Goal: Task Accomplishment & Management: Manage account settings

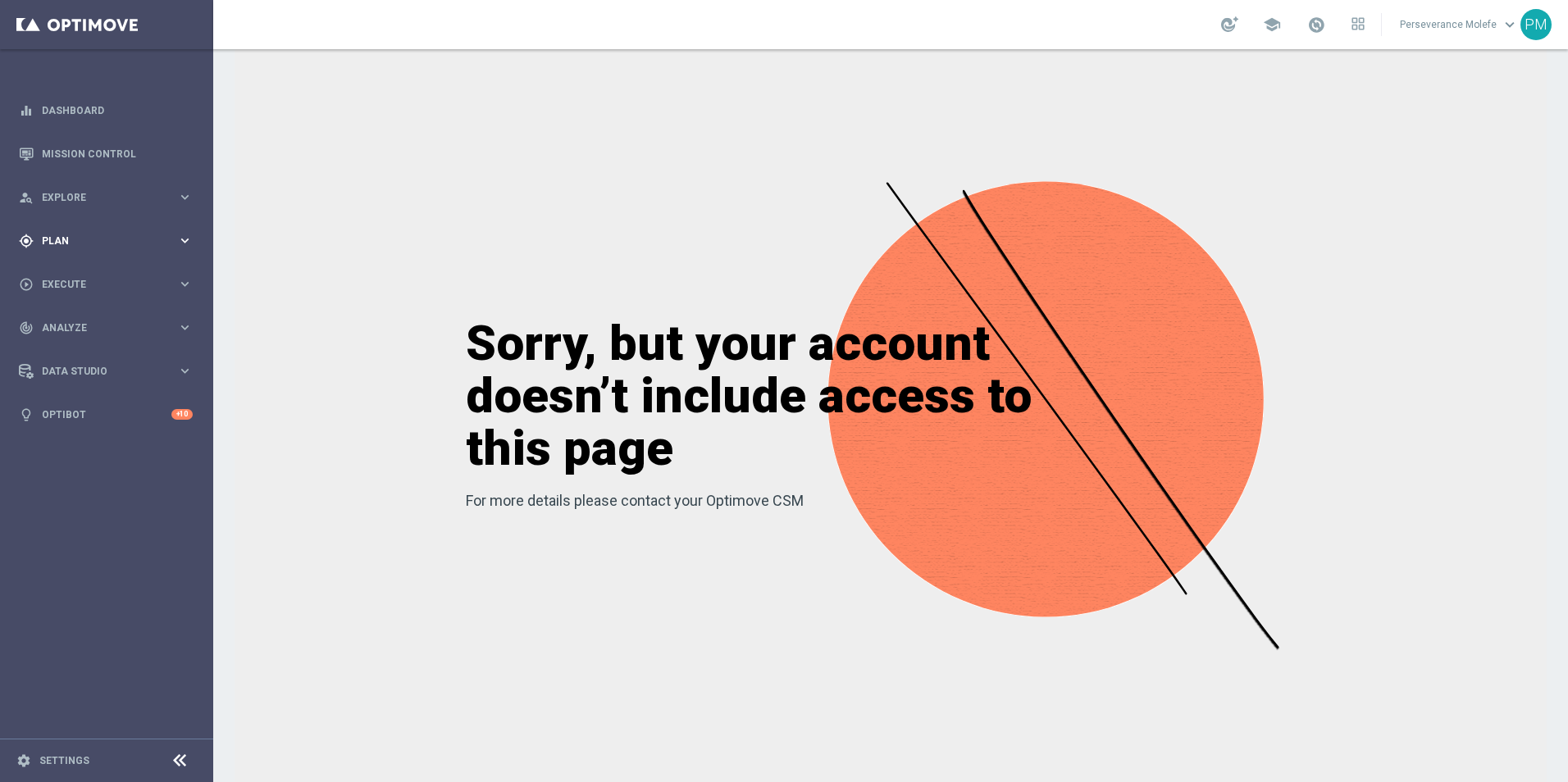
click at [66, 237] on span "Plan" at bounding box center [110, 241] width 136 height 10
click at [83, 326] on span "Templates" at bounding box center [102, 324] width 117 height 10
click at [82, 343] on link "Optimail" at bounding box center [110, 349] width 120 height 14
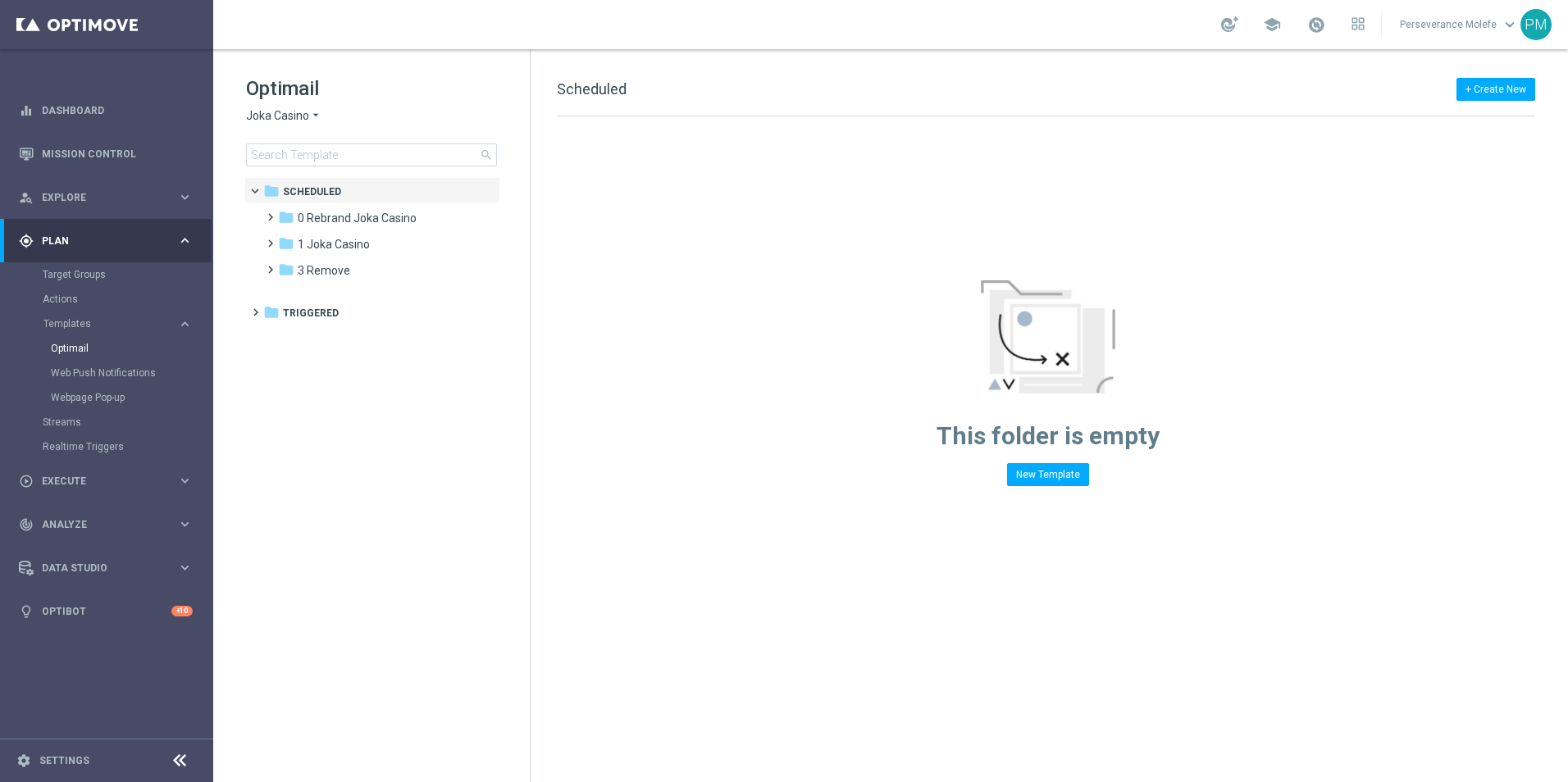
click at [282, 112] on span "Joka Casino" at bounding box center [277, 116] width 63 height 16
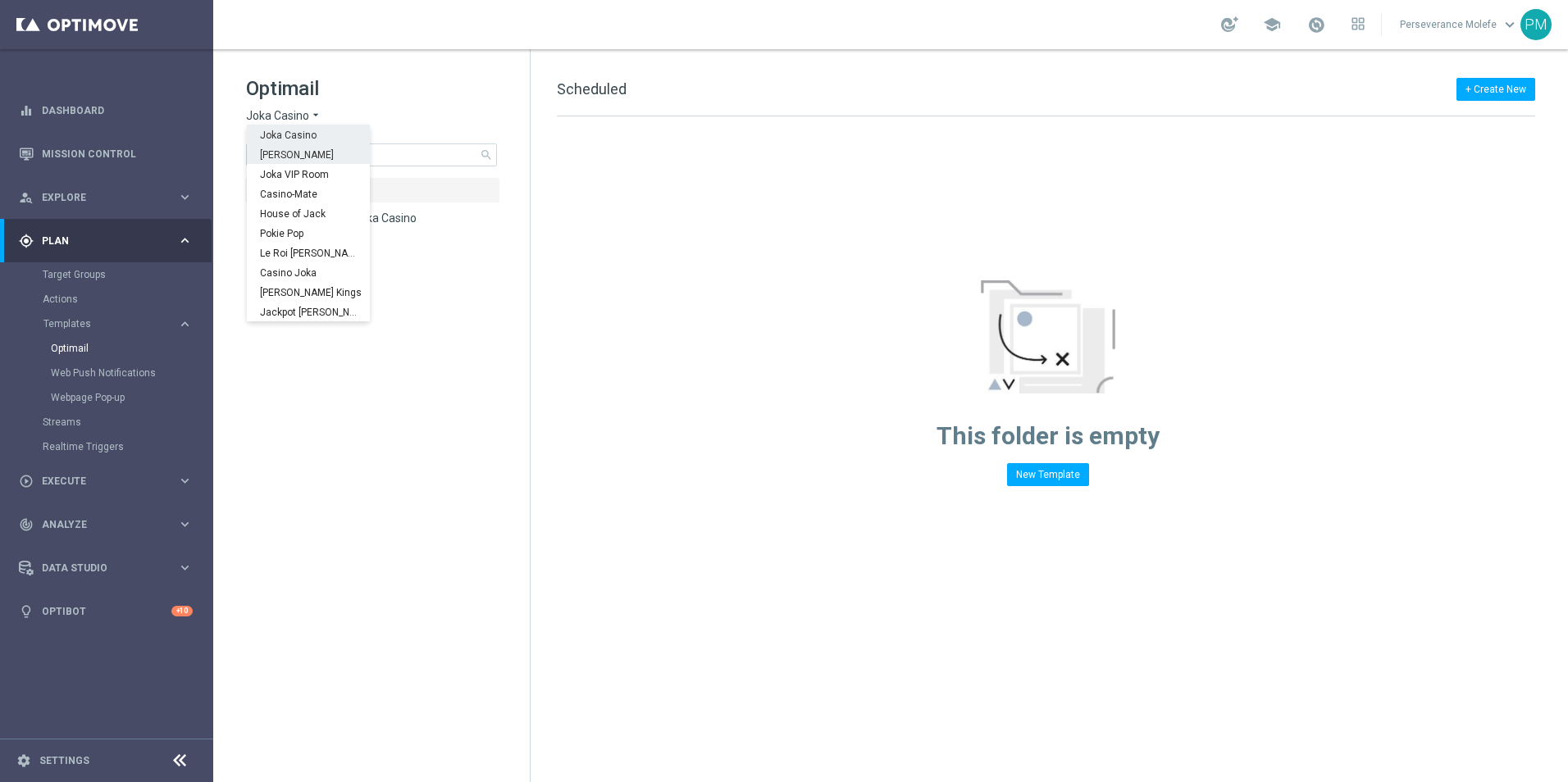
click at [455, 391] on tree-viewport "folder Scheduled more_vert folder 0 Rebrand Joka Casino more_vert" at bounding box center [386, 478] width 284 height 602
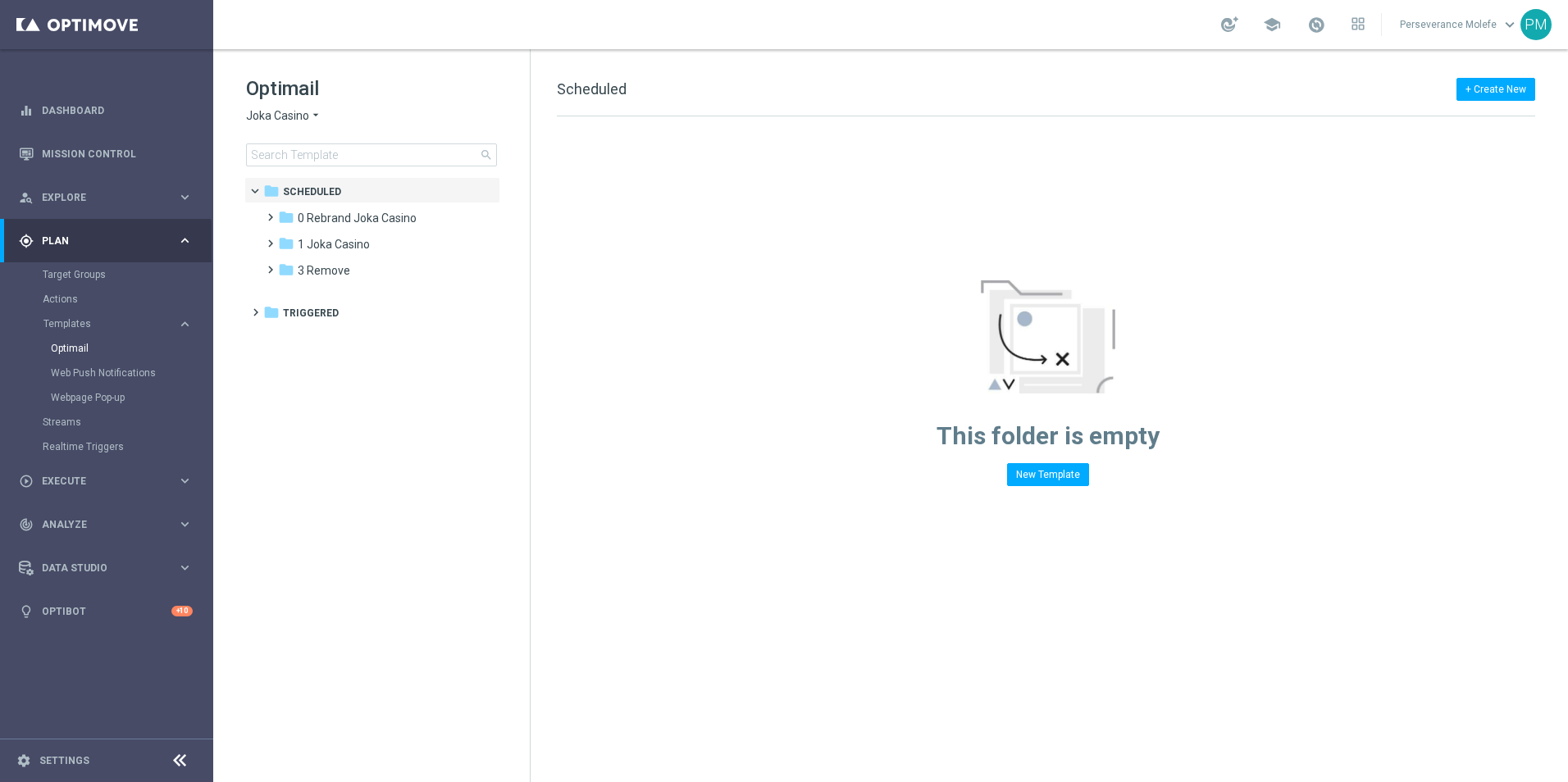
click at [288, 121] on span "Joka Casino" at bounding box center [277, 116] width 63 height 16
click at [0, 0] on span "Casino Joka" at bounding box center [0, 0] width 0 height 0
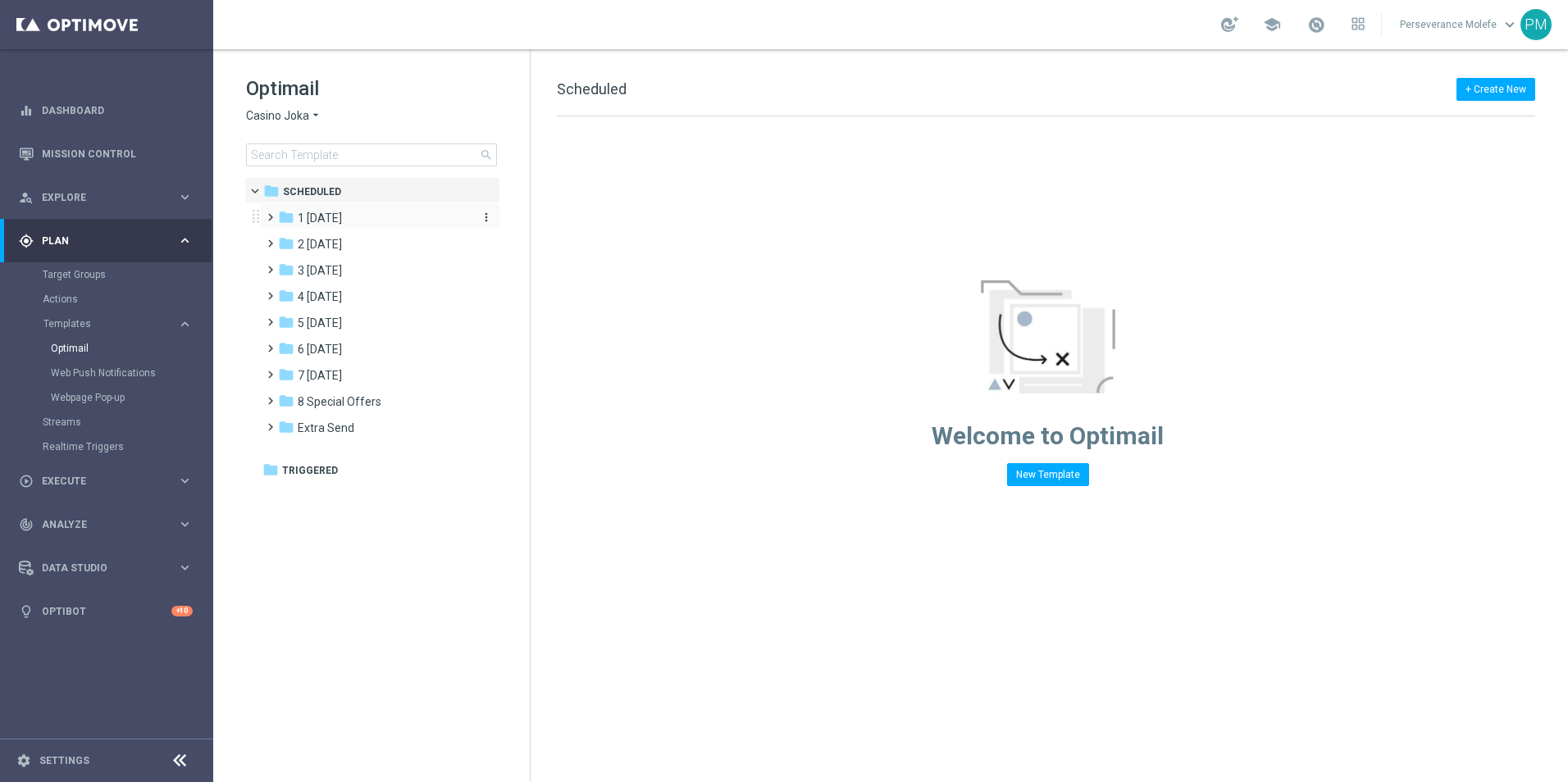
click at [302, 220] on span "1 [DATE]" at bounding box center [320, 217] width 45 height 15
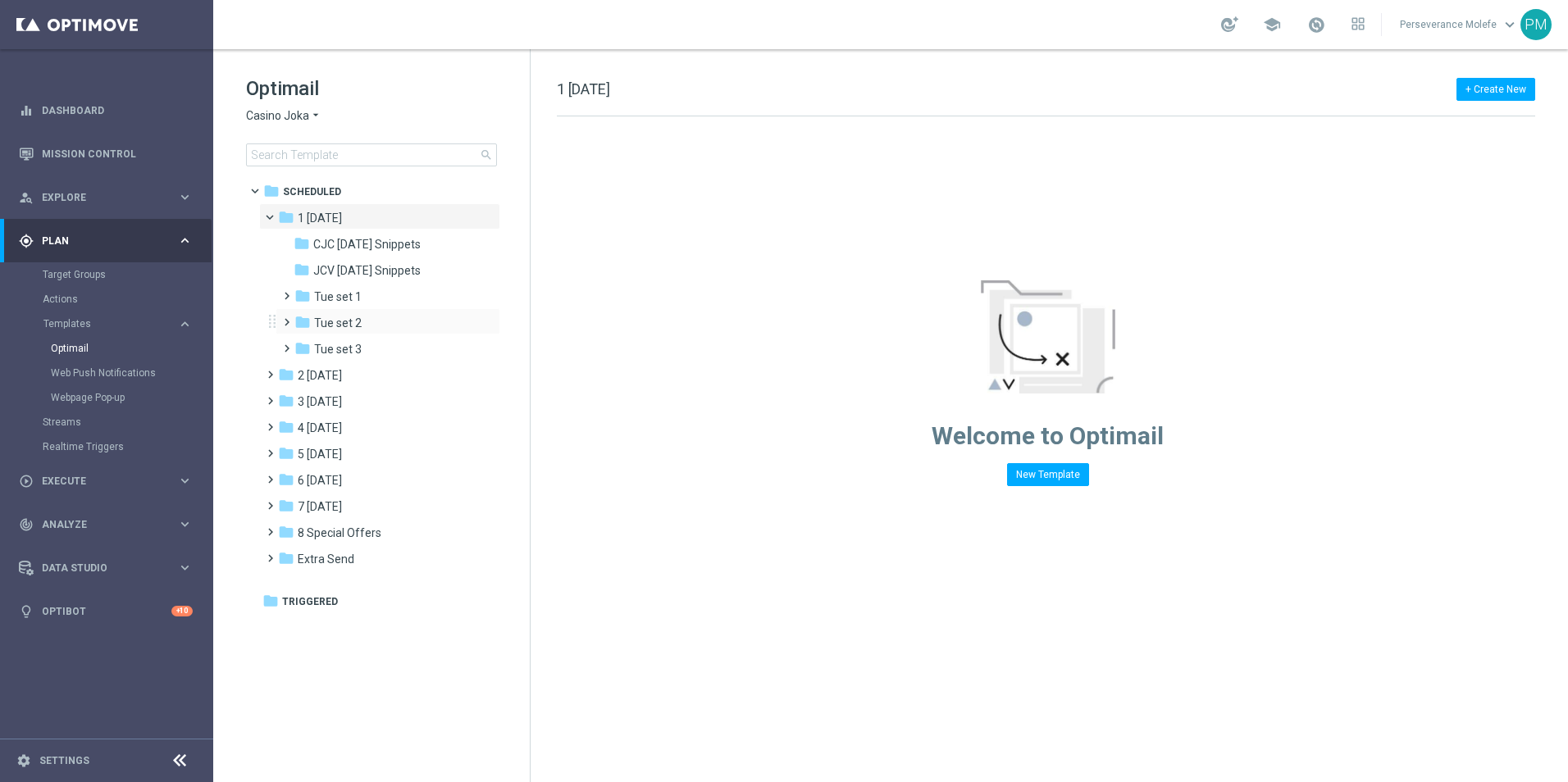
click at [358, 313] on div "folder Tue set 2 more_vert" at bounding box center [388, 321] width 225 height 26
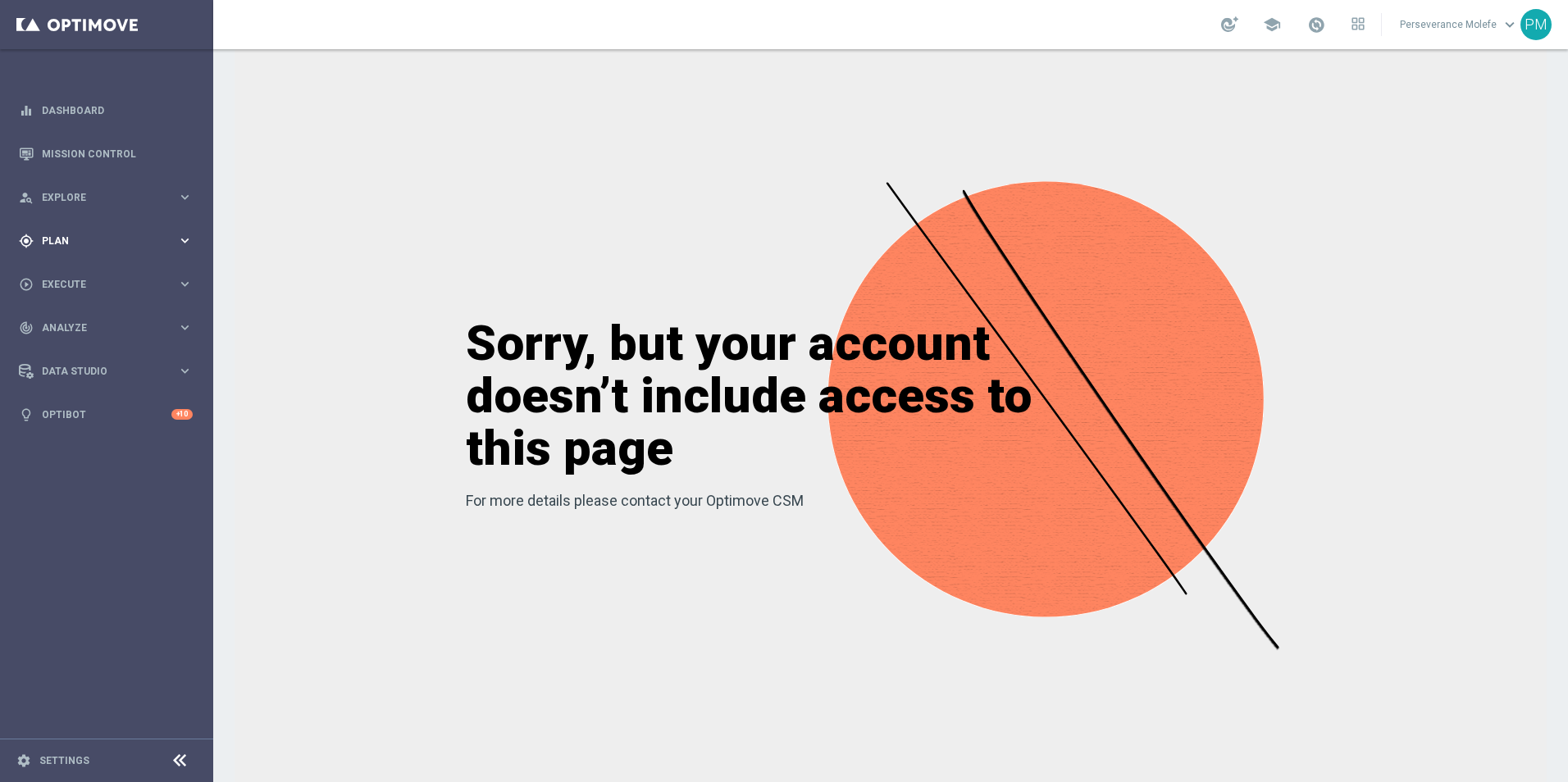
click at [160, 234] on div "gps_fixed Plan" at bounding box center [97, 240] width 158 height 15
click at [69, 324] on span "Templates" at bounding box center [102, 324] width 117 height 10
click at [61, 351] on link "Optimail" at bounding box center [110, 349] width 120 height 14
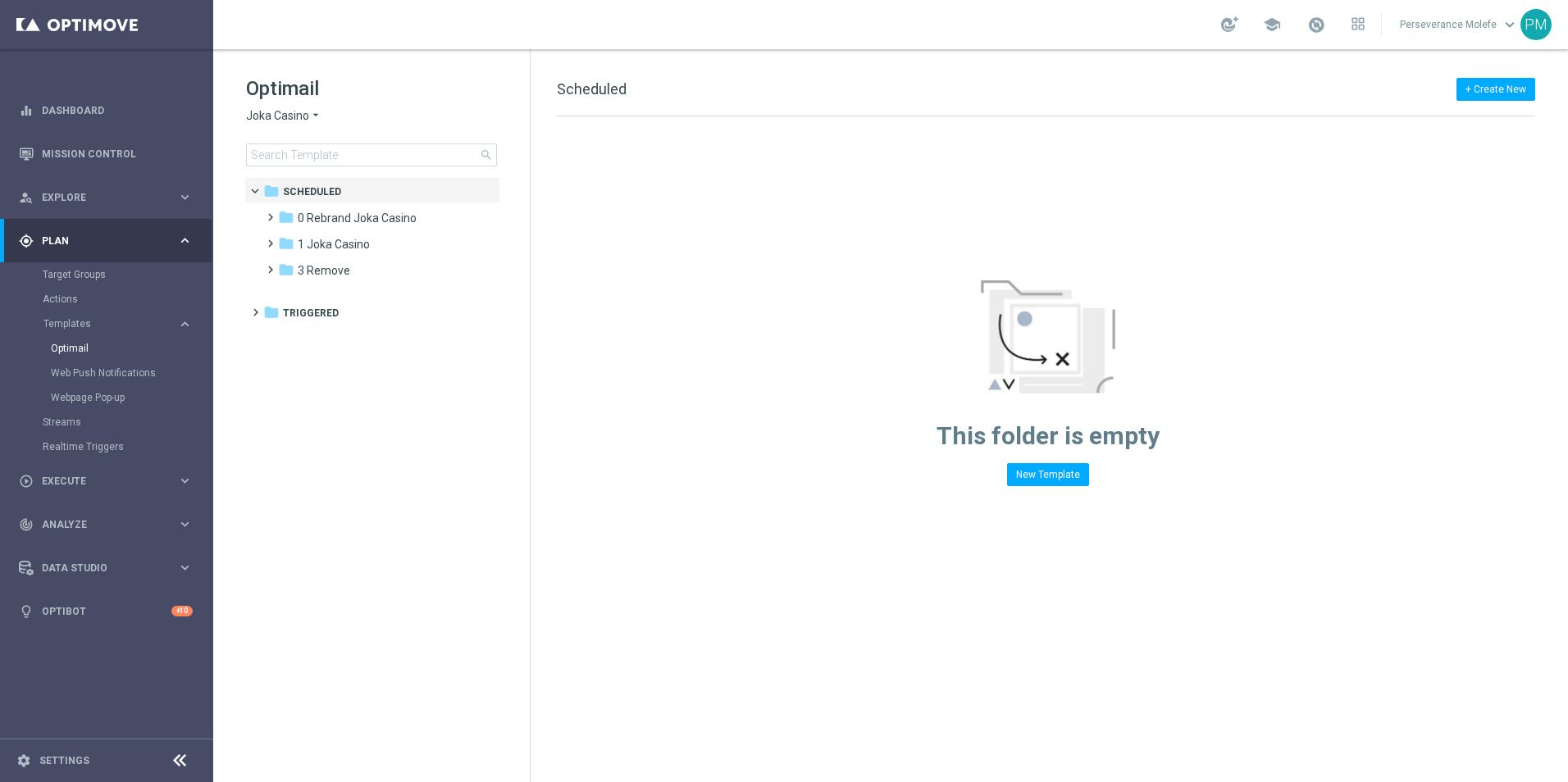
click at [280, 109] on span "Joka Casino" at bounding box center [277, 116] width 63 height 16
click at [264, 266] on div "Casino Joka" at bounding box center [308, 272] width 123 height 19
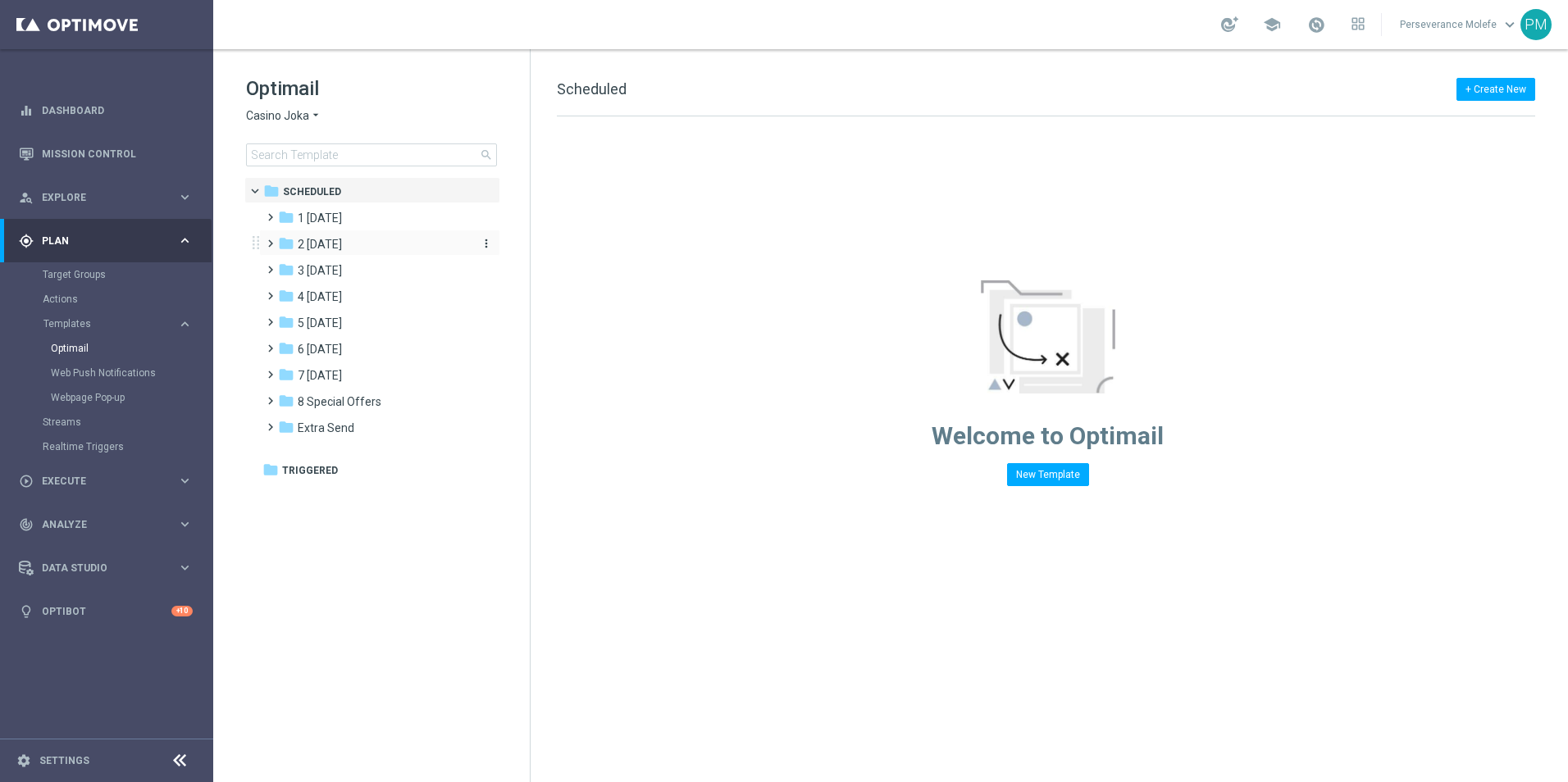
click at [328, 249] on span "2 [DATE]" at bounding box center [320, 244] width 45 height 15
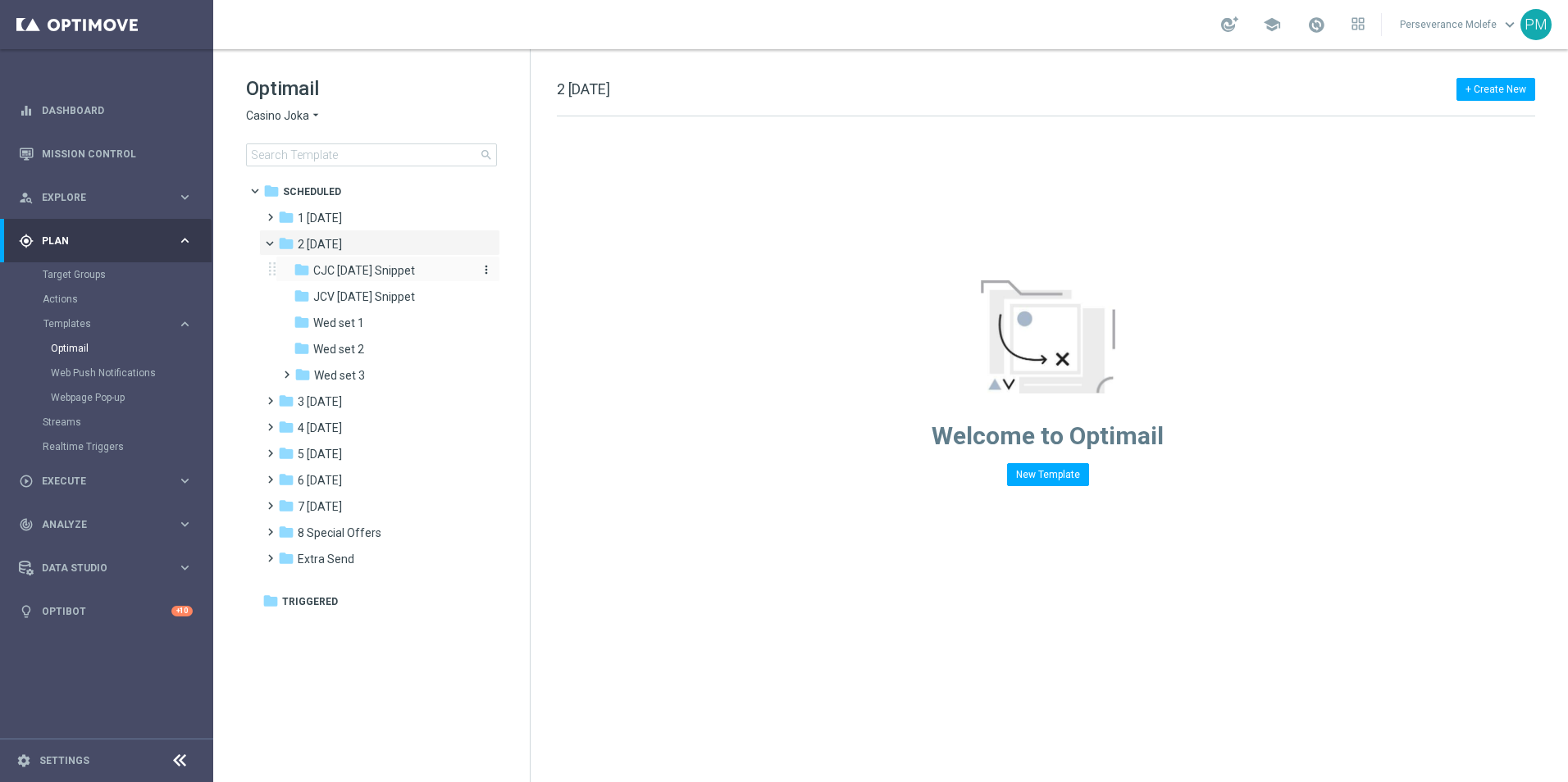
click at [370, 276] on span "CJC [DATE] Snippet" at bounding box center [363, 270] width 102 height 15
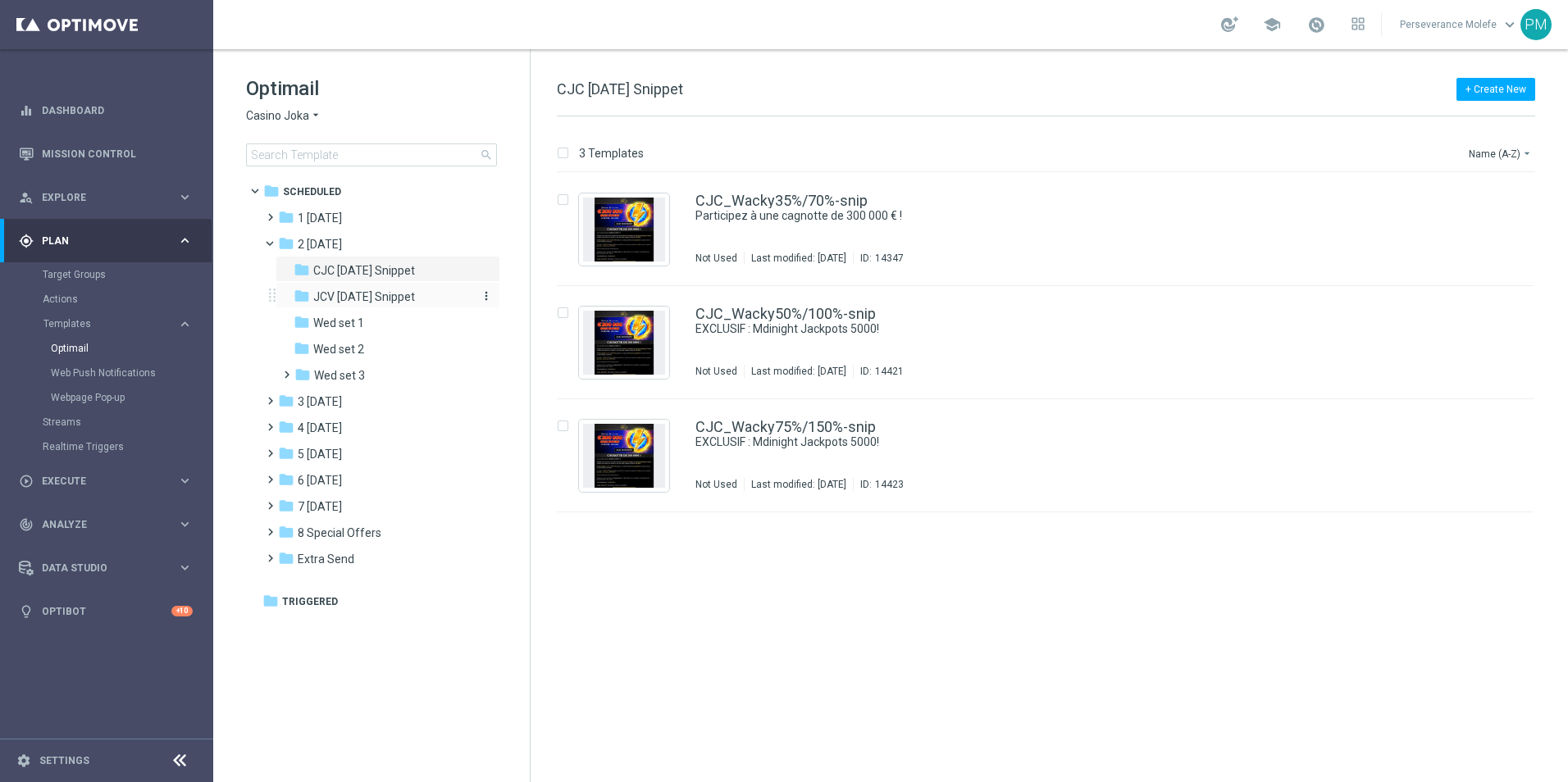
click at [377, 291] on span "JCV [DATE] Snippet" at bounding box center [363, 297] width 102 height 15
click at [779, 189] on div "JCV_Wacky35%/70%-snip 125 000 € en prix avec Play’n GO ! In use Last modified: …" at bounding box center [1046, 230] width 977 height 113
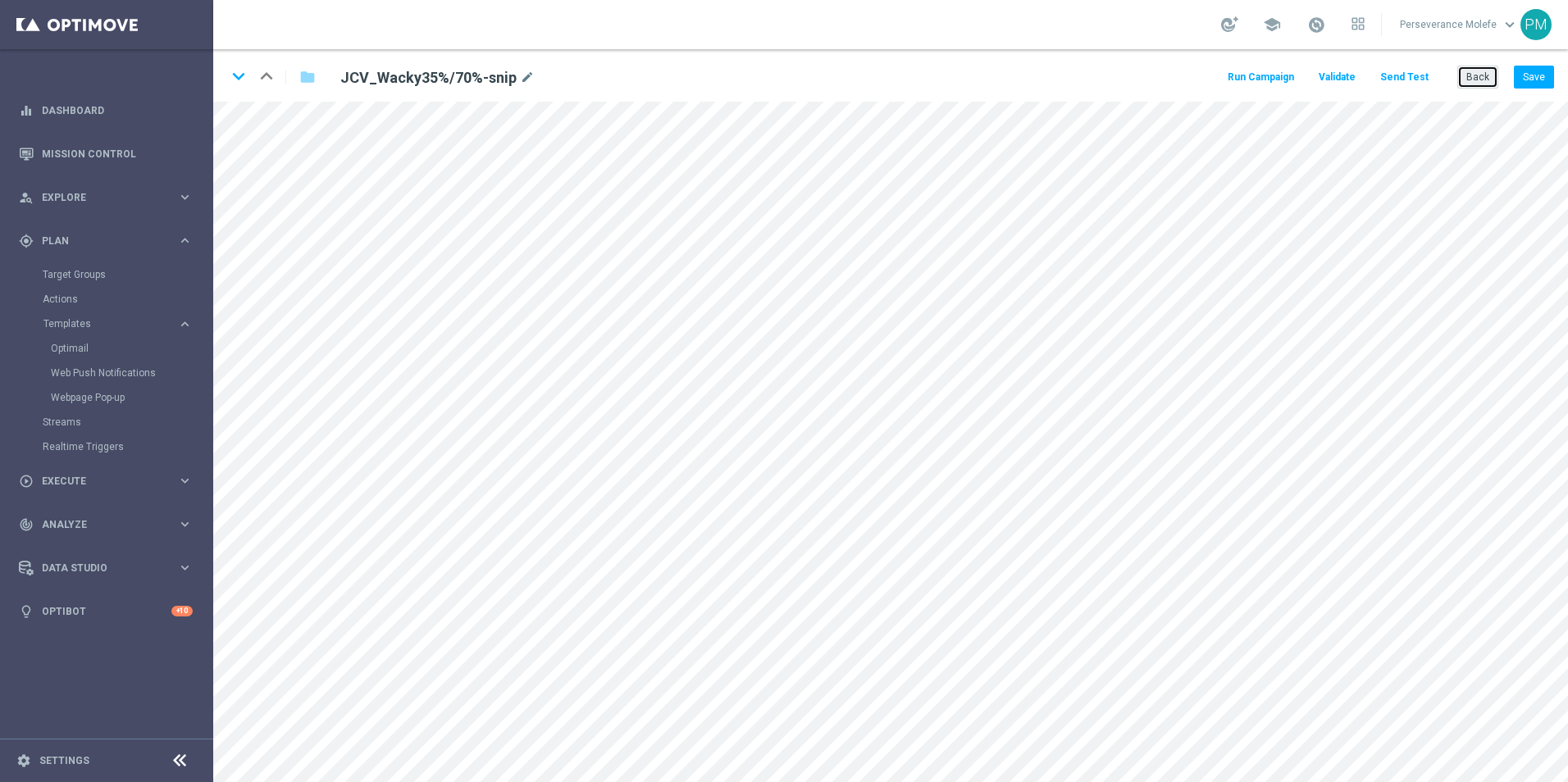
click at [1477, 82] on button "Back" at bounding box center [1478, 78] width 41 height 23
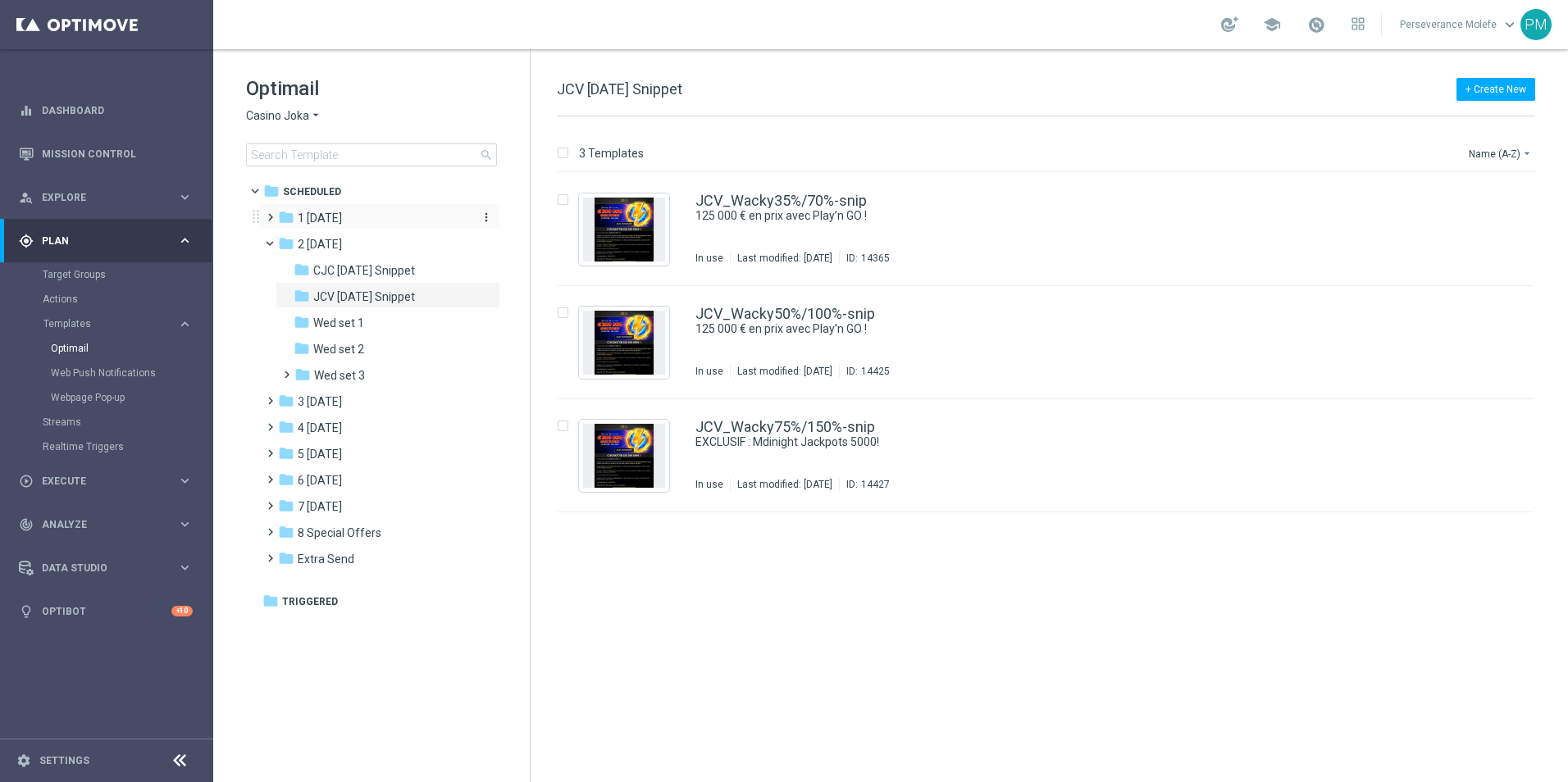
click at [336, 225] on span "1 [DATE]" at bounding box center [320, 217] width 45 height 15
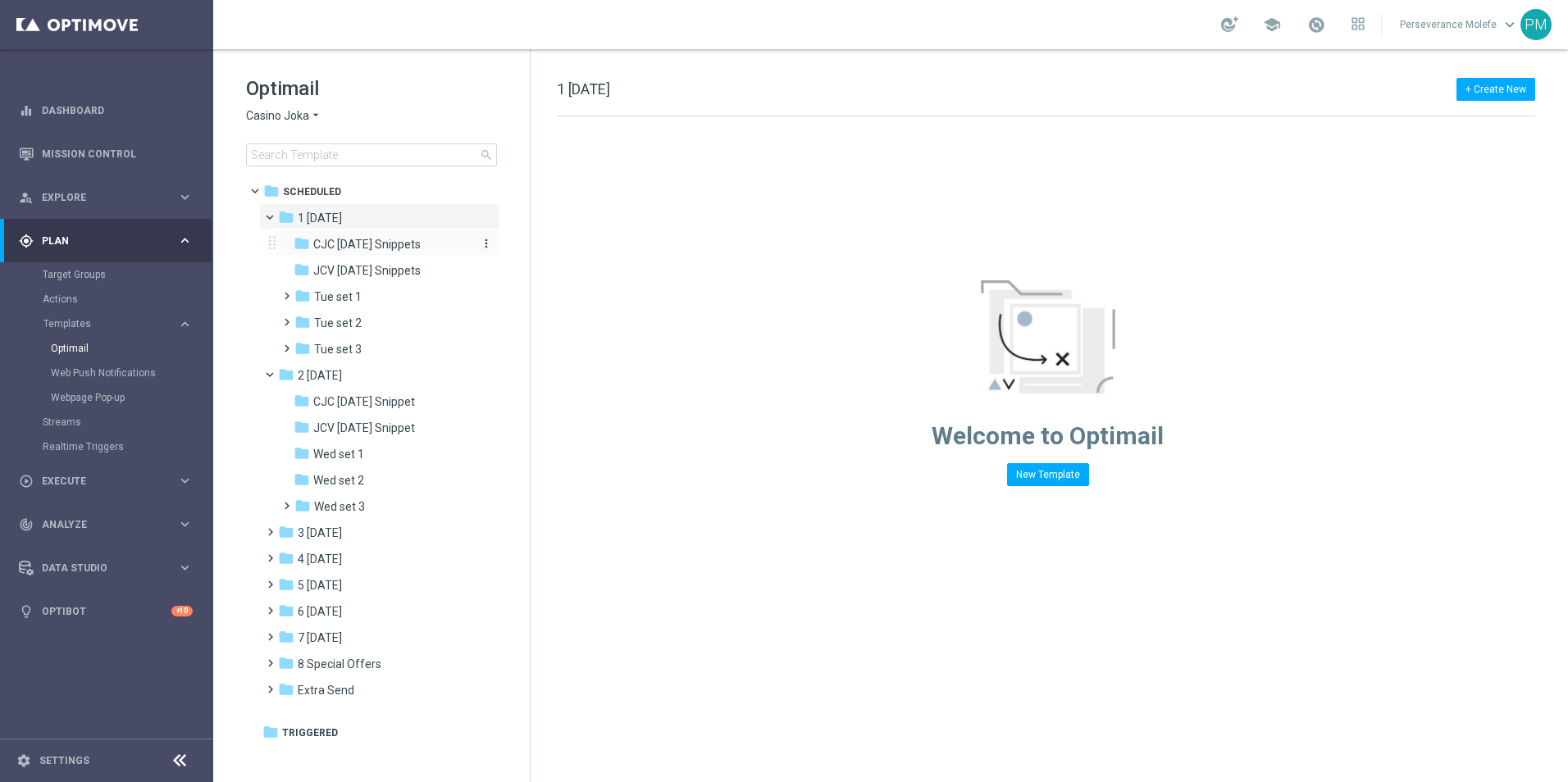
click at [351, 249] on span "CJC Tuesday Snippets" at bounding box center [366, 244] width 108 height 15
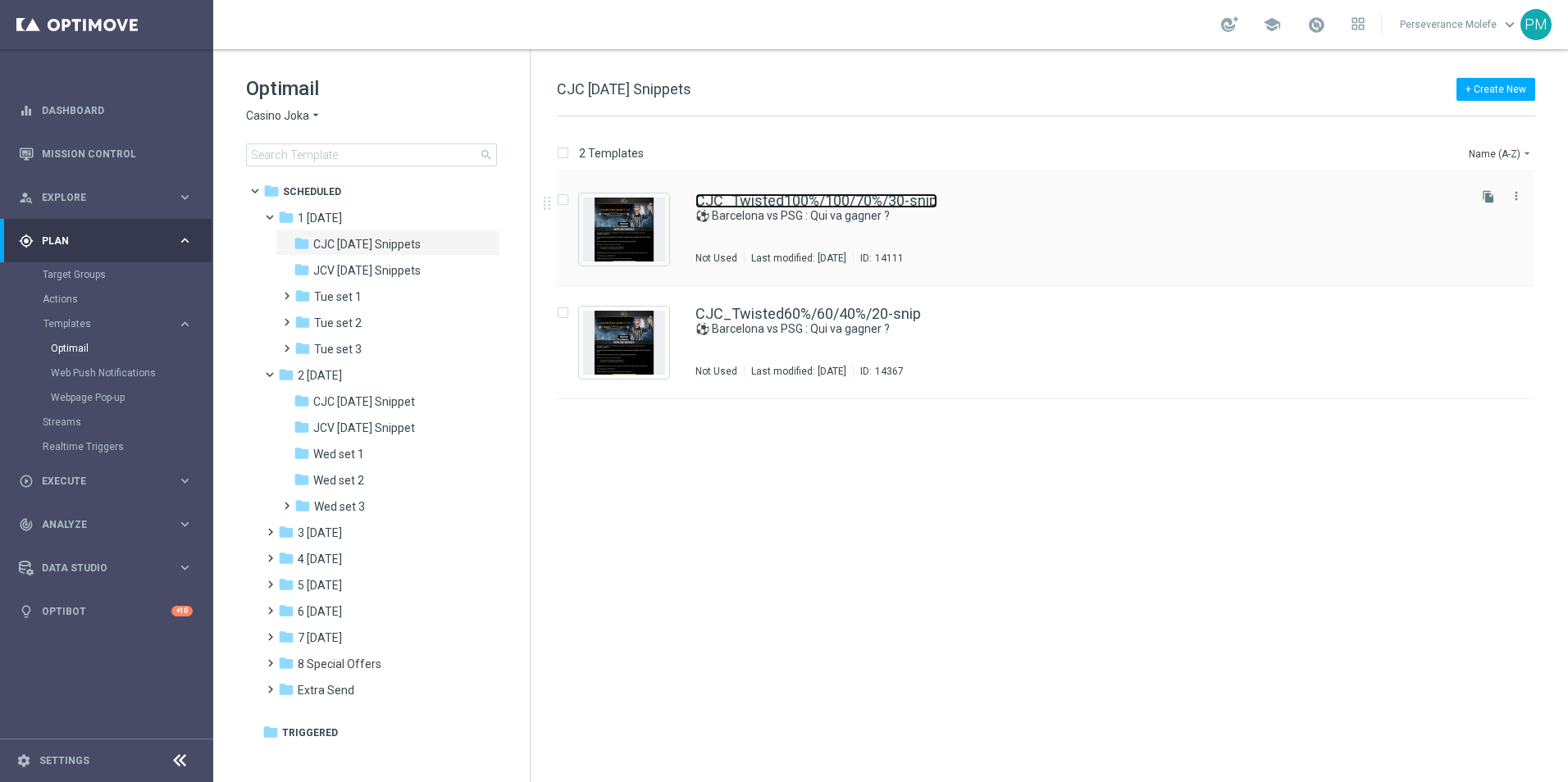
click at [845, 199] on link "CJC_Twisted100%/100/70%/30-snip" at bounding box center [817, 201] width 242 height 15
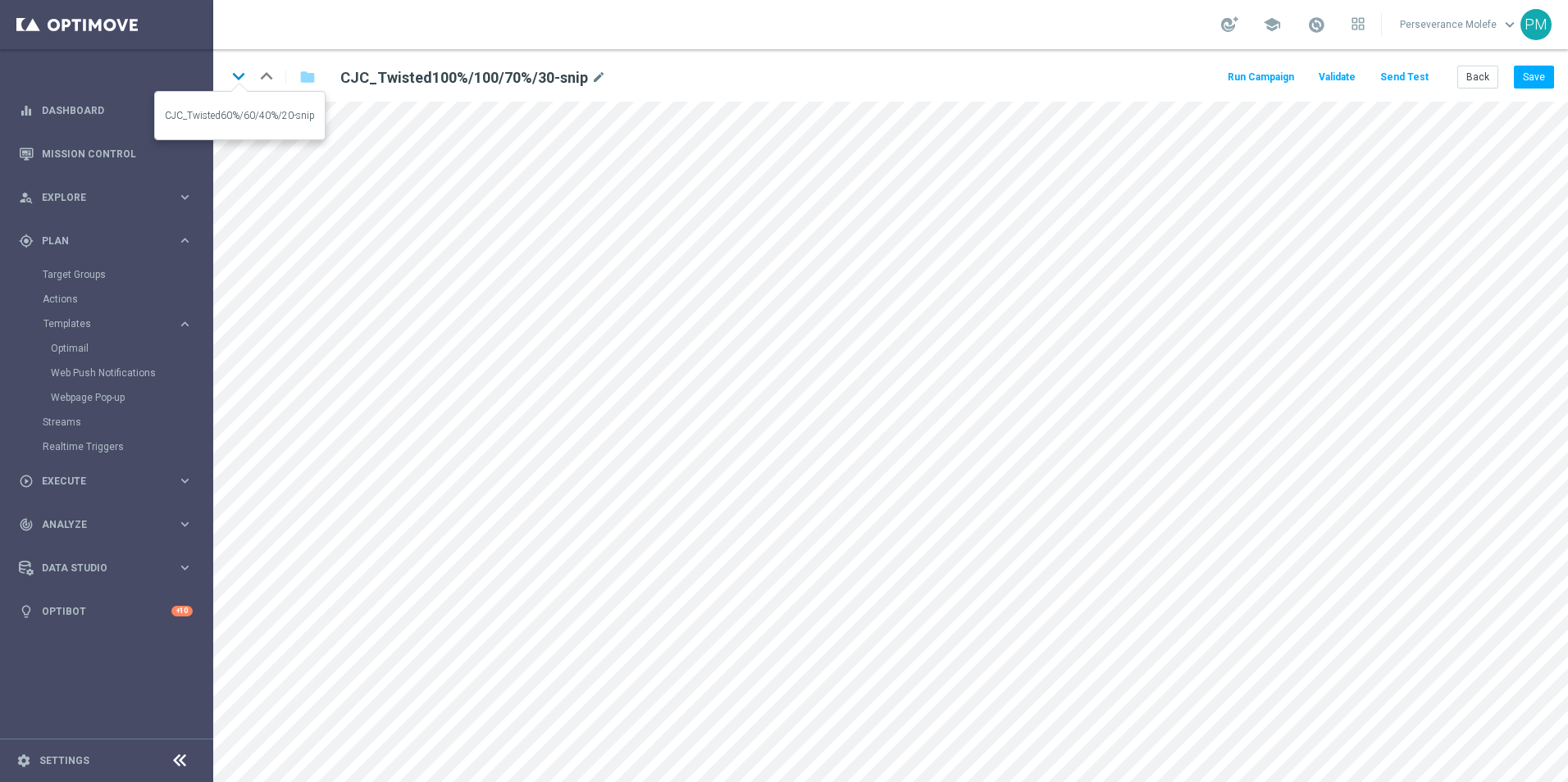
click at [237, 77] on icon "keyboard_arrow_down" at bounding box center [238, 76] width 24 height 24
click at [1482, 83] on button "Back" at bounding box center [1478, 78] width 41 height 23
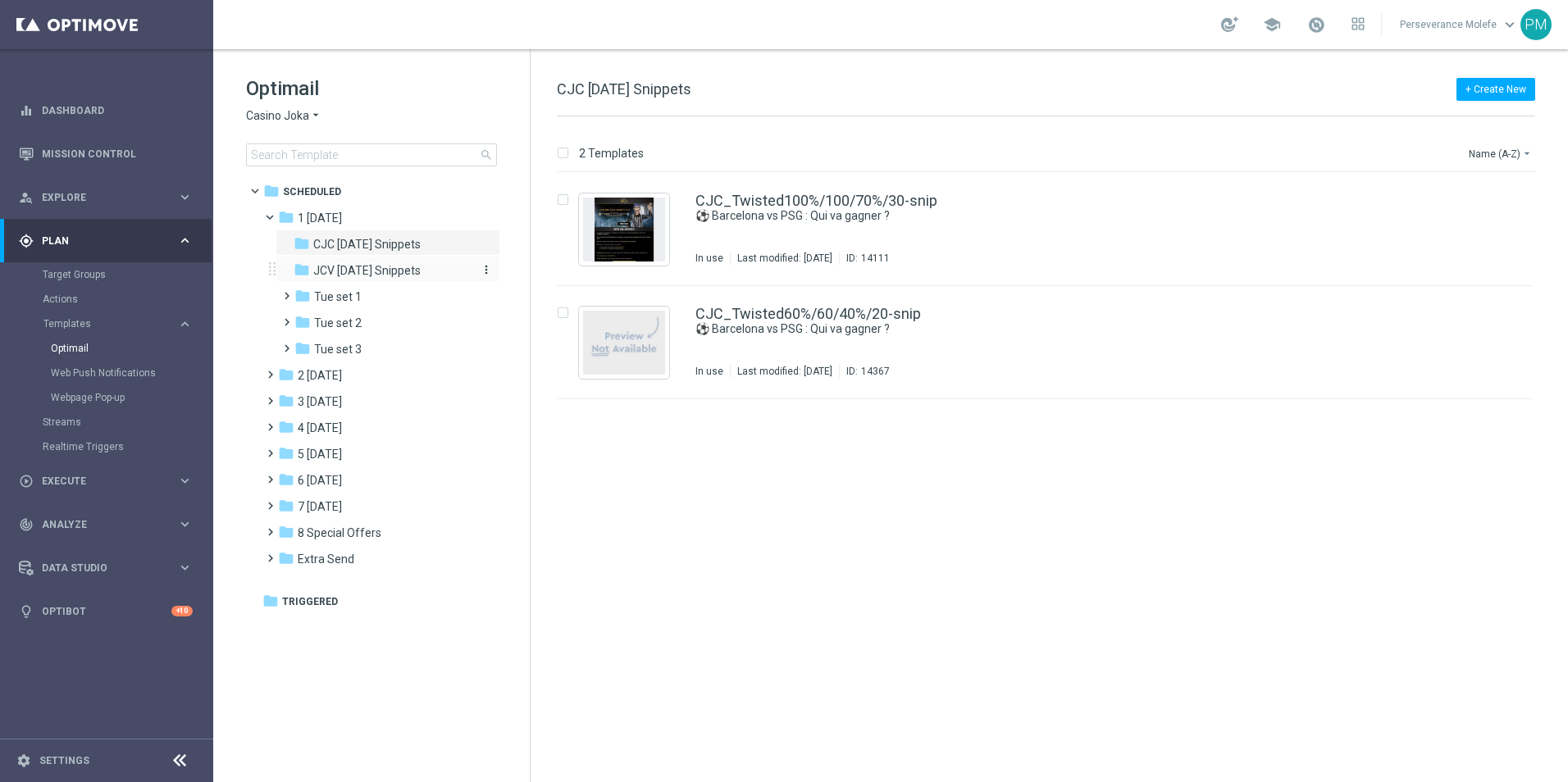
click at [381, 276] on span "JCV Tuesday Snippets" at bounding box center [366, 270] width 108 height 15
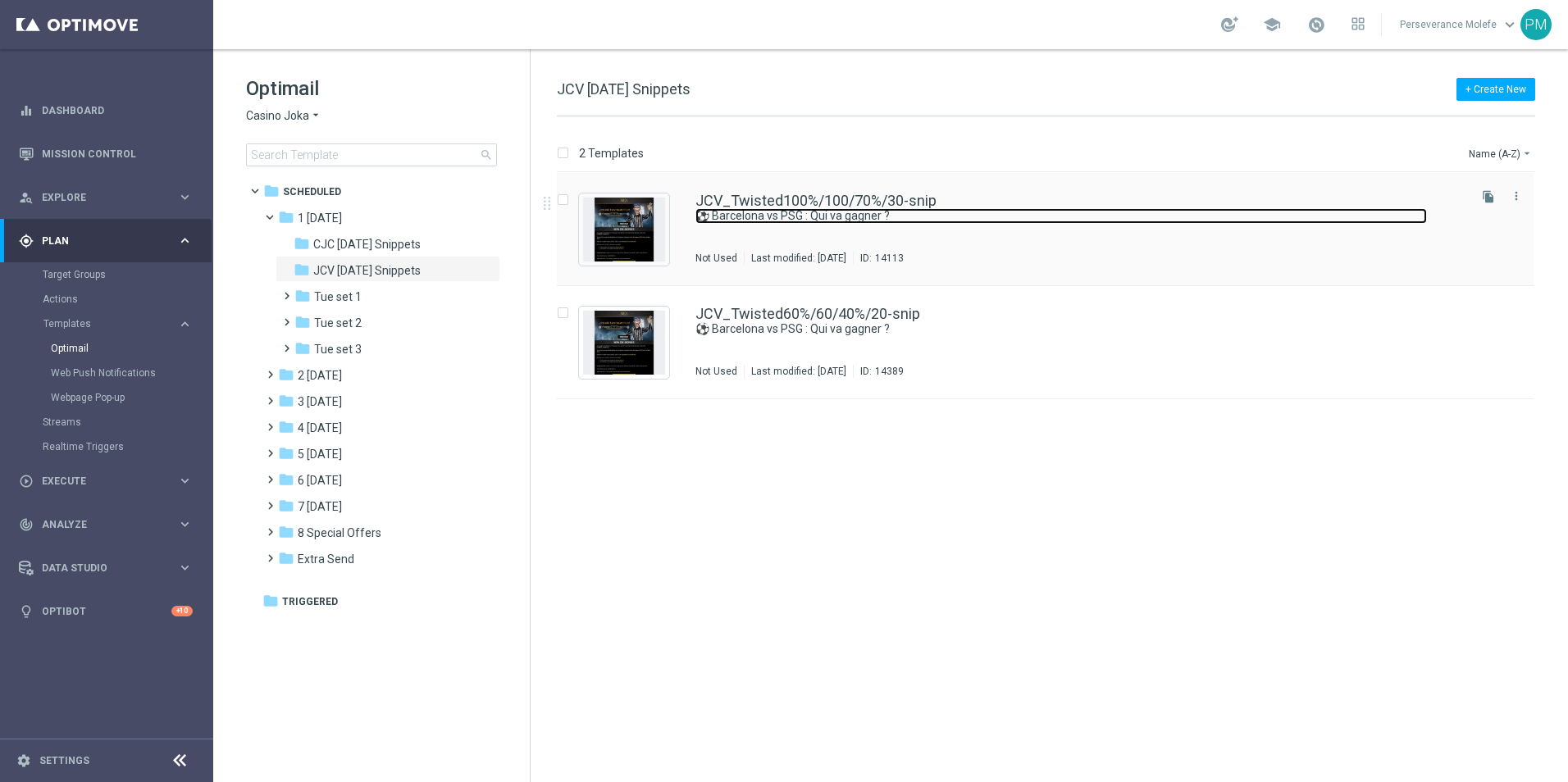
click at [805, 210] on link "⚽ Barcelona vs PSG : Qui va gagner ?" at bounding box center [1061, 216] width 732 height 16
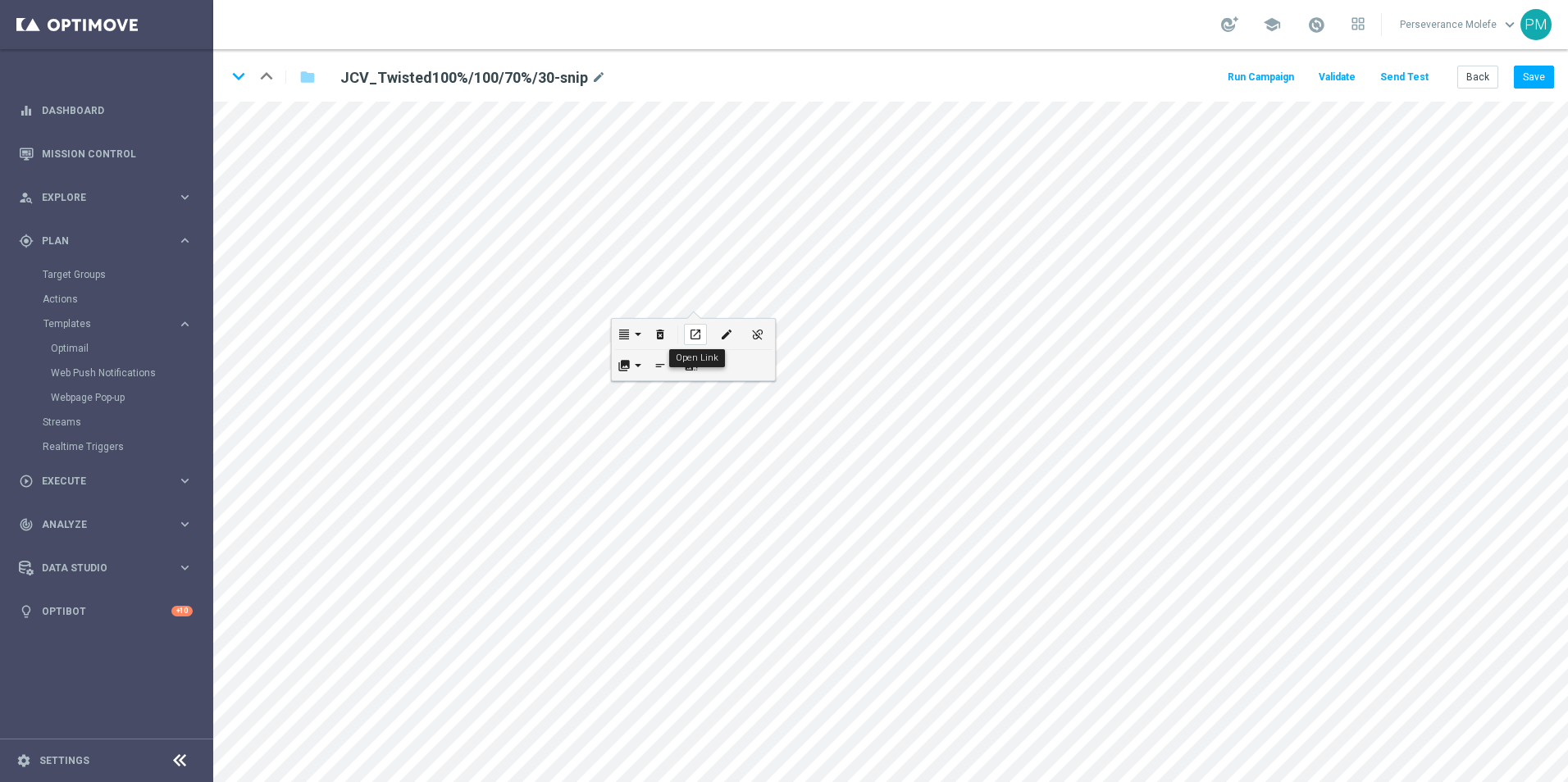
click at [696, 328] on icon "open_in_new" at bounding box center [695, 334] width 13 height 14
click at [241, 77] on icon "keyboard_arrow_down" at bounding box center [238, 76] width 24 height 24
click at [1469, 67] on button "Back" at bounding box center [1478, 78] width 41 height 23
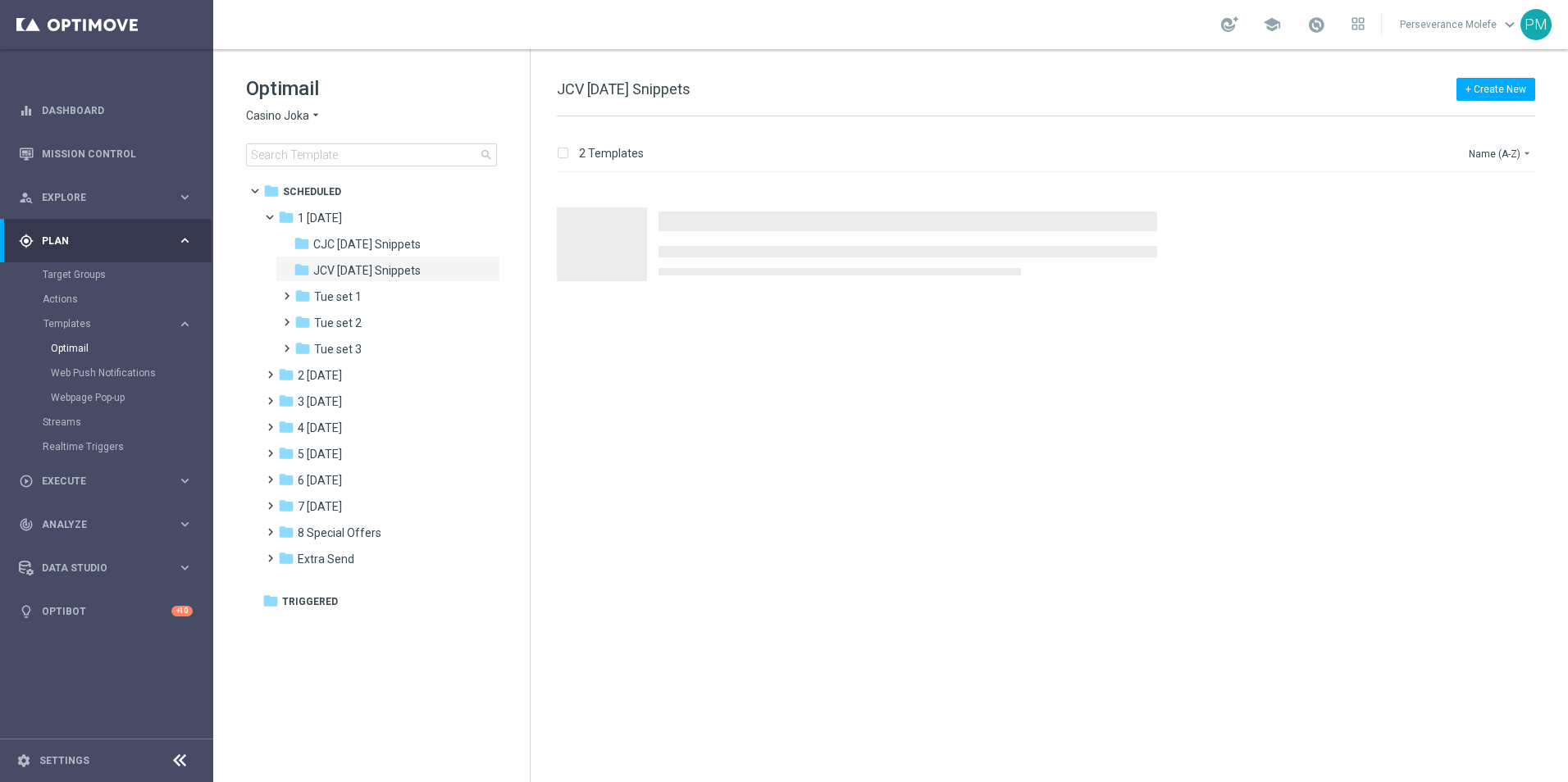
click at [306, 114] on span "Casino Joka" at bounding box center [277, 116] width 63 height 16
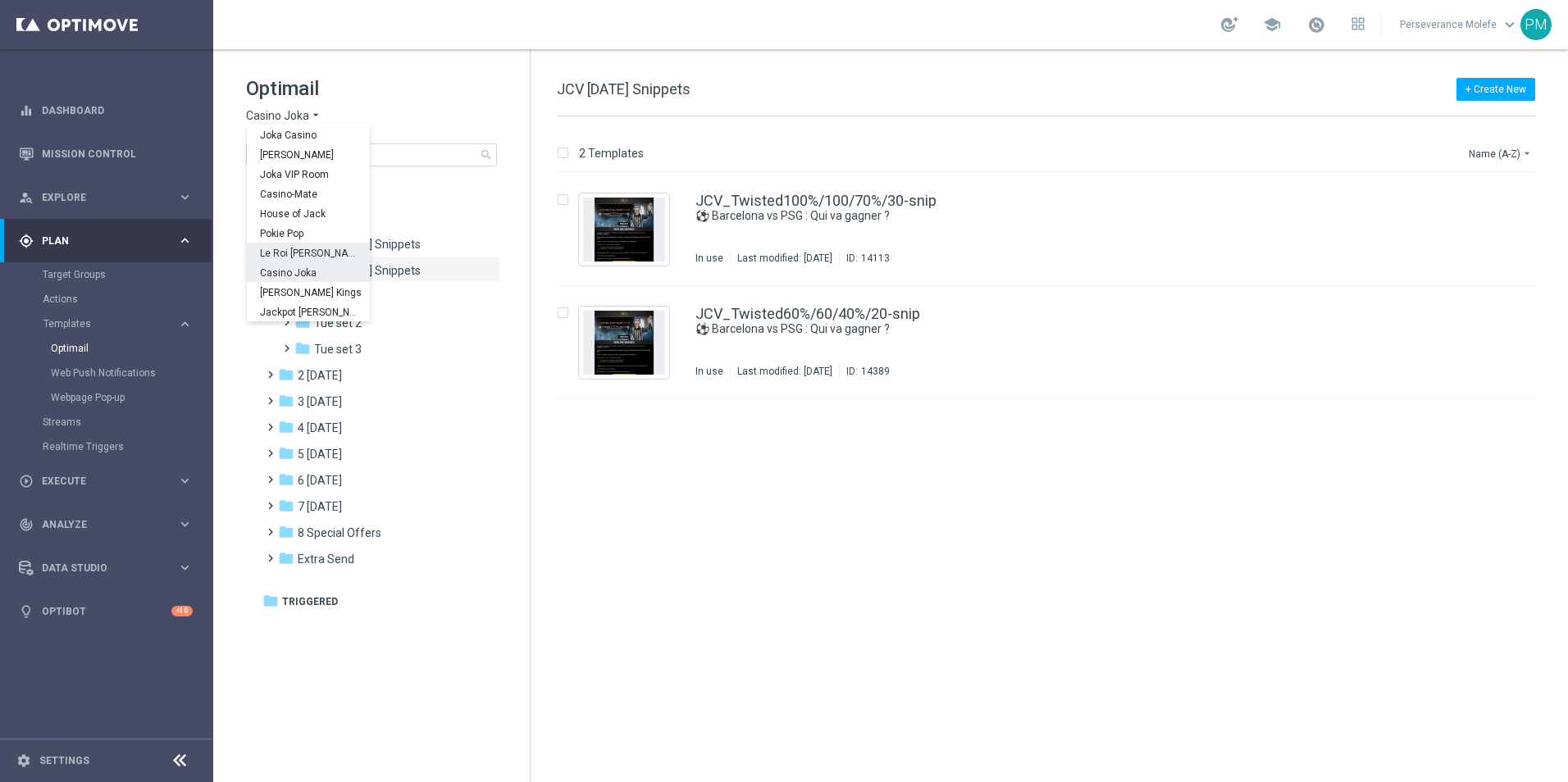
click at [0, 0] on span "Le Roi [PERSON_NAME]" at bounding box center [0, 0] width 0 height 0
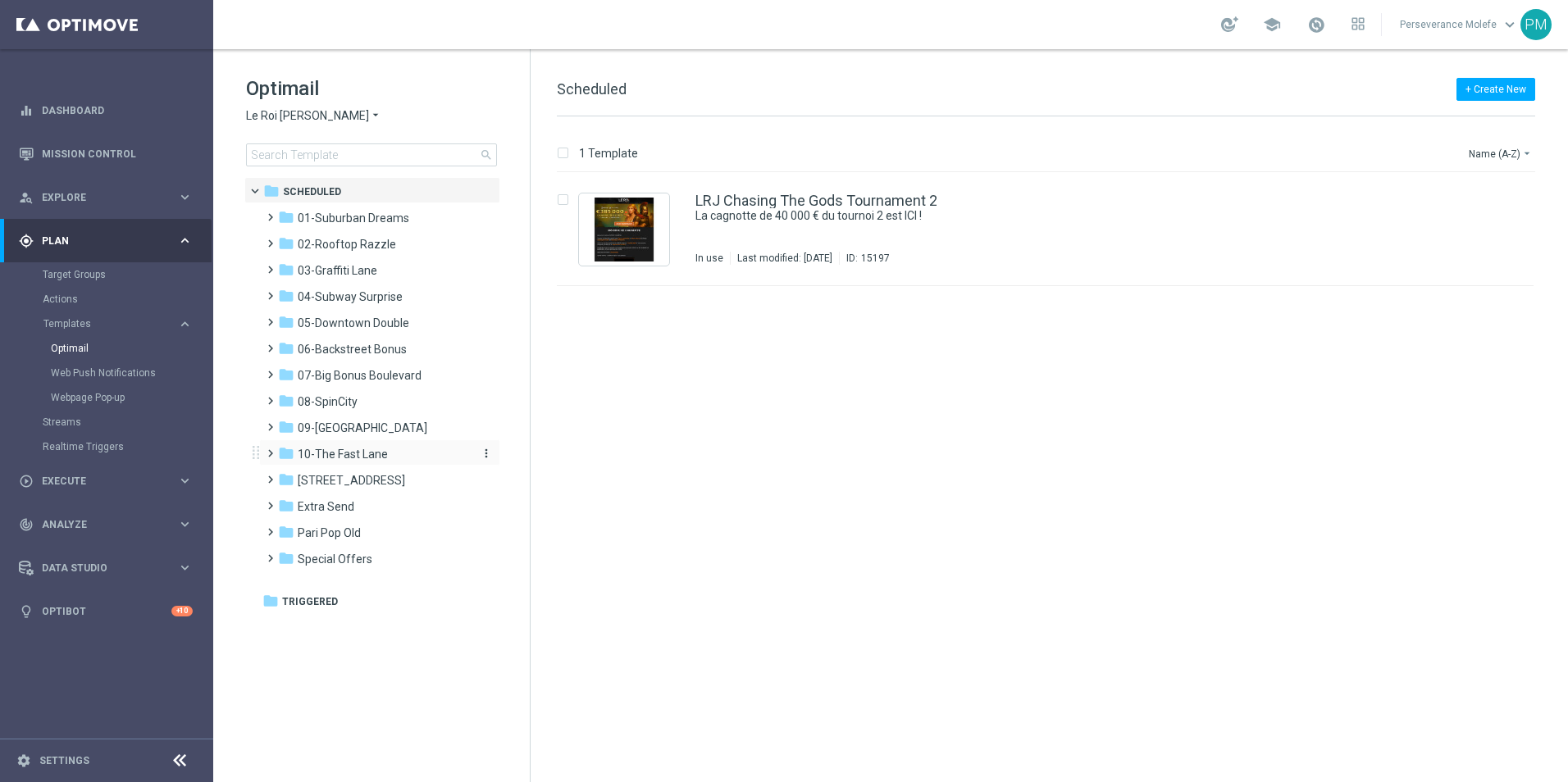
click at [365, 452] on span "10-The Fast Lane" at bounding box center [342, 454] width 90 height 15
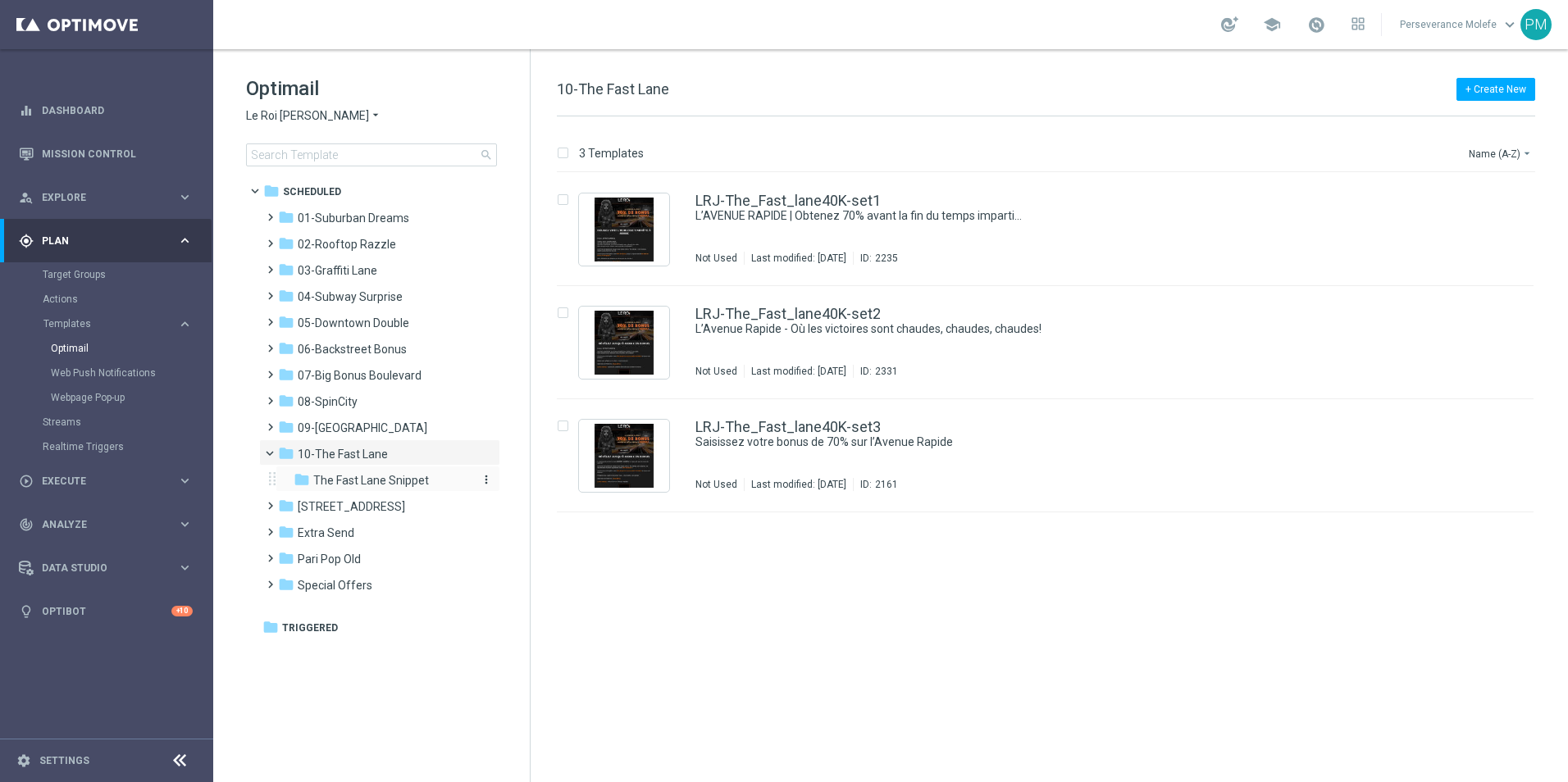
click at [376, 486] on span "The Fast Lane Snippet" at bounding box center [370, 480] width 115 height 15
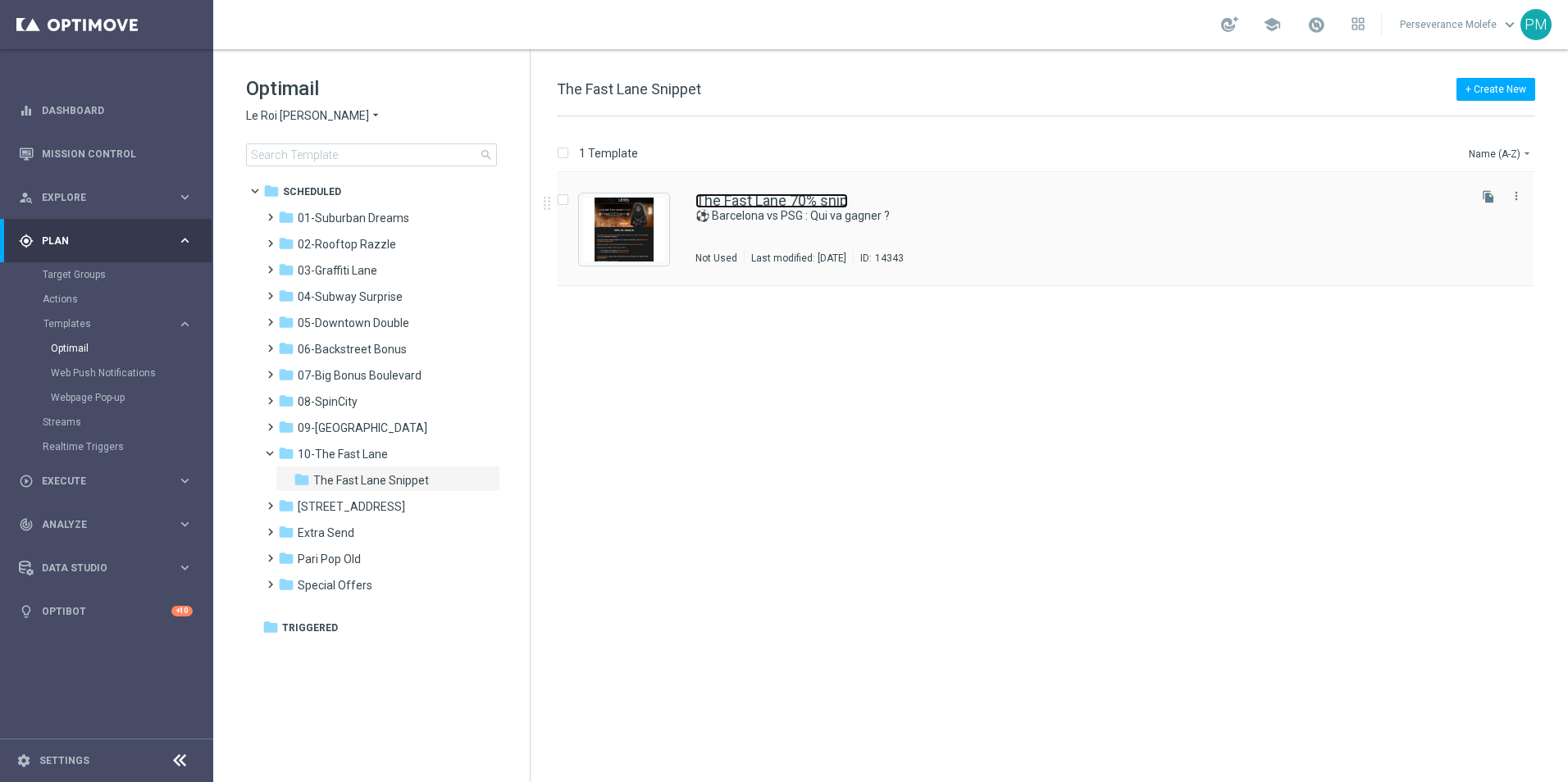
click at [754, 205] on link "The Fast Lane 70% snip" at bounding box center [771, 201] width 152 height 15
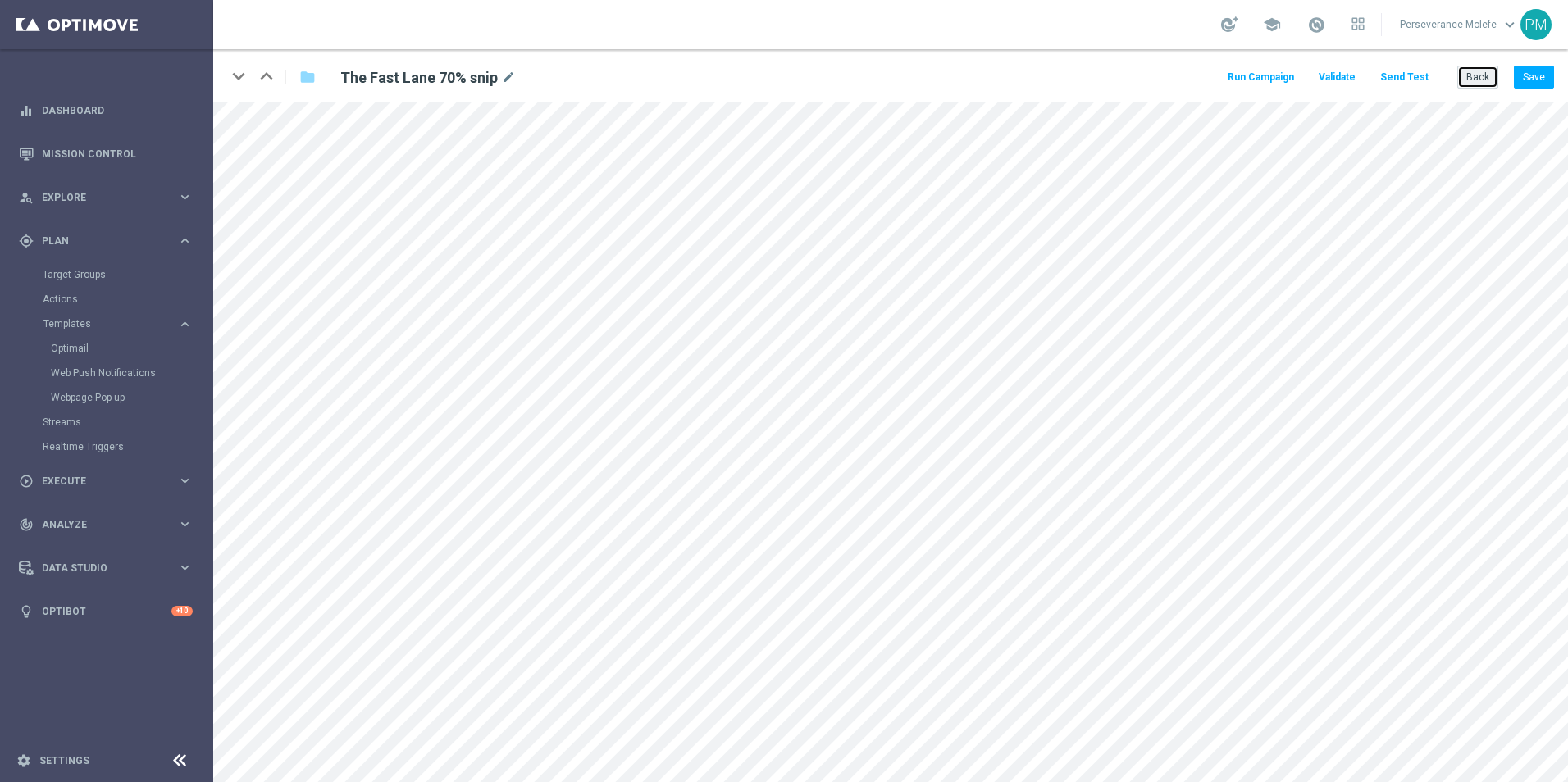
click at [1485, 77] on button "Back" at bounding box center [1478, 78] width 41 height 23
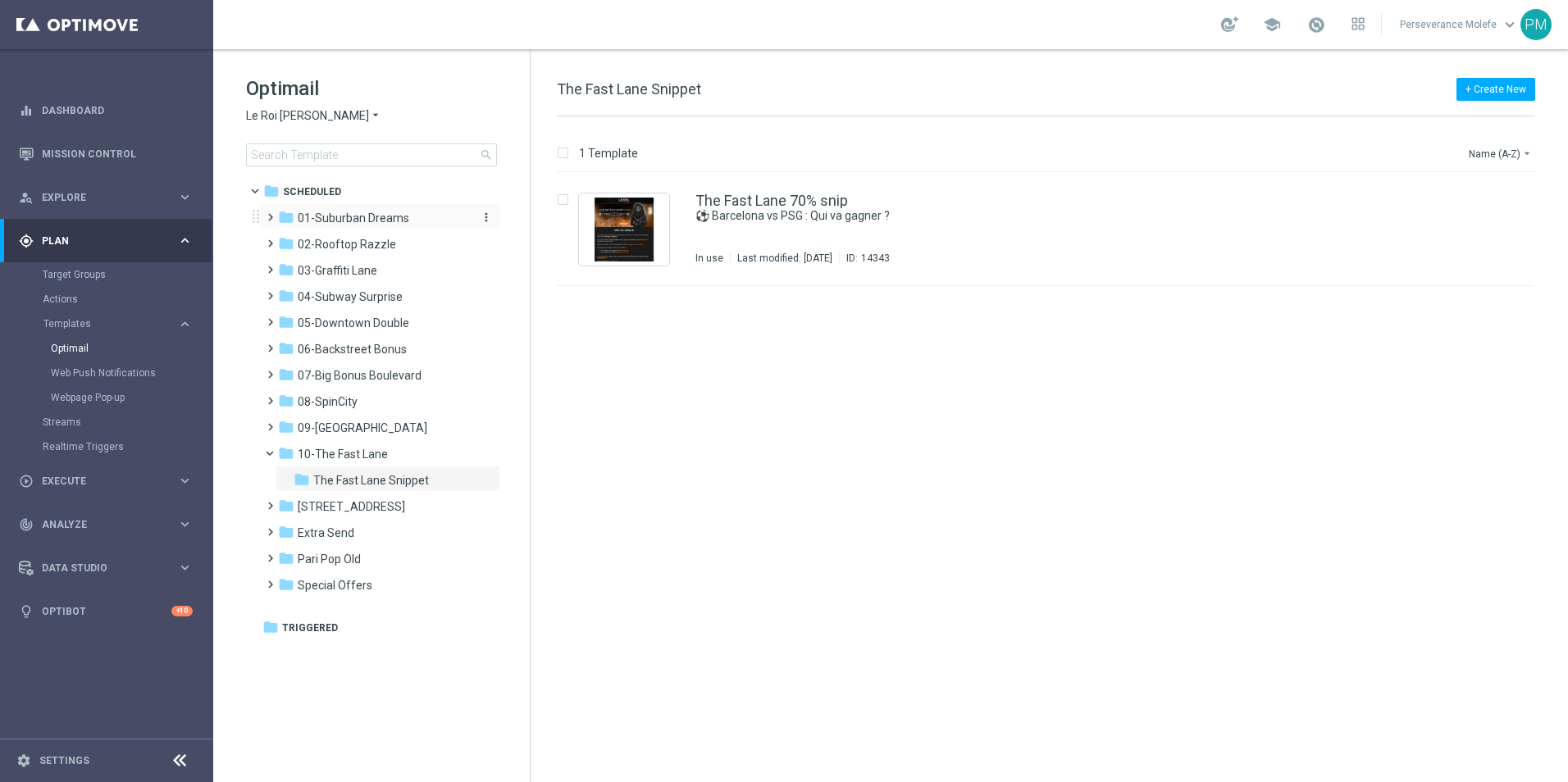
click at [357, 212] on span "01-Suburban Dreams" at bounding box center [353, 217] width 111 height 15
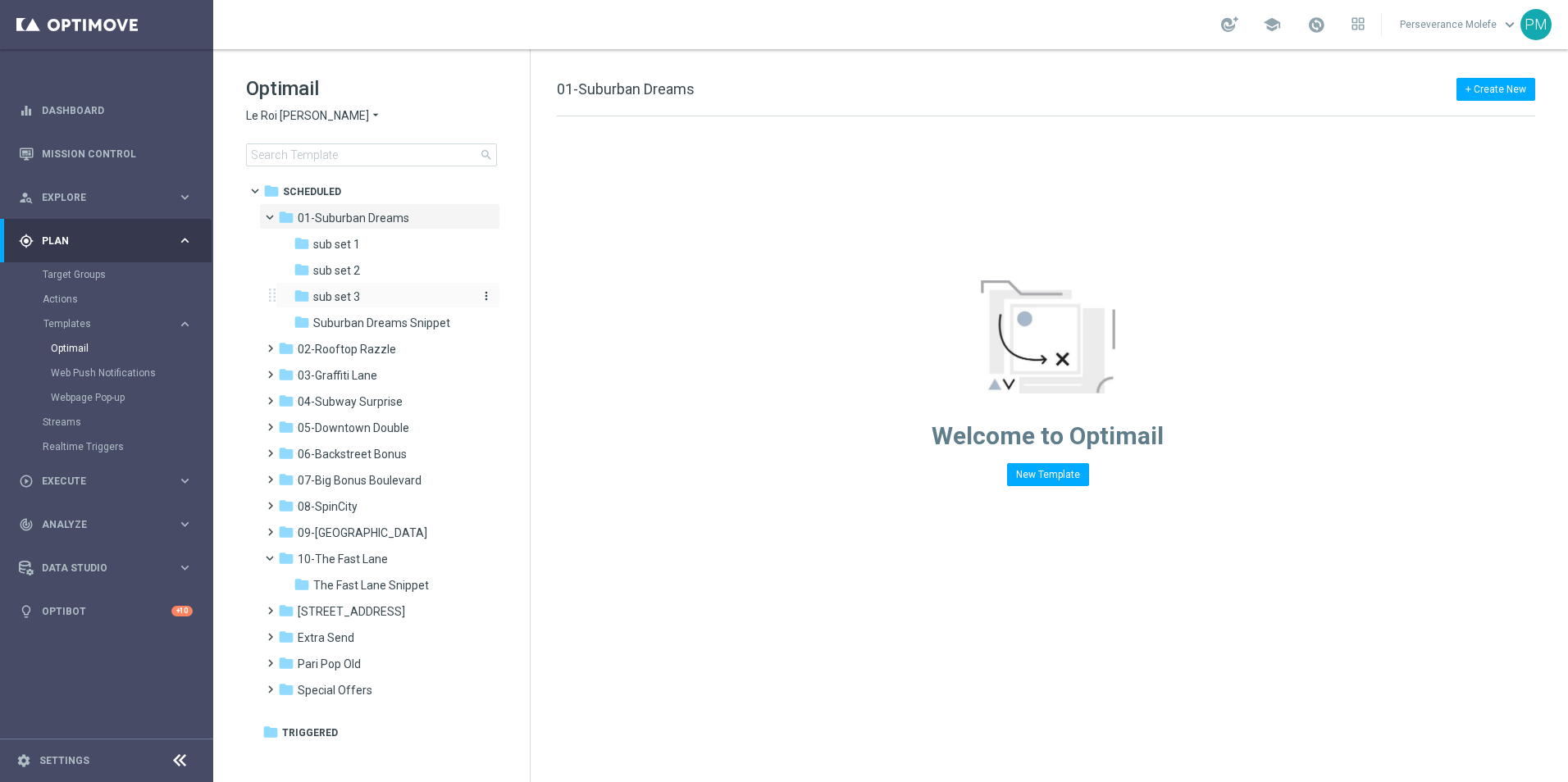
click at [369, 297] on div "folder sub set 3" at bounding box center [381, 297] width 174 height 18
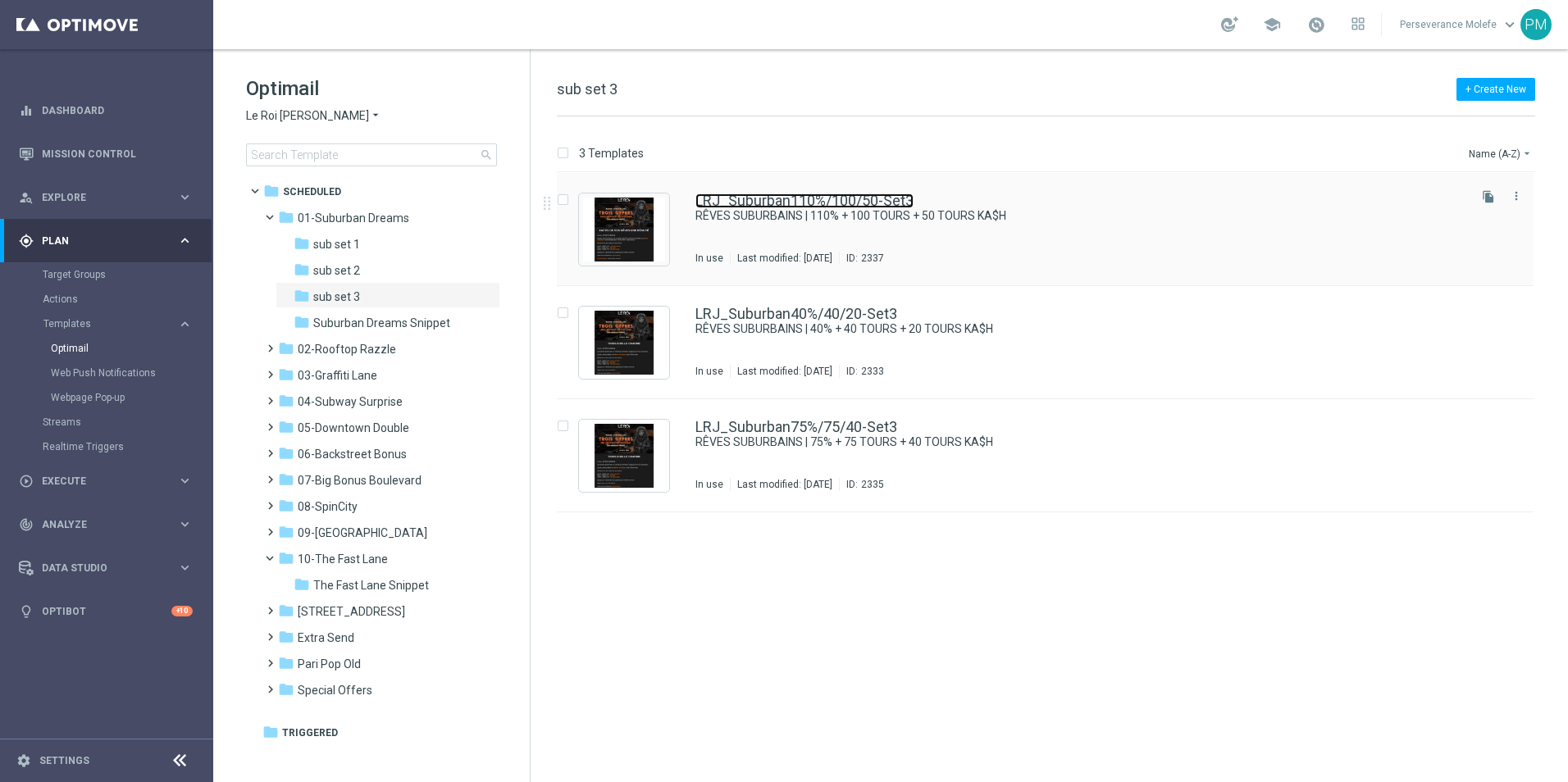
click at [736, 198] on link "LRJ_Suburban110%/100/50-Set3" at bounding box center [804, 201] width 218 height 15
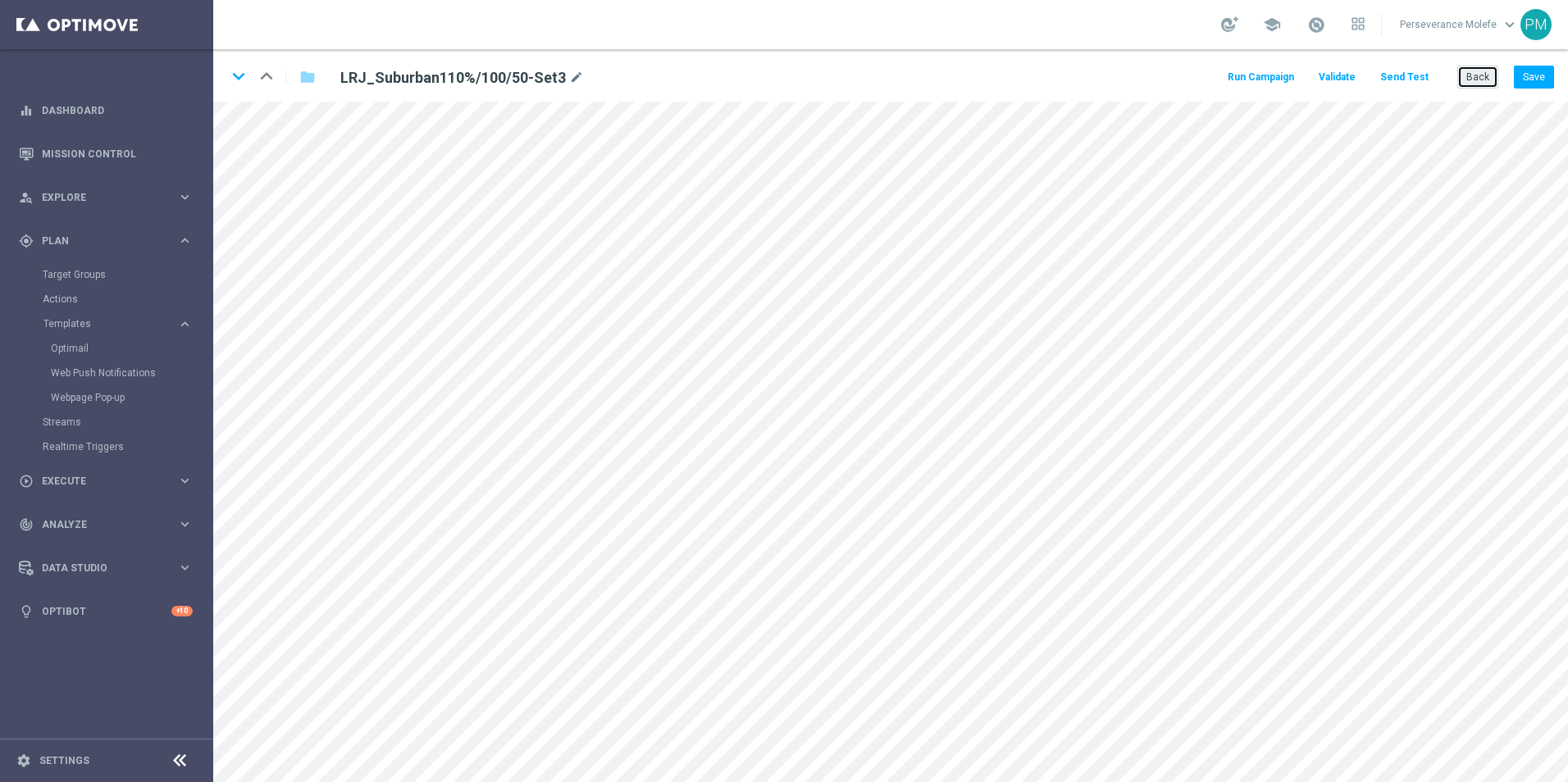
click at [1469, 82] on button "Back" at bounding box center [1478, 78] width 41 height 23
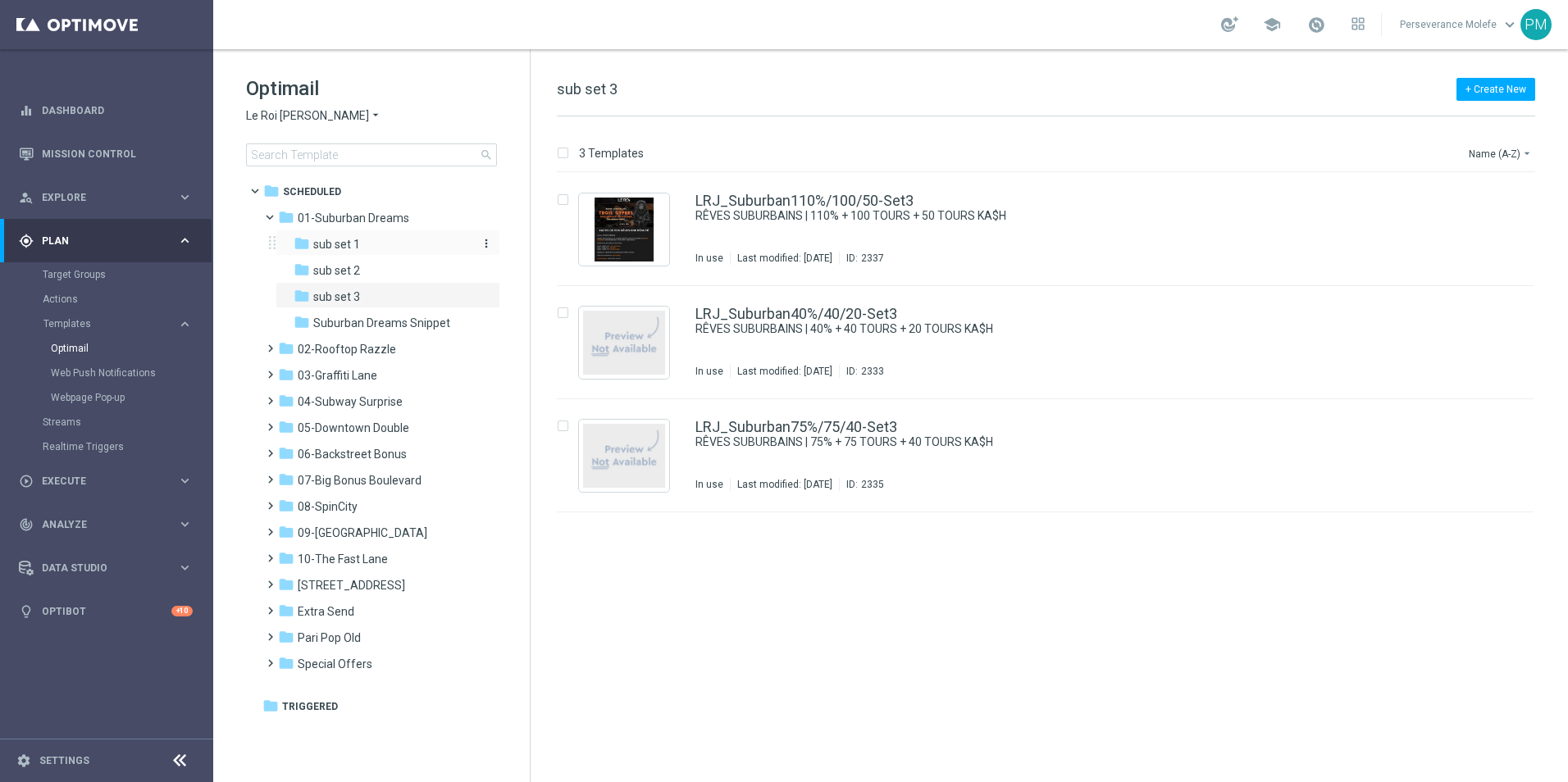
click at [387, 239] on div "folder sub set 1" at bounding box center [381, 244] width 174 height 18
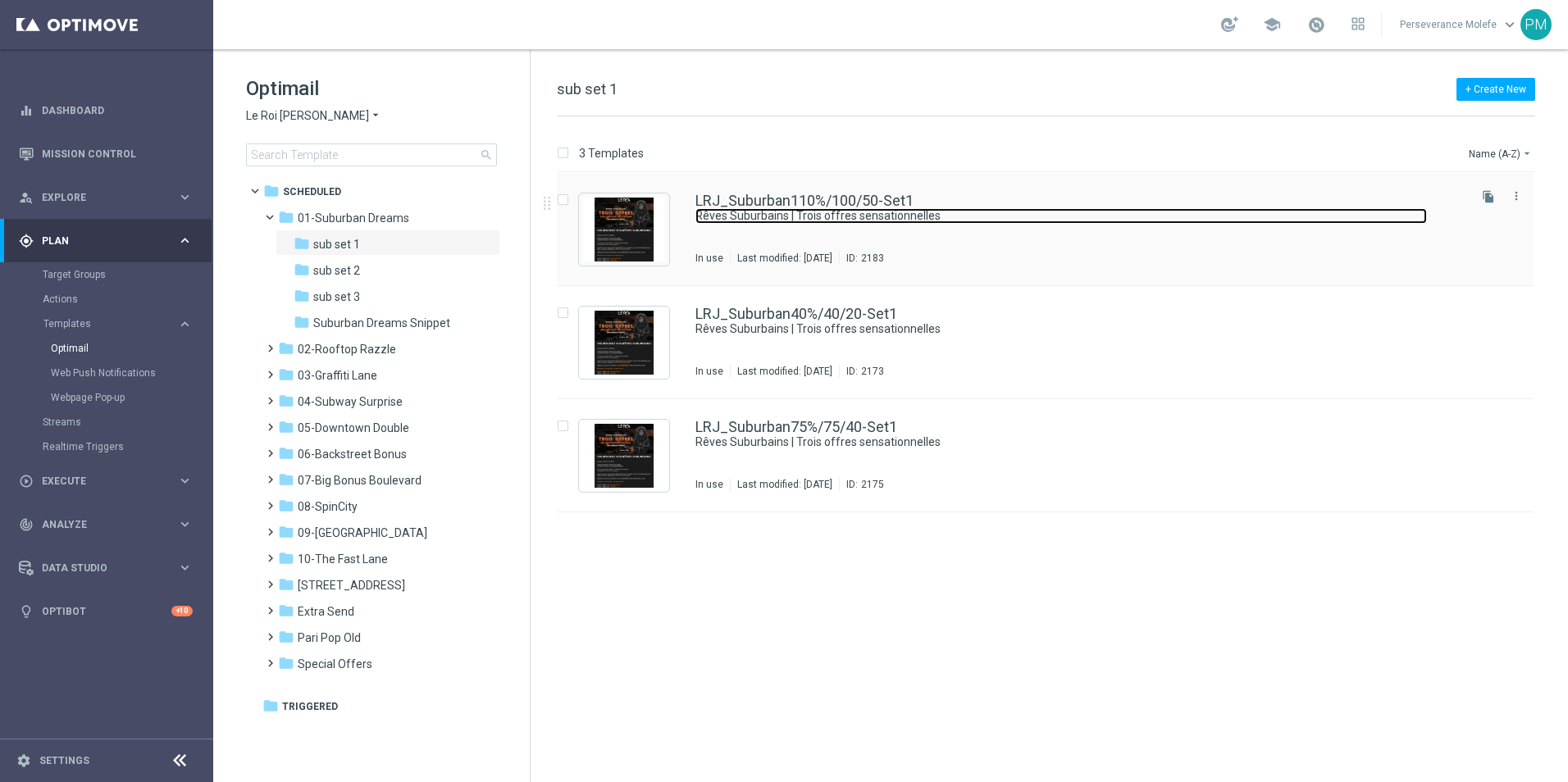
click at [775, 211] on link "Rêves Suburbains | Trois offres sensationnelles" at bounding box center [1061, 216] width 732 height 16
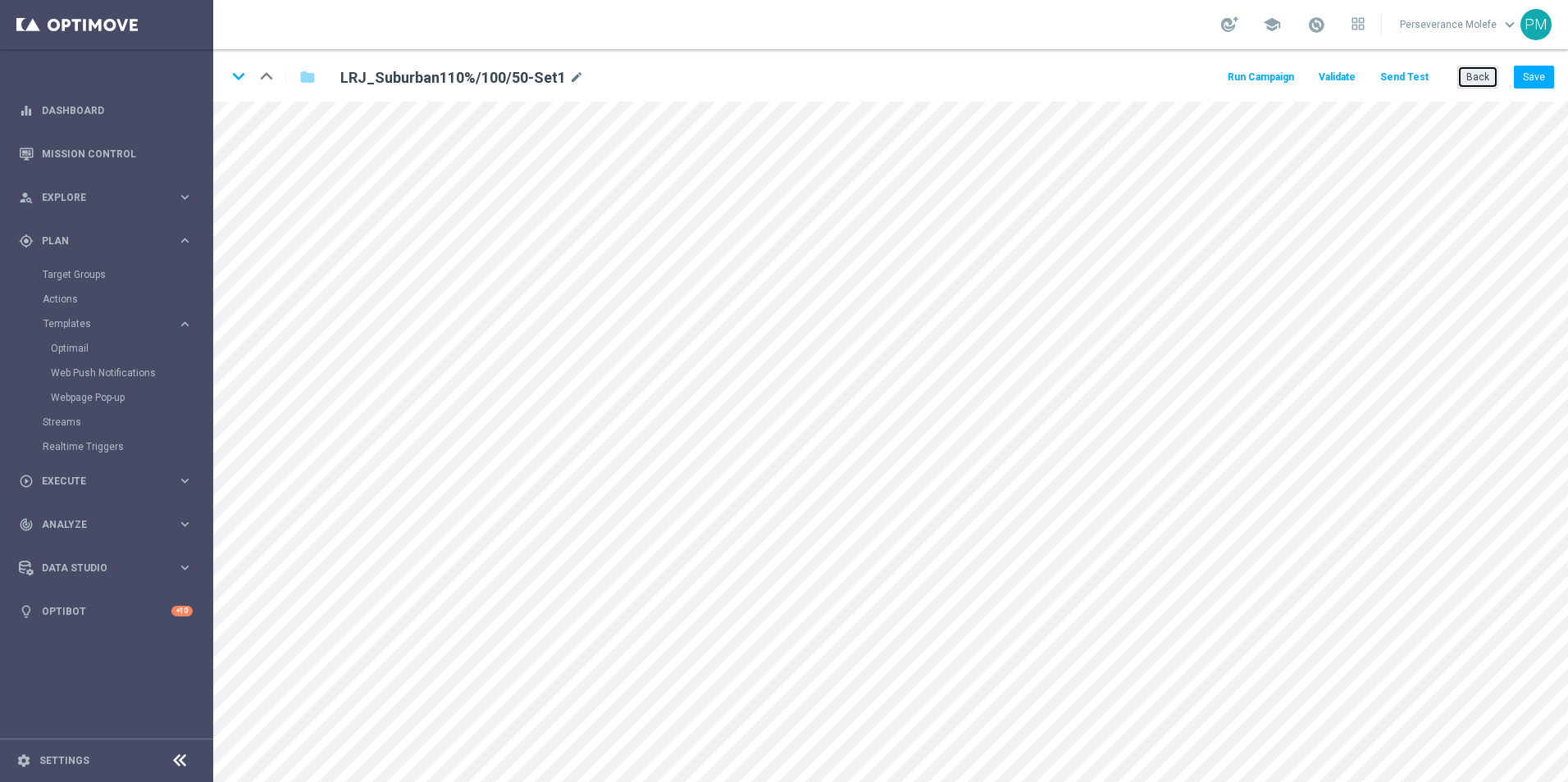
click at [1475, 80] on button "Back" at bounding box center [1478, 78] width 41 height 23
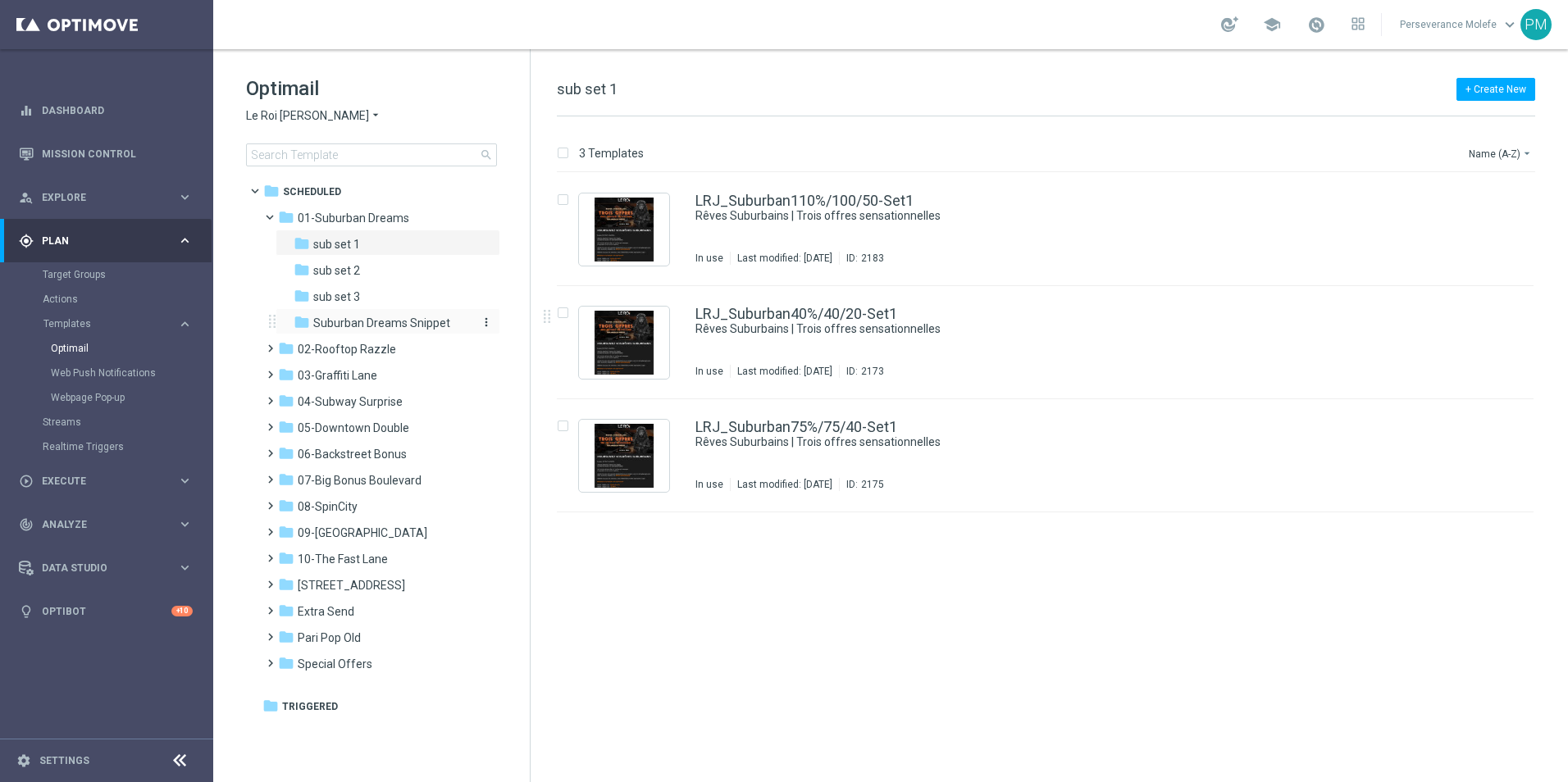
click at [355, 331] on div "folder Suburban Dreams Snippet" at bounding box center [381, 323] width 174 height 18
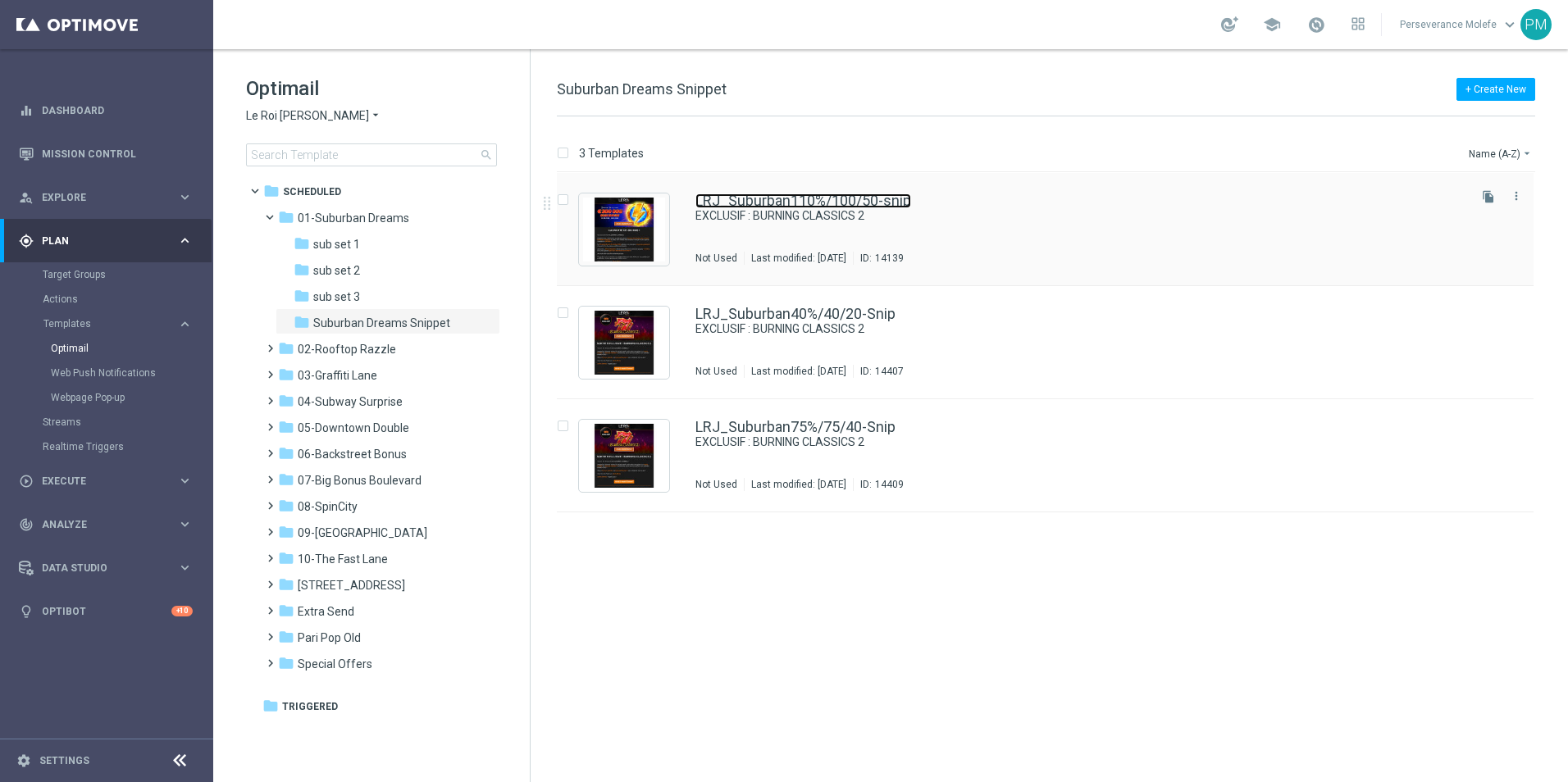
click at [742, 200] on link "LRJ_Suburban110%/100/50-snip" at bounding box center [803, 201] width 216 height 15
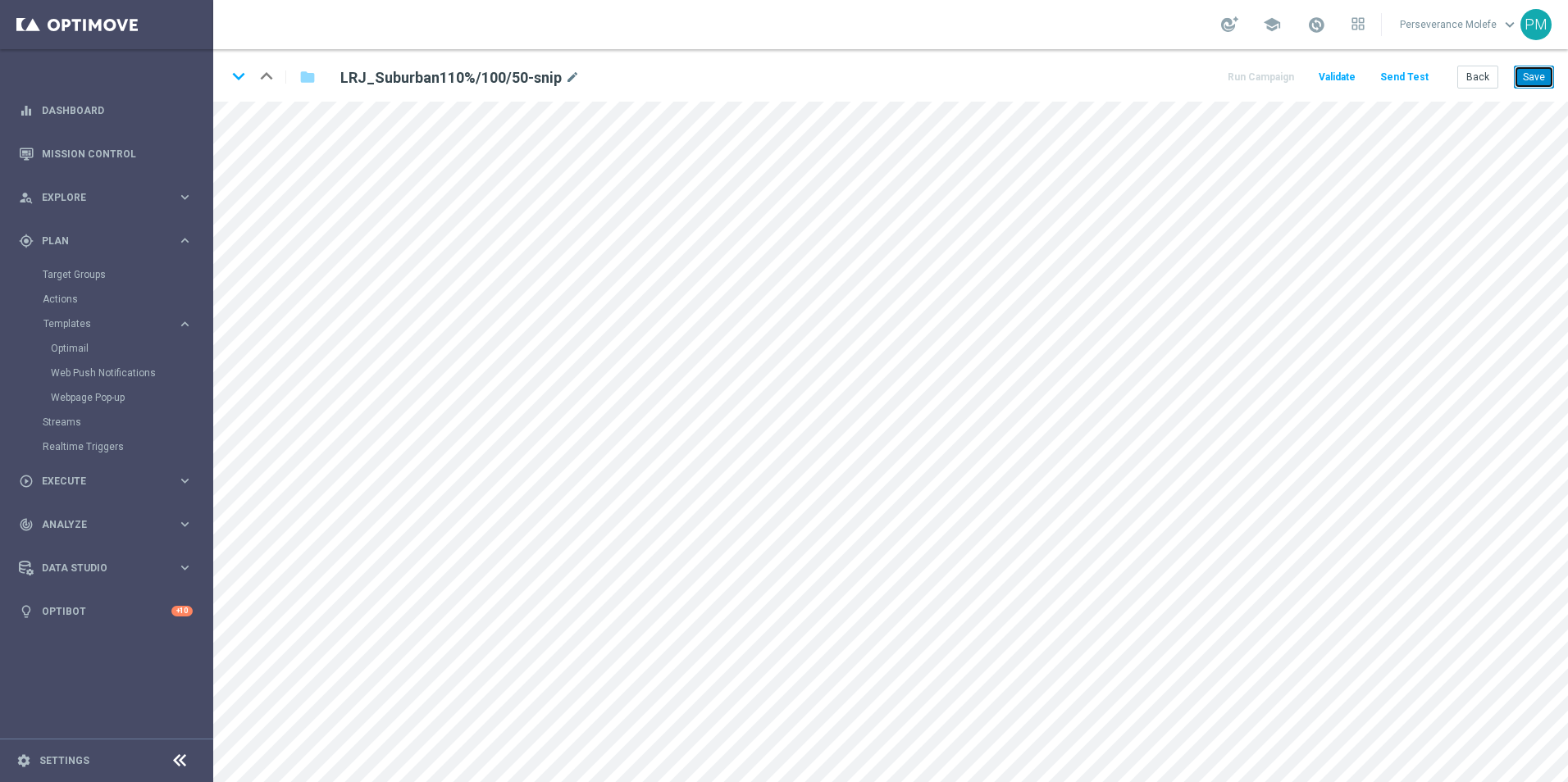
click at [1544, 88] on button "Save" at bounding box center [1533, 78] width 40 height 23
click at [1547, 78] on button "Save" at bounding box center [1533, 78] width 40 height 23
click at [1495, 76] on button "Back" at bounding box center [1478, 78] width 41 height 23
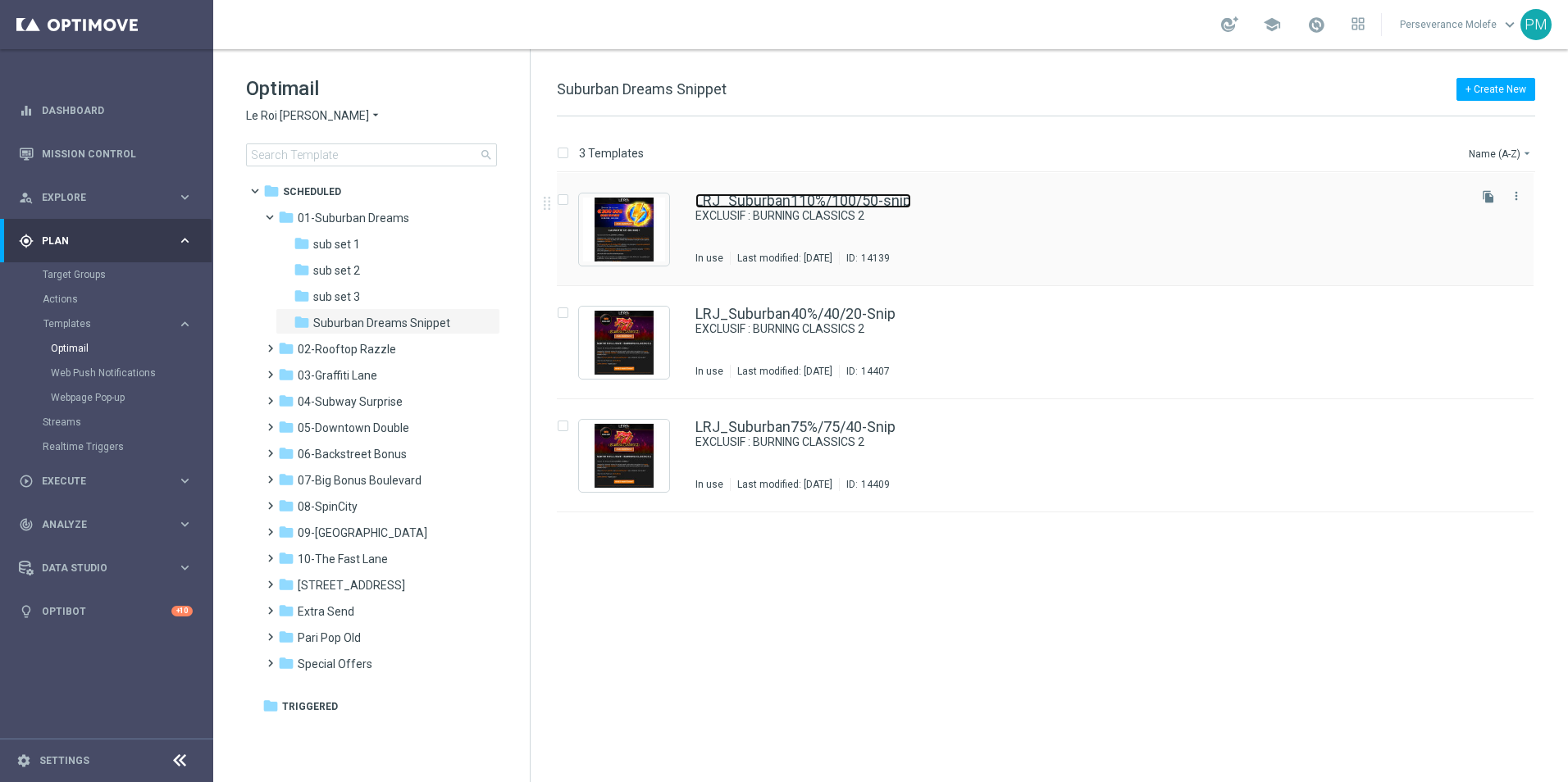
click at [756, 206] on link "LRJ_Suburban110%/100/50-snip" at bounding box center [803, 201] width 216 height 15
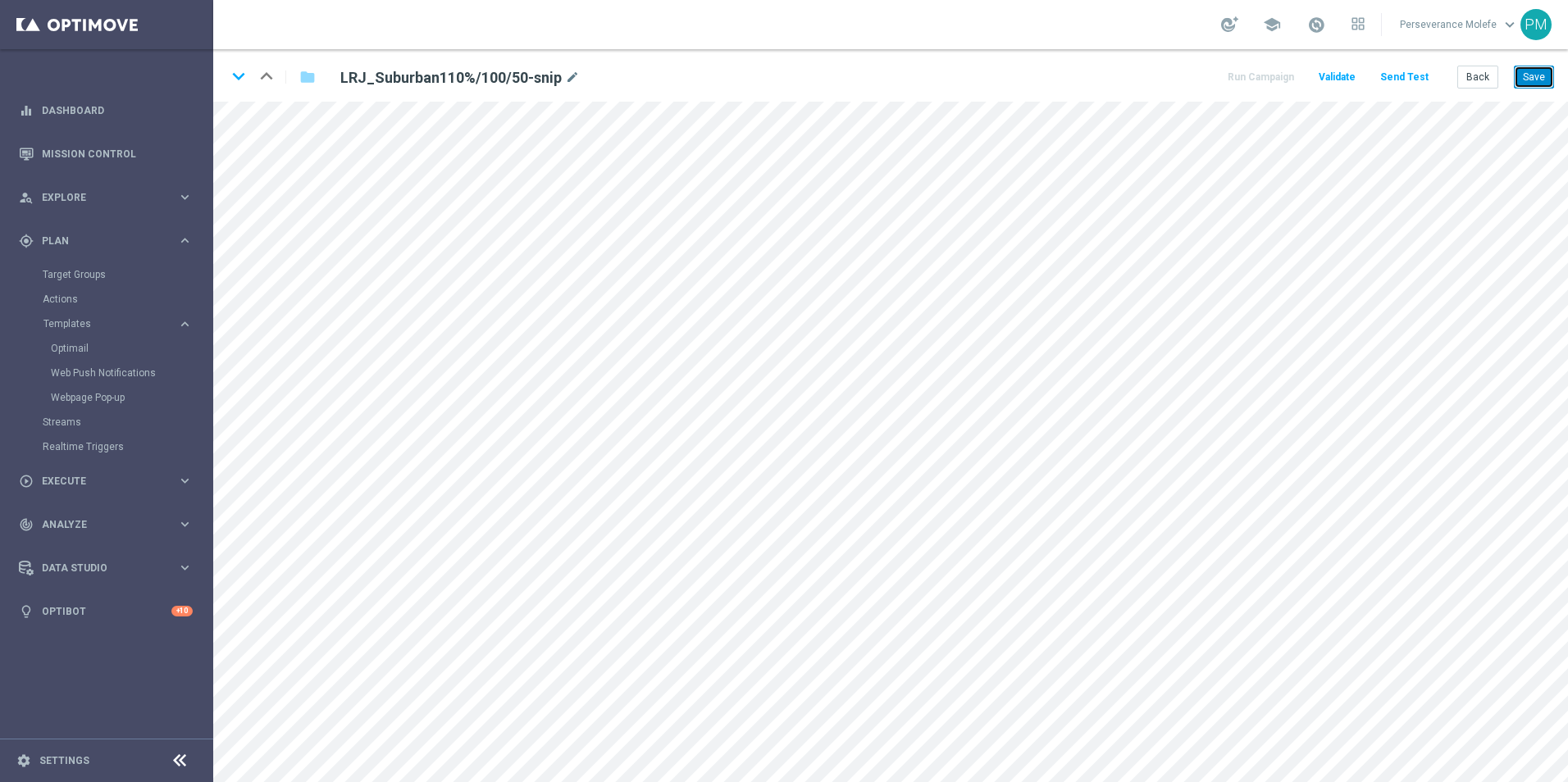
click at [1521, 70] on button "Save" at bounding box center [1533, 78] width 40 height 23
click at [1478, 69] on button "Back" at bounding box center [1478, 78] width 41 height 23
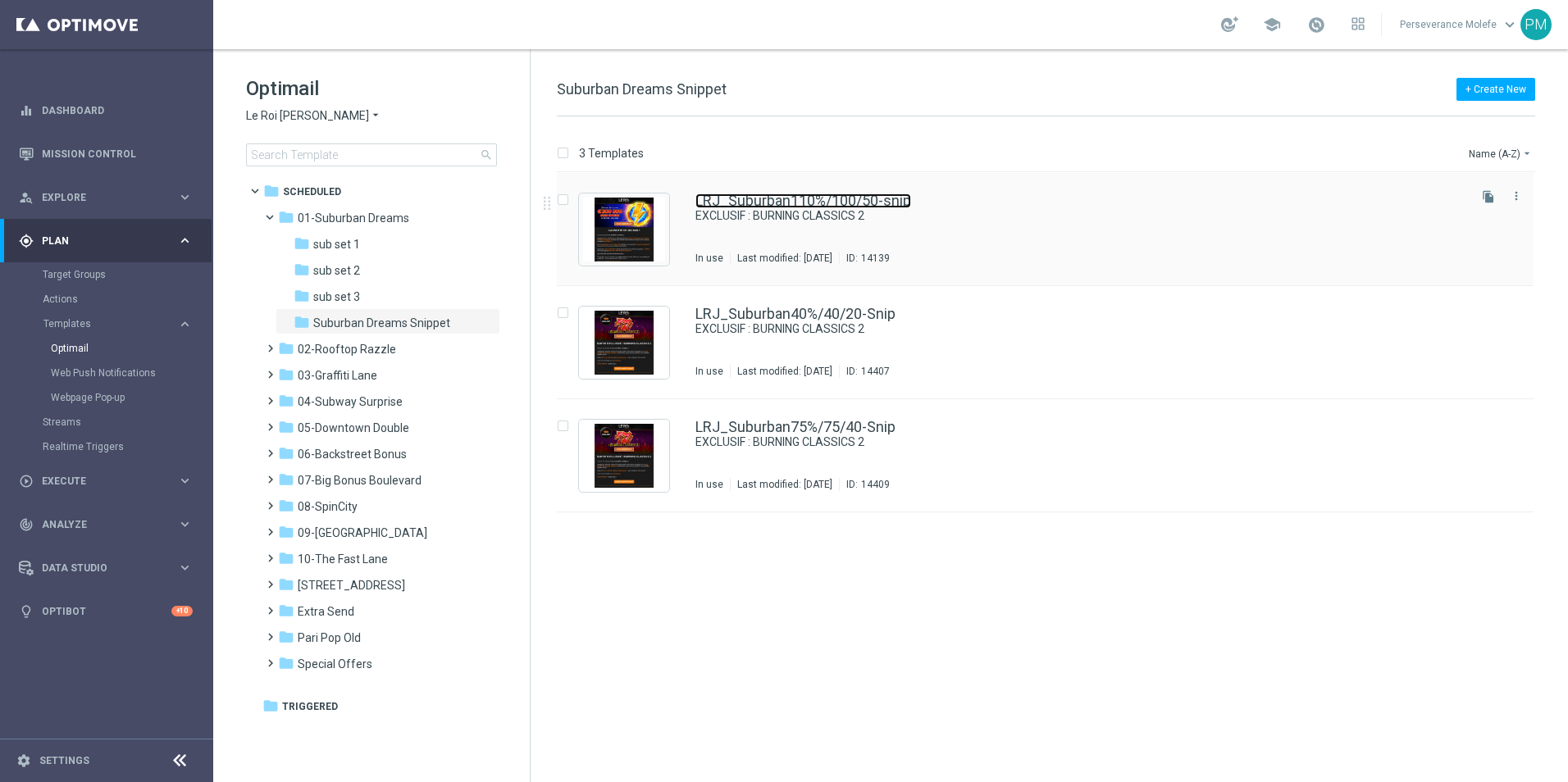
click at [721, 196] on link "LRJ_Suburban110%/100/50-snip" at bounding box center [803, 201] width 216 height 15
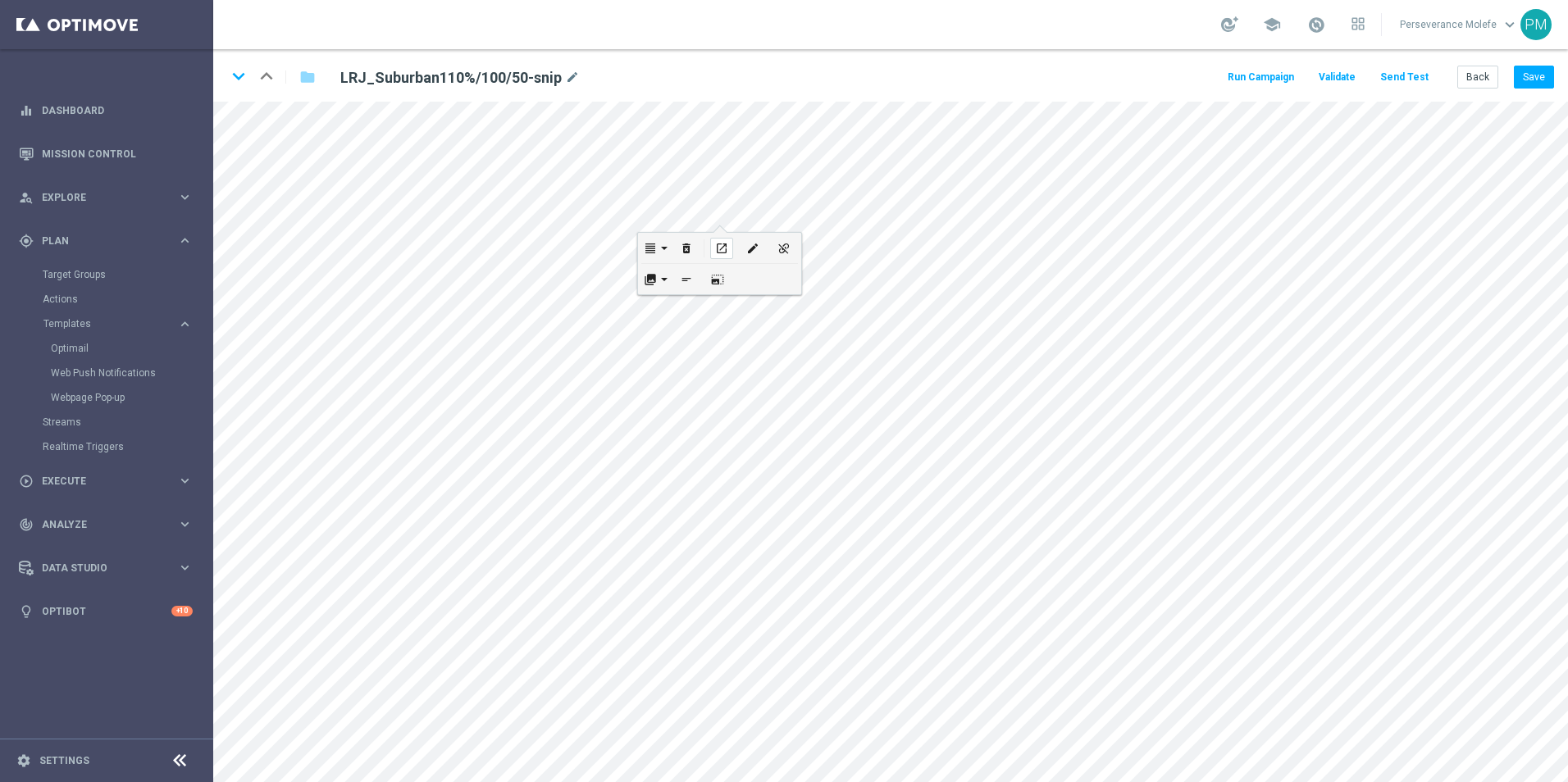
click at [715, 245] on icon "open_in_new" at bounding box center [721, 249] width 13 height 14
click at [696, 563] on icon "edit" at bounding box center [702, 568] width 13 height 14
click at [827, 658] on div "arrow-left URL https://www.leroijohnny1.net/fr/promotions Text page promo Open …" at bounding box center [712, 613] width 236 height 125
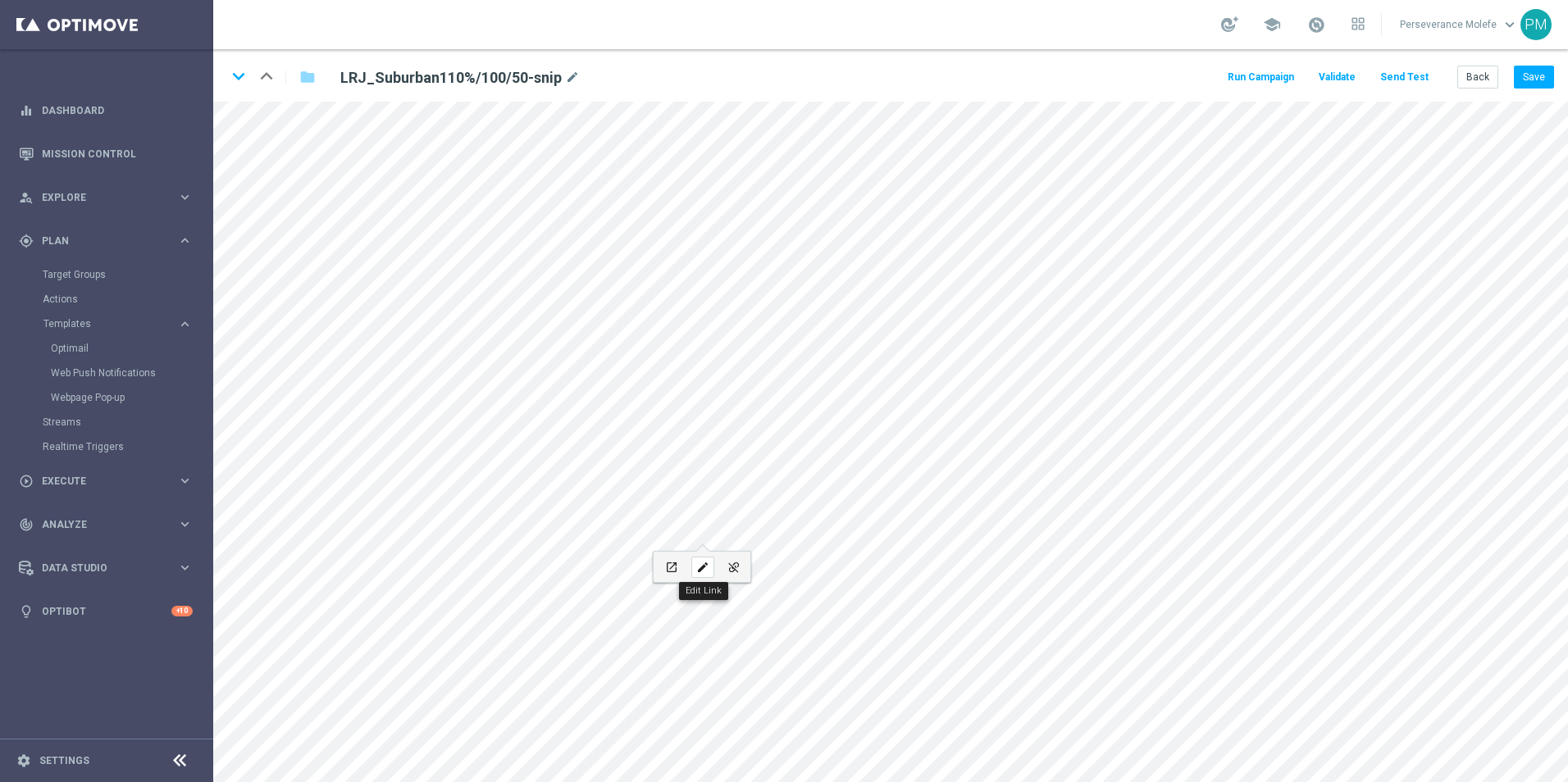
click at [701, 562] on icon "edit" at bounding box center [702, 568] width 13 height 14
type input "https://www.casinojokaclub.info/fr/promotions"
type input "page promo"
paste input "leroijohnny1.net"
type input "https://www.leroijohnny1.net/fr/promotions"
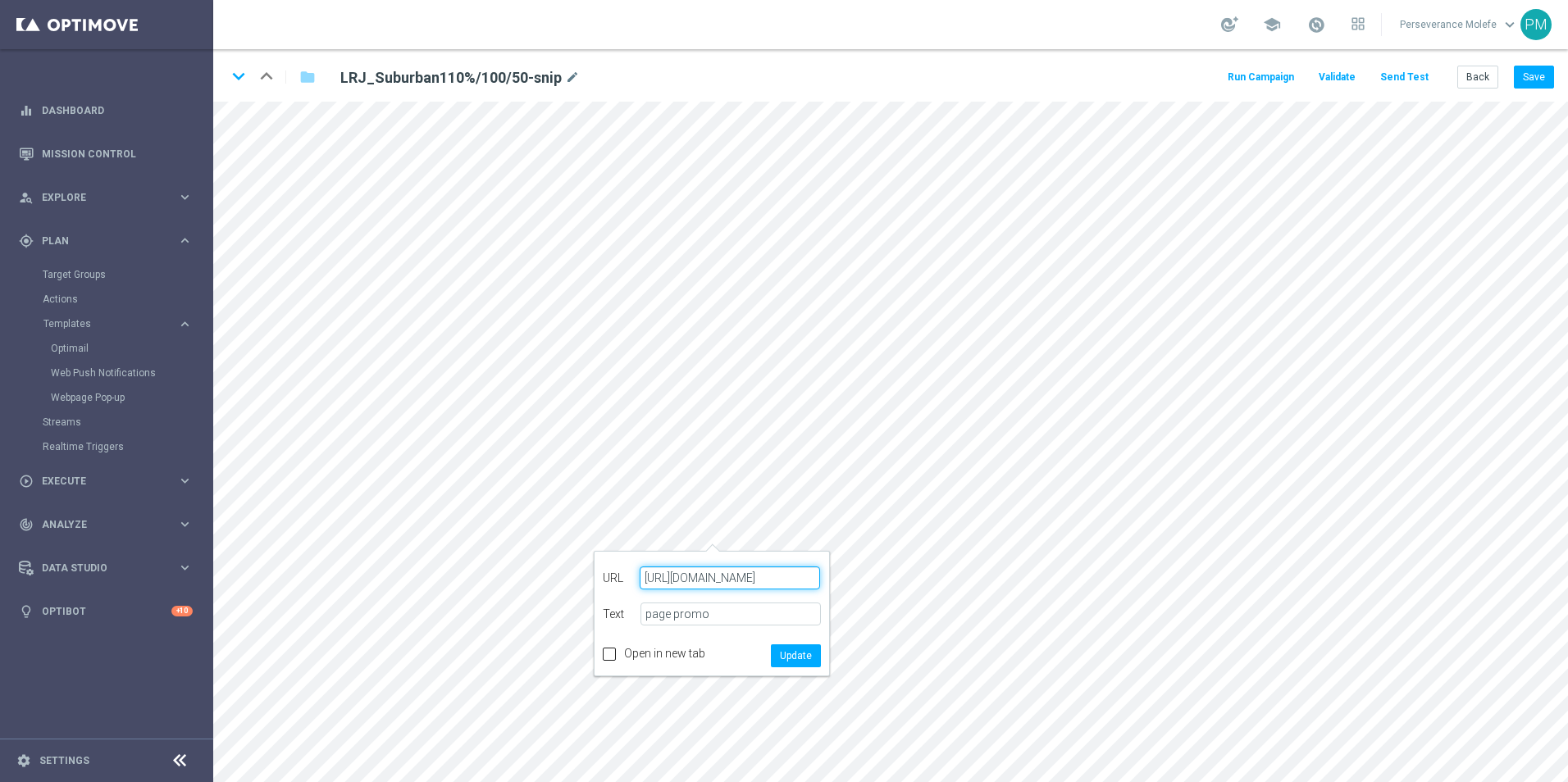
scroll to position [0, 48]
click at [792, 653] on button "Update" at bounding box center [796, 656] width 50 height 23
click at [1540, 71] on button "Save" at bounding box center [1533, 78] width 40 height 23
click at [1529, 80] on button "Save" at bounding box center [1533, 78] width 40 height 23
click at [1530, 70] on button "Save" at bounding box center [1533, 78] width 40 height 23
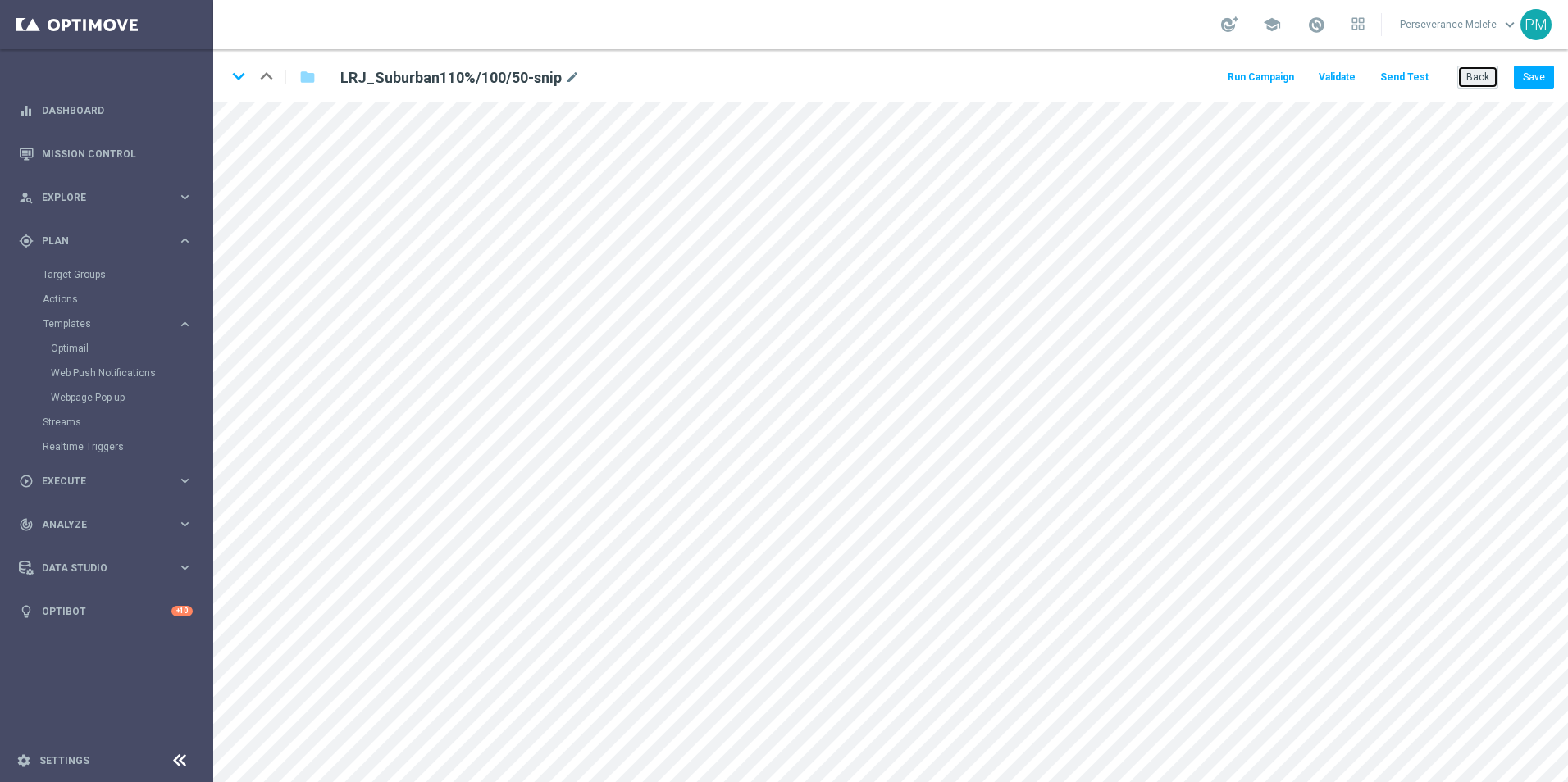
click at [1496, 78] on button "Back" at bounding box center [1478, 78] width 41 height 23
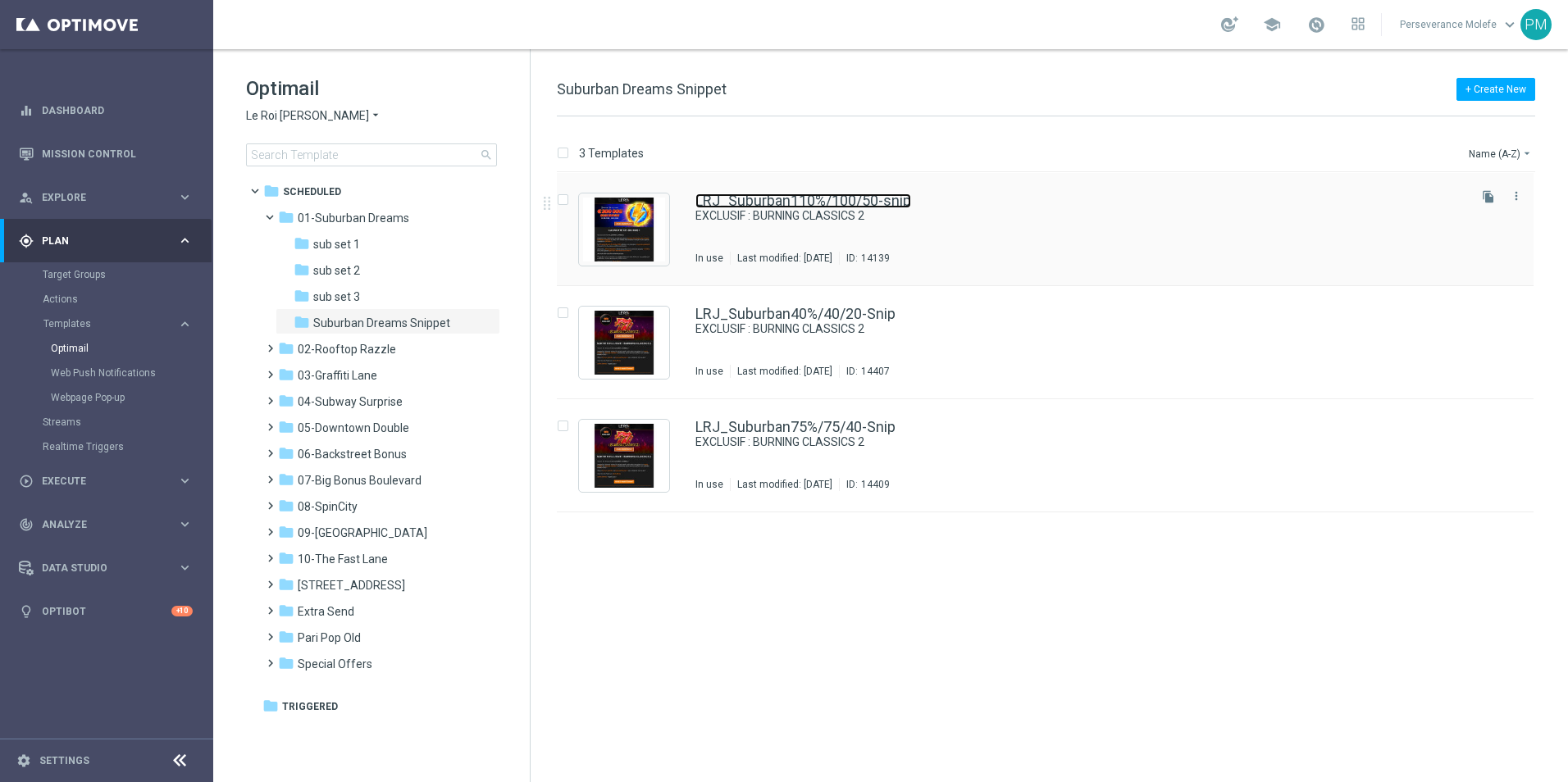
click at [797, 200] on link "LRJ_Suburban110%/100/50-snip" at bounding box center [803, 201] width 216 height 15
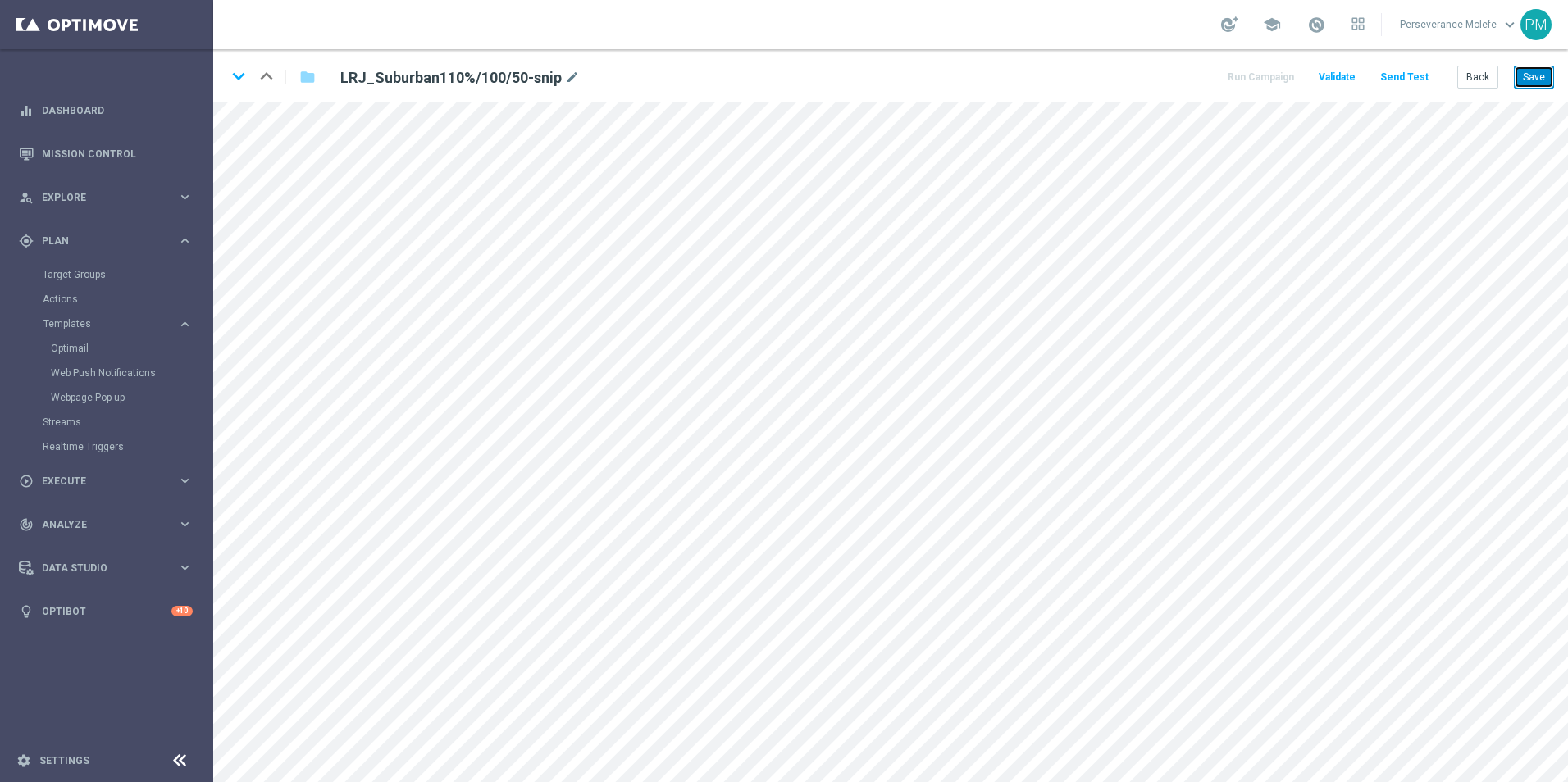
click at [1521, 67] on button "Save" at bounding box center [1533, 78] width 40 height 23
click at [1523, 68] on button "Save" at bounding box center [1533, 78] width 40 height 23
click at [1479, 82] on button "Back" at bounding box center [1478, 78] width 41 height 23
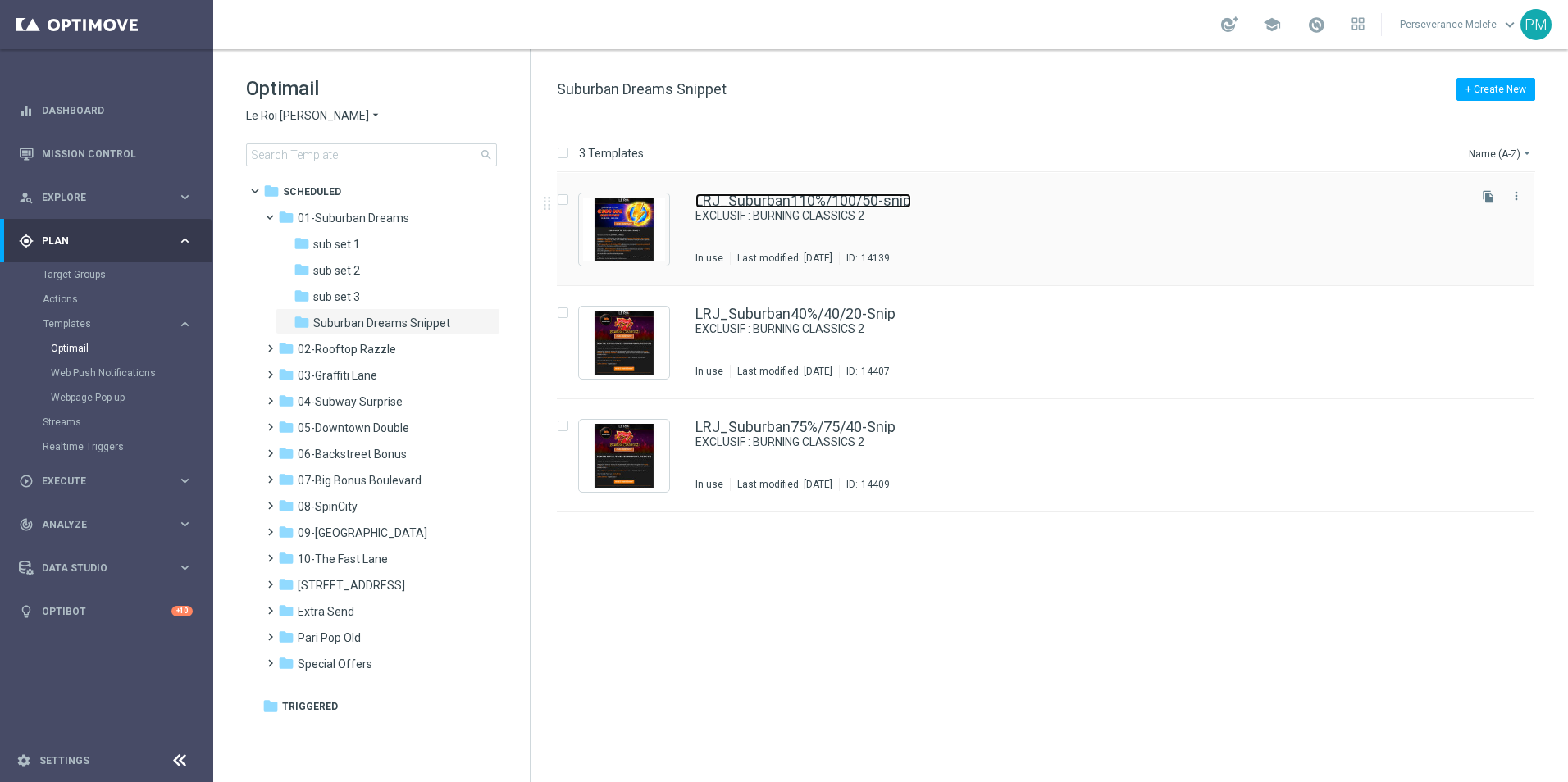
click at [756, 207] on link "LRJ_Suburban110%/100/50-snip" at bounding box center [803, 201] width 216 height 15
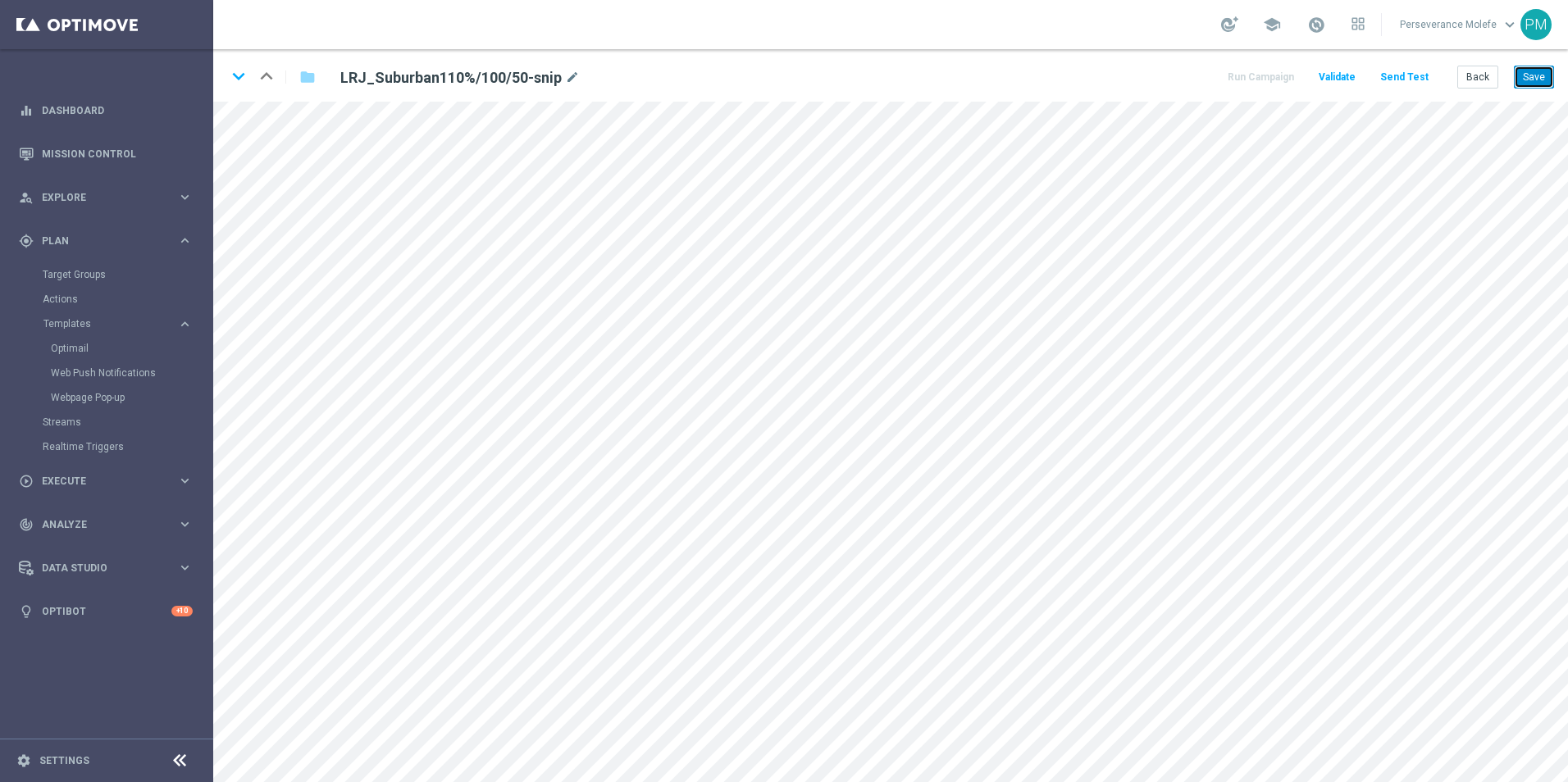
click at [1543, 69] on button "Save" at bounding box center [1533, 78] width 40 height 23
click at [1546, 72] on button "Save" at bounding box center [1533, 78] width 40 height 23
click at [1552, 74] on button "Save" at bounding box center [1533, 78] width 40 height 23
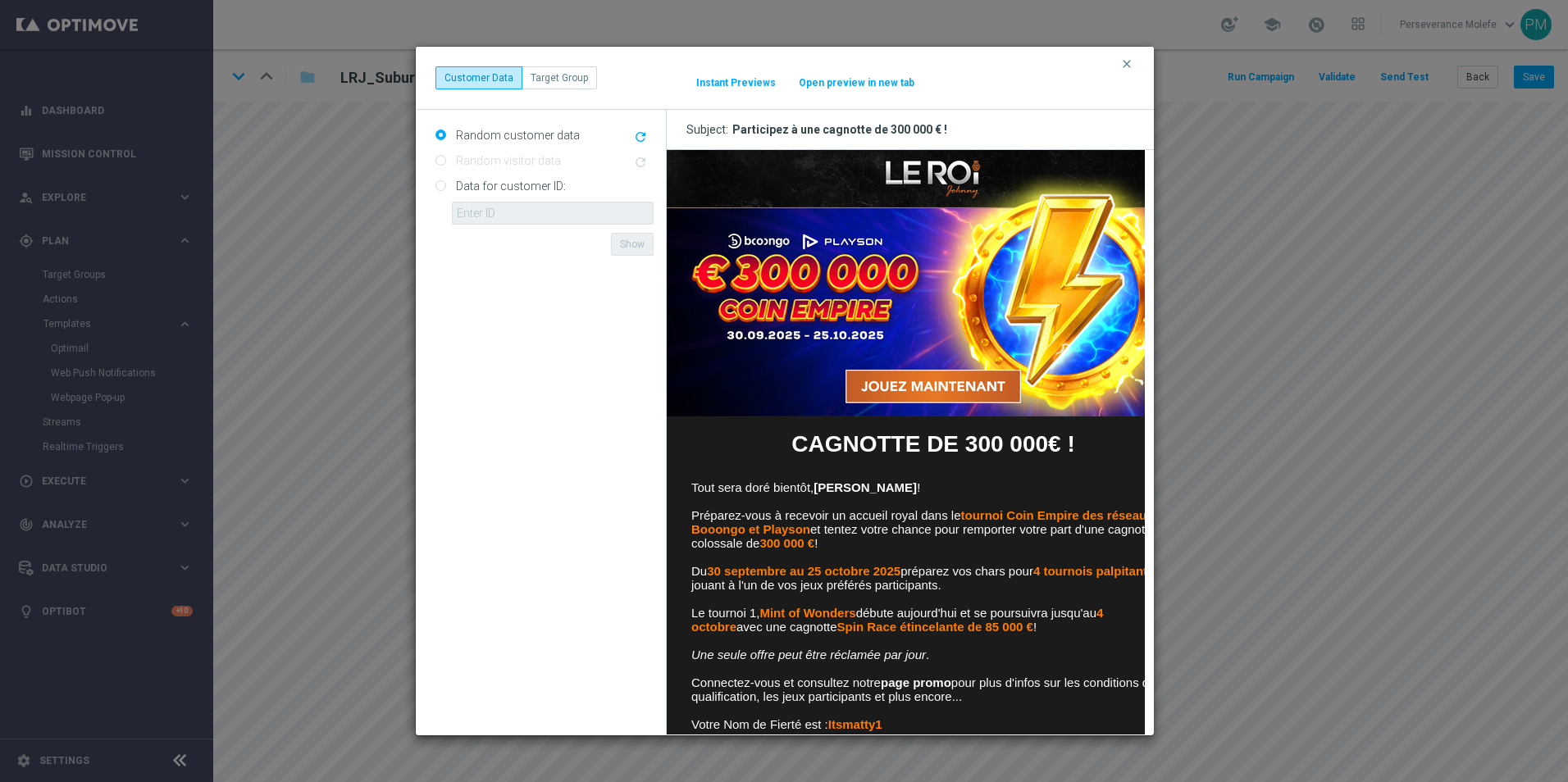
click at [871, 78] on button "Open preview in new tab" at bounding box center [856, 83] width 117 height 14
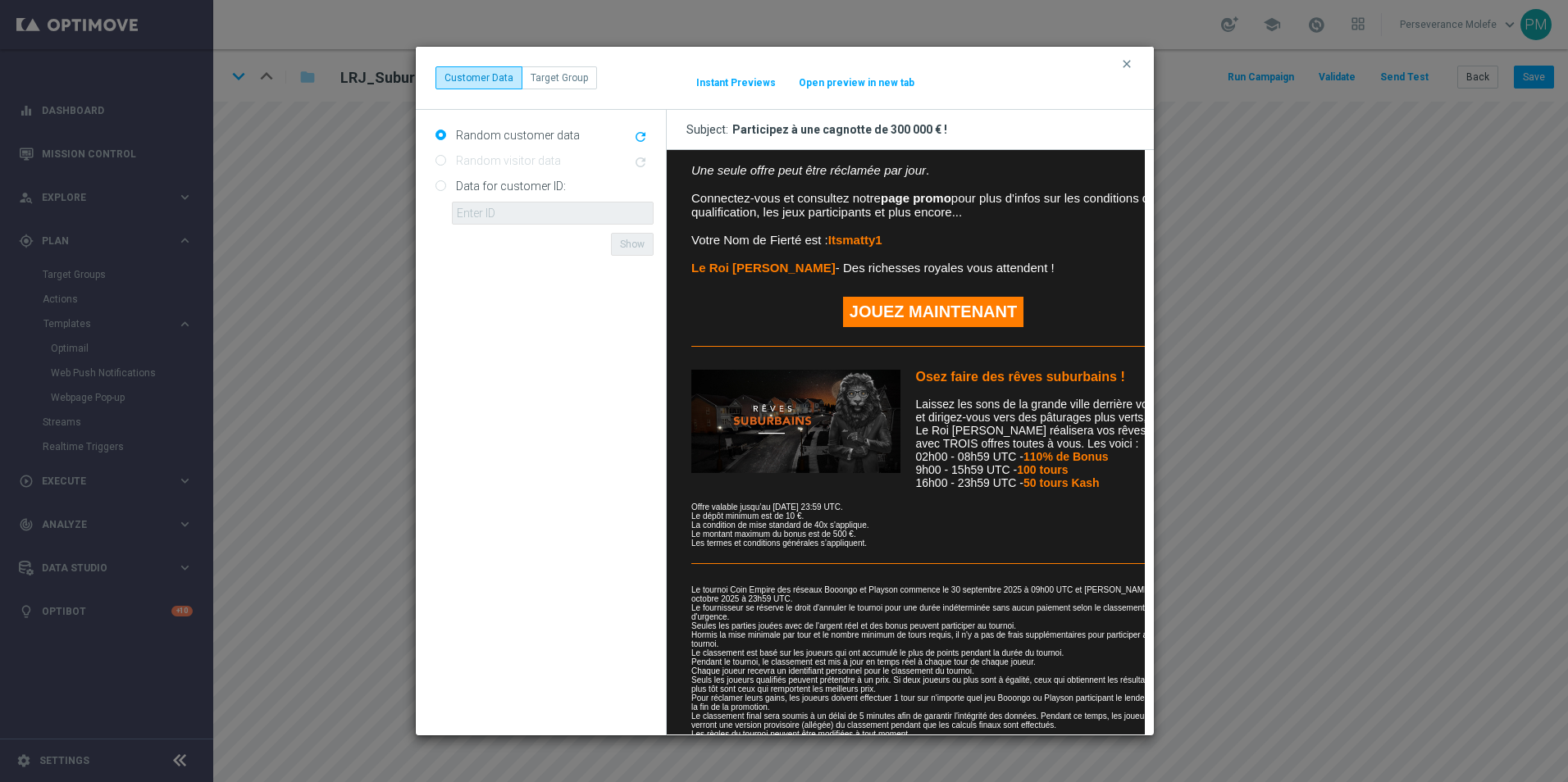
scroll to position [492, 0]
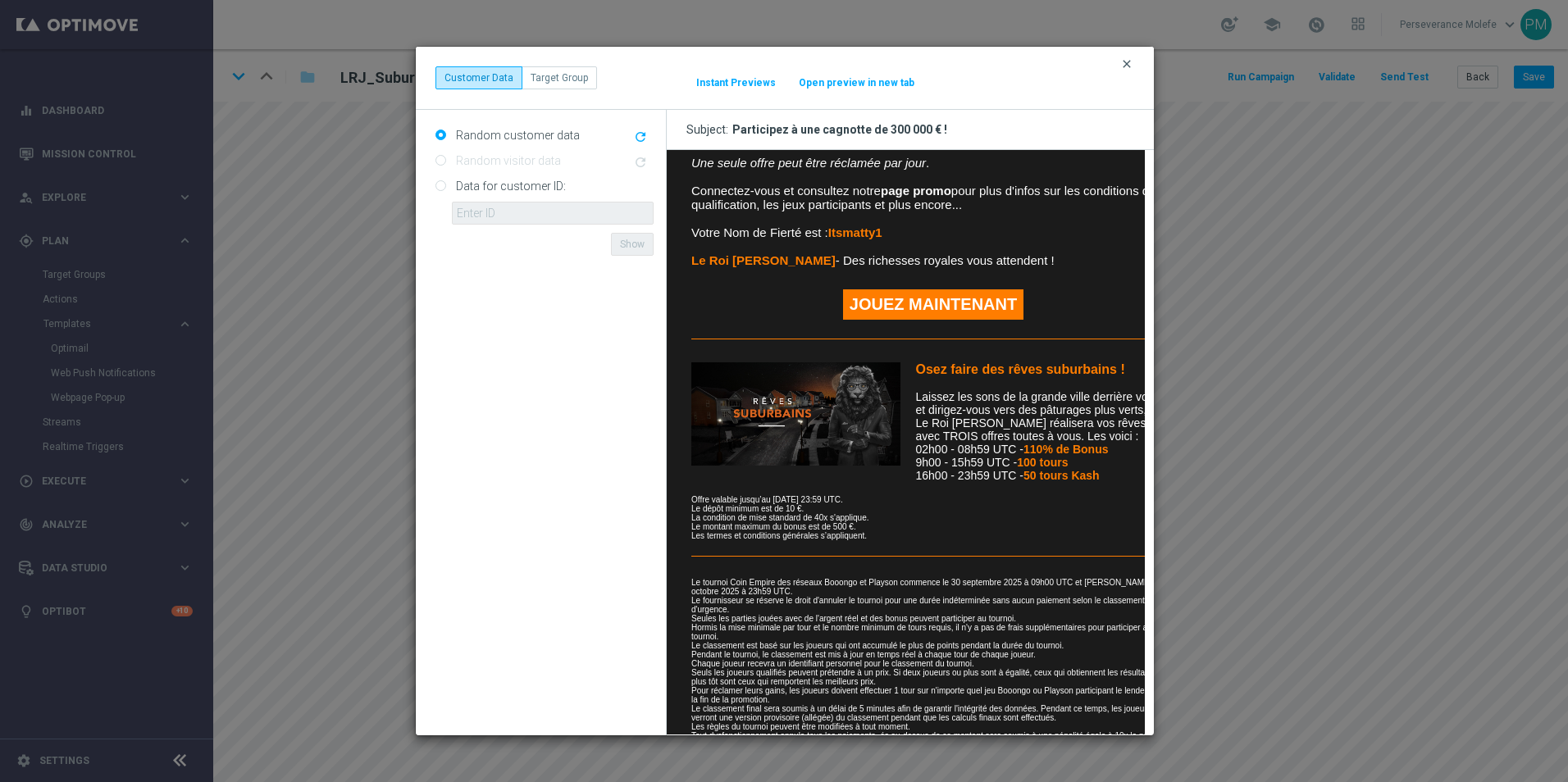
click at [1127, 62] on icon "clear" at bounding box center [1127, 64] width 14 height 14
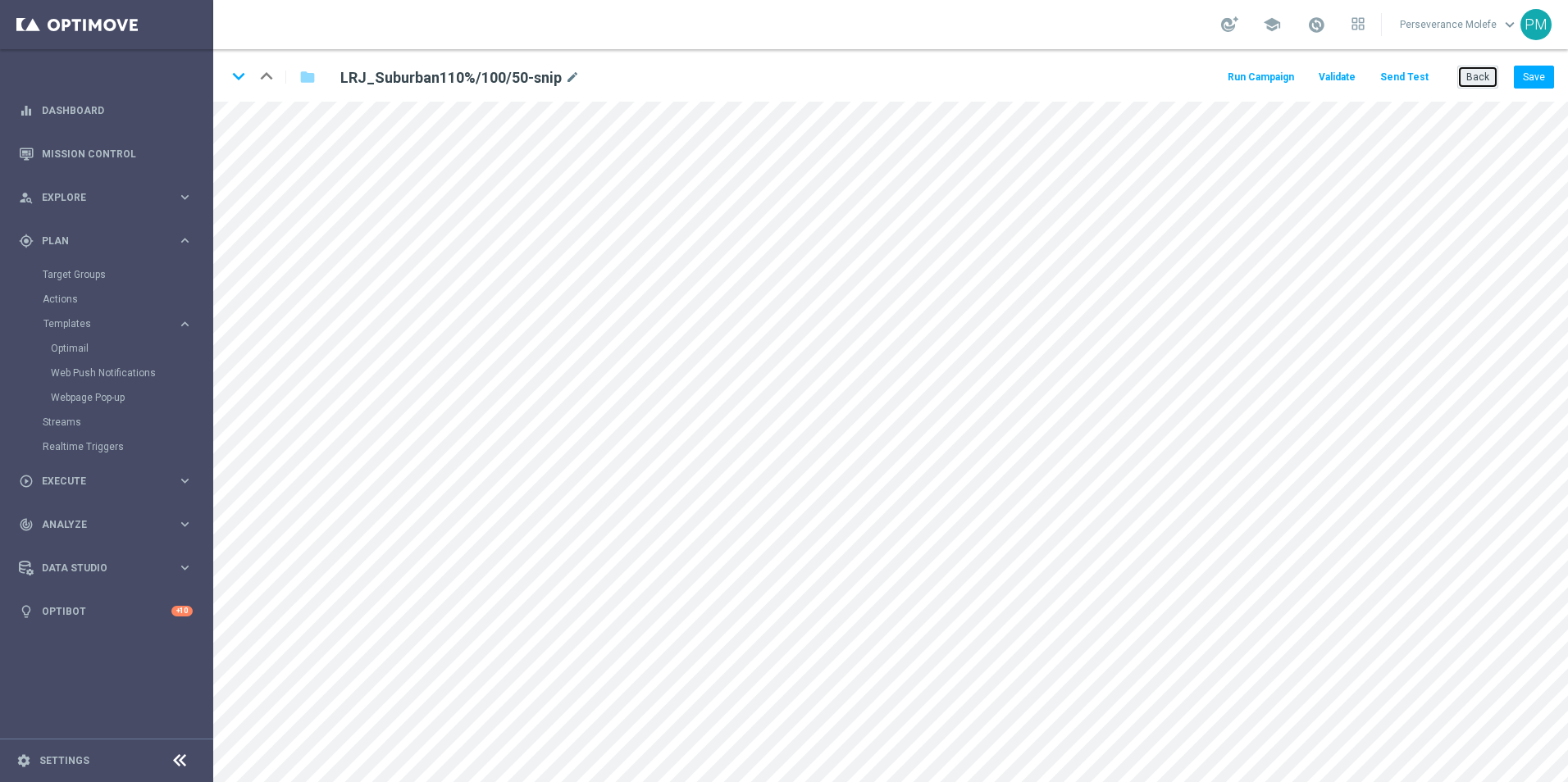
click at [1477, 79] on button "Back" at bounding box center [1478, 78] width 41 height 23
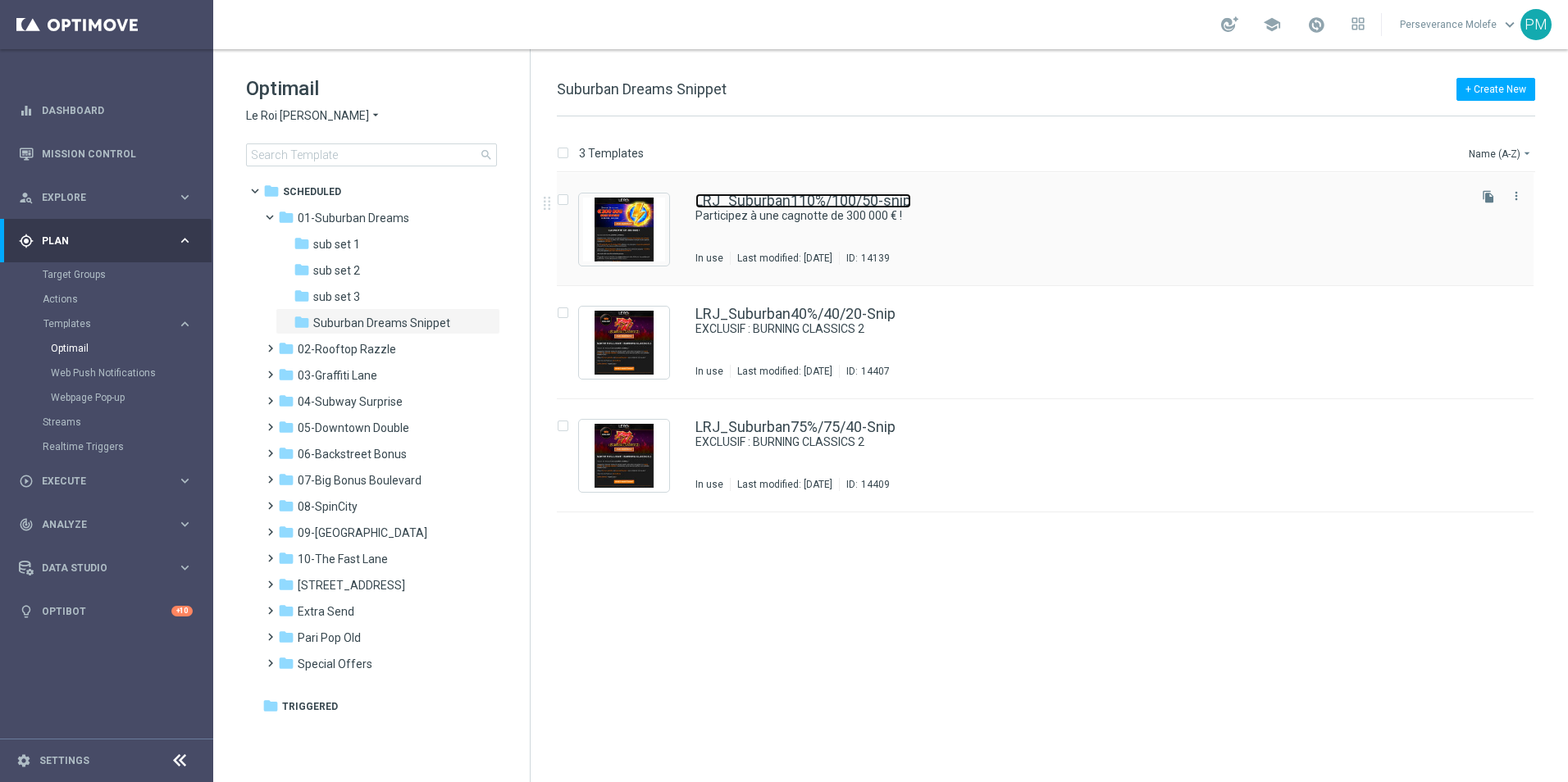
click at [762, 199] on link "LRJ_Suburban110%/100/50-snip" at bounding box center [803, 201] width 216 height 15
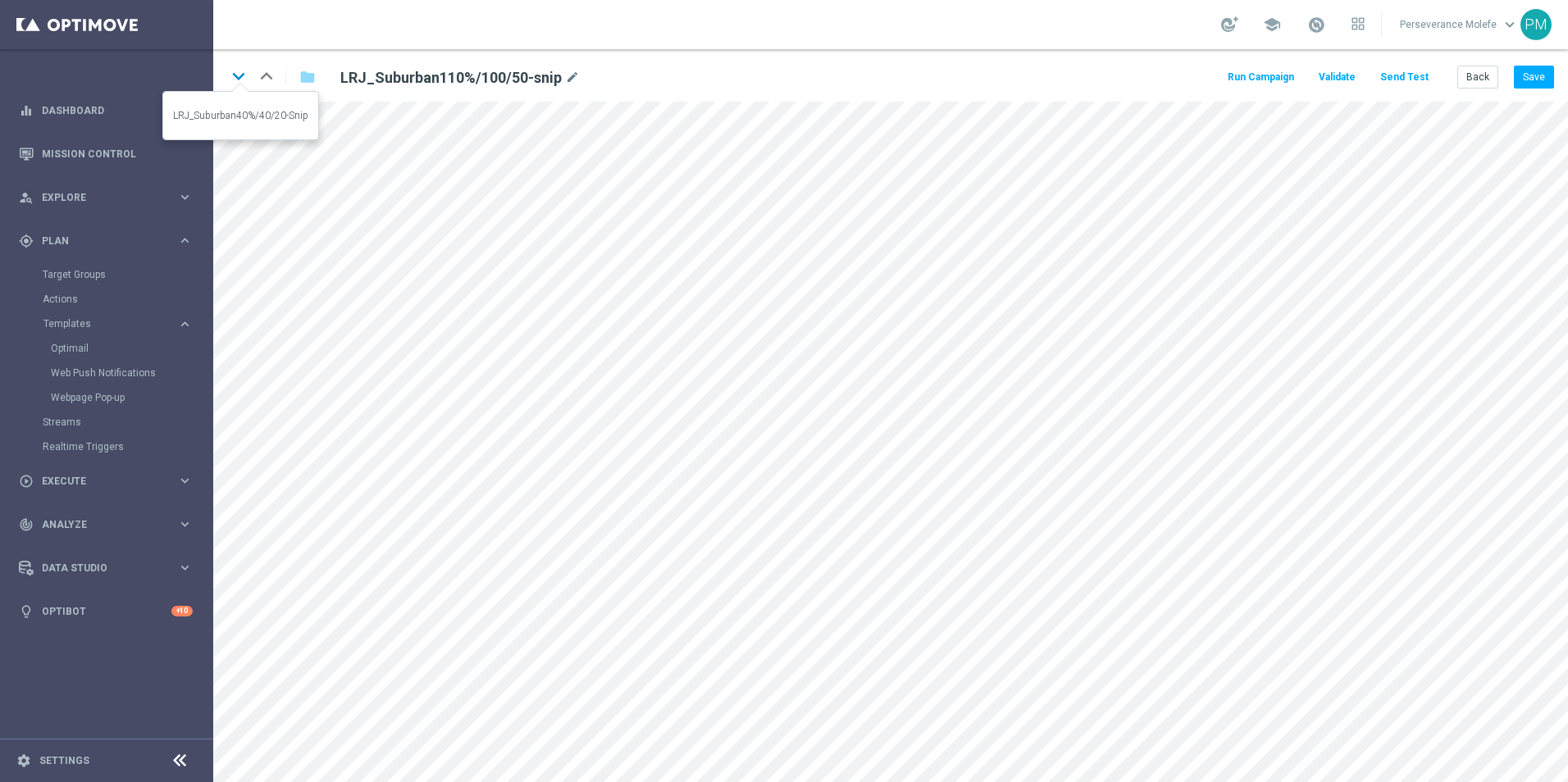
click at [234, 78] on icon "keyboard_arrow_down" at bounding box center [238, 76] width 24 height 24
click at [238, 74] on icon "keyboard_arrow_down" at bounding box center [238, 76] width 24 height 24
click at [273, 72] on icon "keyboard_arrow_up" at bounding box center [266, 76] width 24 height 24
click at [263, 75] on icon "keyboard_arrow_up" at bounding box center [266, 76] width 24 height 24
click at [241, 81] on icon "keyboard_arrow_down" at bounding box center [238, 76] width 24 height 24
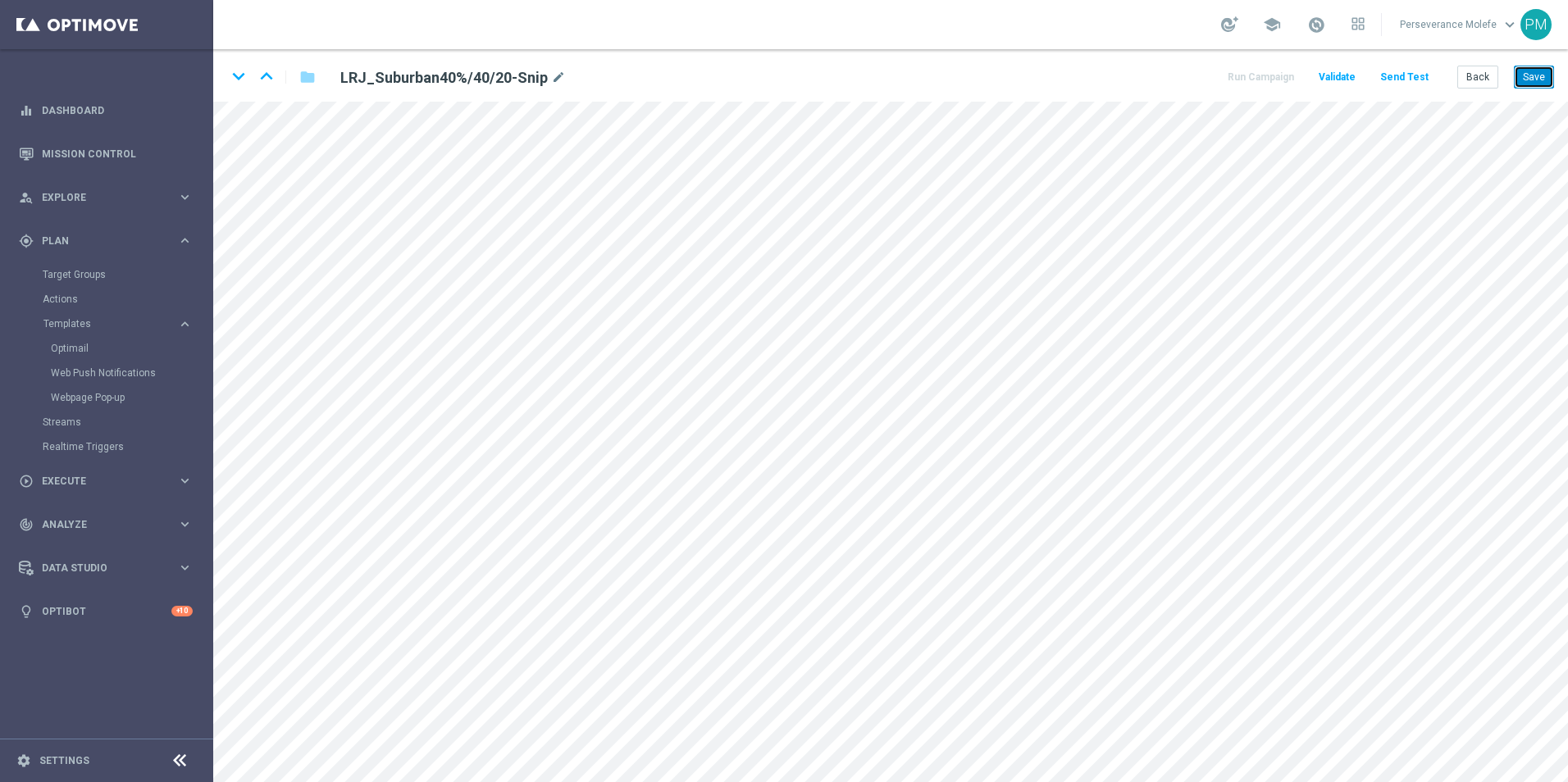
click at [1536, 81] on button "Save" at bounding box center [1533, 78] width 40 height 23
click at [1546, 82] on button "Save" at bounding box center [1533, 78] width 40 height 23
click at [236, 76] on icon "keyboard_arrow_down" at bounding box center [238, 76] width 24 height 24
click at [1538, 78] on button "Save" at bounding box center [1533, 78] width 40 height 23
click at [1485, 67] on button "Back" at bounding box center [1478, 78] width 41 height 23
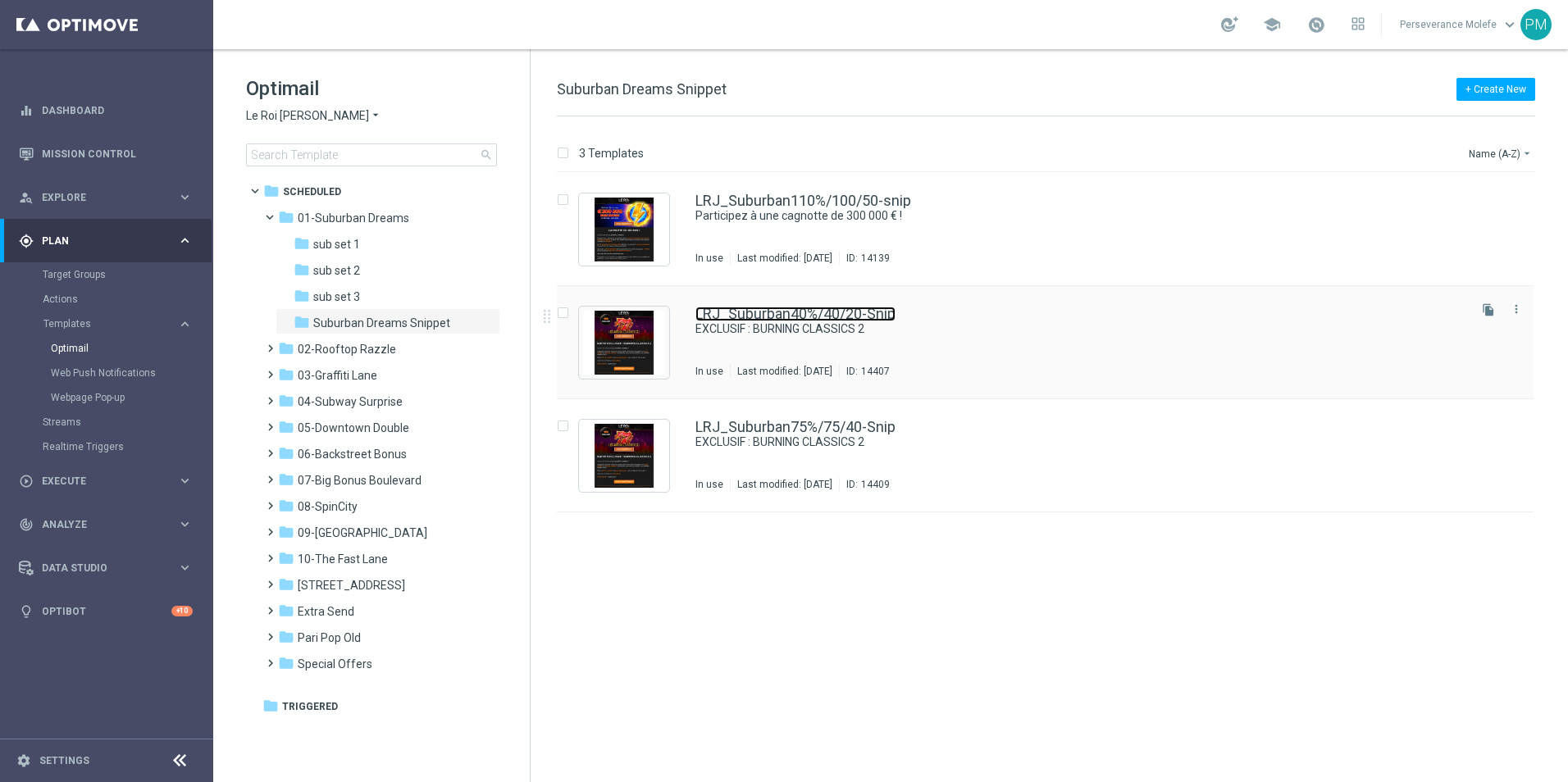
click at [777, 306] on link "LRJ_Suburban40%/40/20-Snip" at bounding box center [796, 313] width 200 height 15
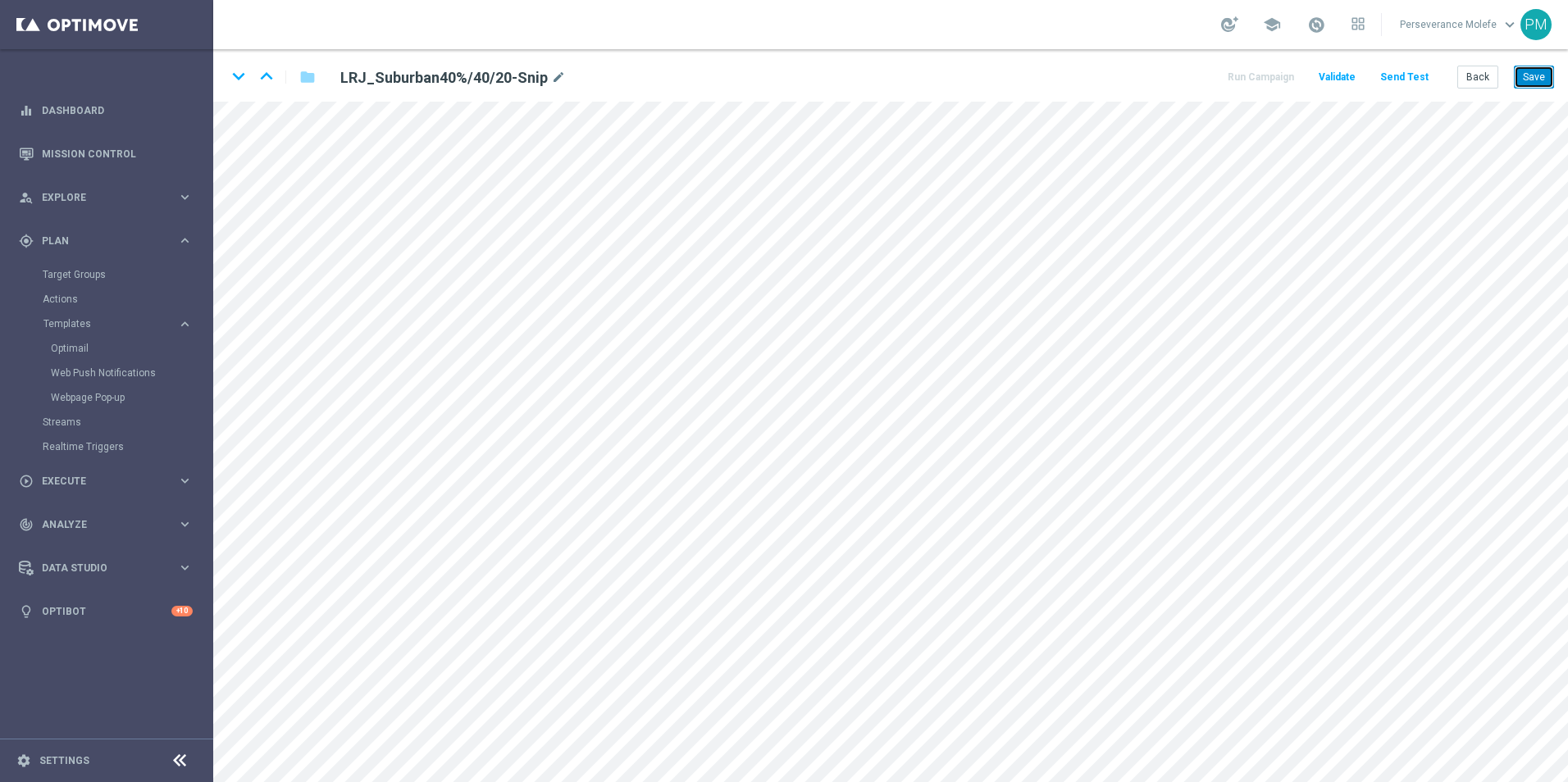
click at [1545, 74] on button "Save" at bounding box center [1533, 78] width 40 height 23
click at [232, 75] on icon "keyboard_arrow_down" at bounding box center [238, 76] width 24 height 24
click at [1524, 75] on button "Save" at bounding box center [1533, 78] width 40 height 23
click at [1530, 77] on button "Save" at bounding box center [1533, 78] width 40 height 23
click at [274, 72] on icon "keyboard_arrow_up" at bounding box center [266, 76] width 24 height 24
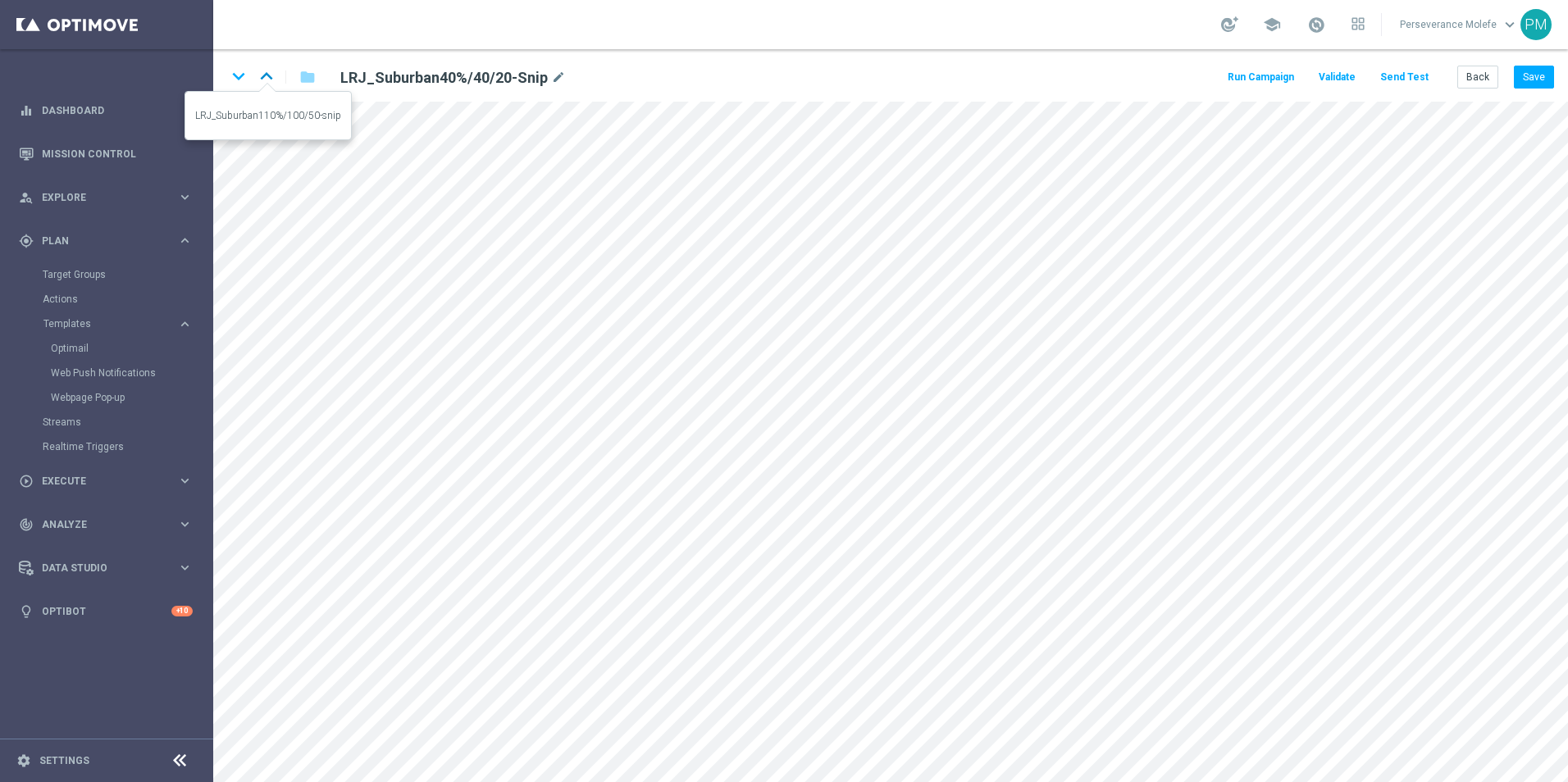
click at [267, 75] on icon "keyboard_arrow_up" at bounding box center [266, 76] width 24 height 24
click at [1474, 78] on button "Back" at bounding box center [1478, 78] width 41 height 23
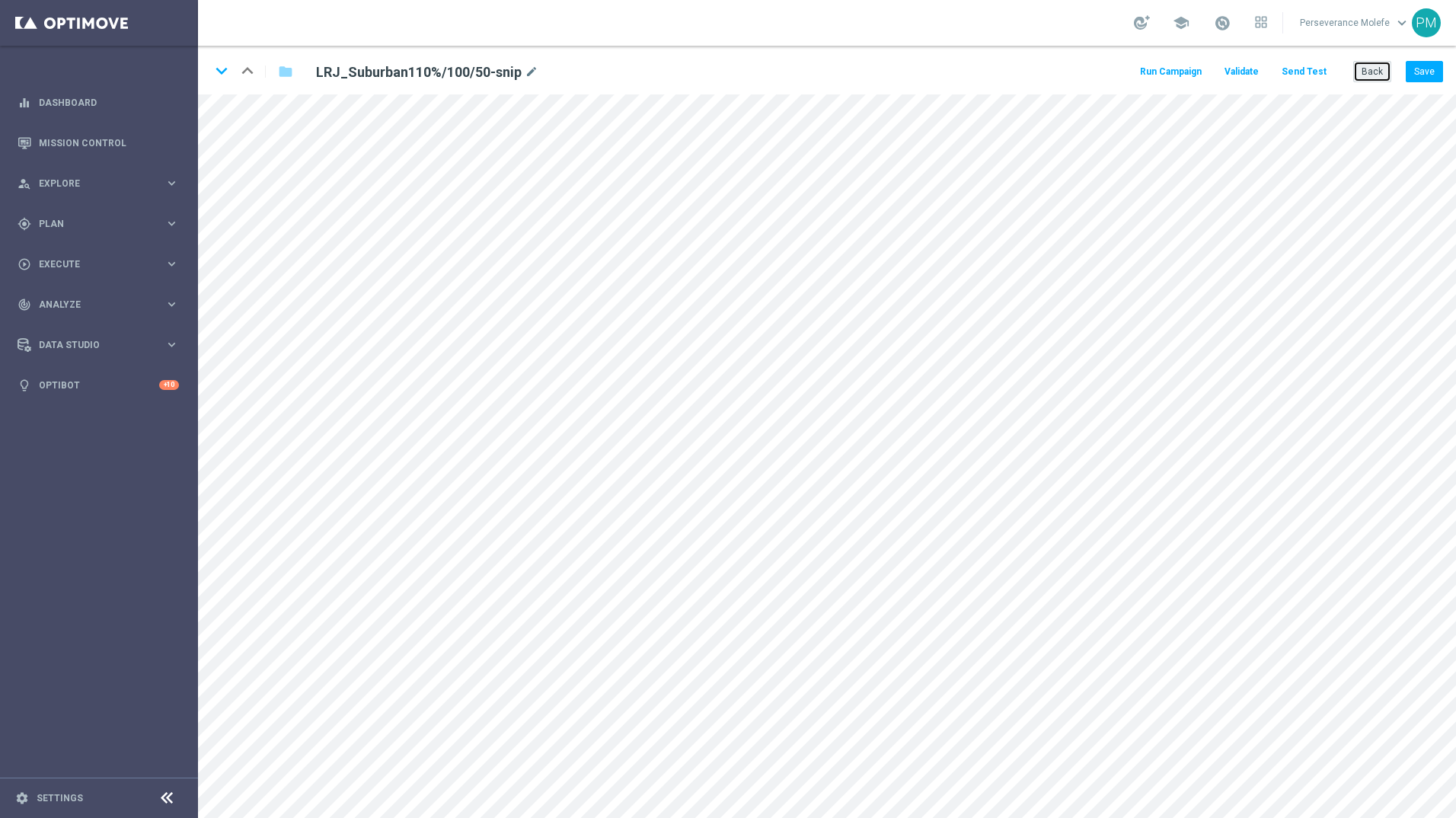
click at [1387, 71] on button "Back" at bounding box center [1372, 72] width 38 height 22
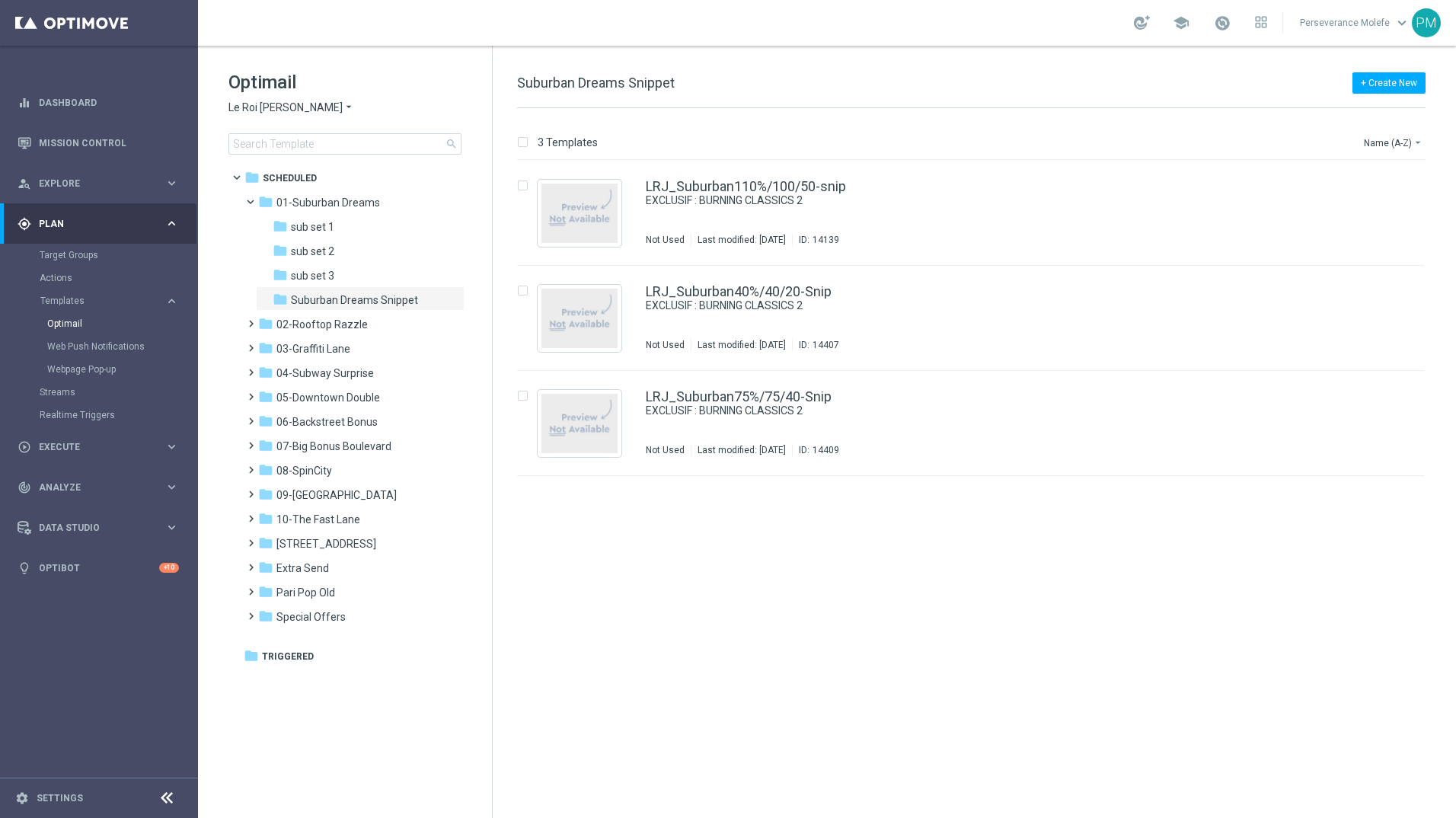
click at [245, 103] on span "Le Roi [PERSON_NAME]" at bounding box center [285, 108] width 114 height 14
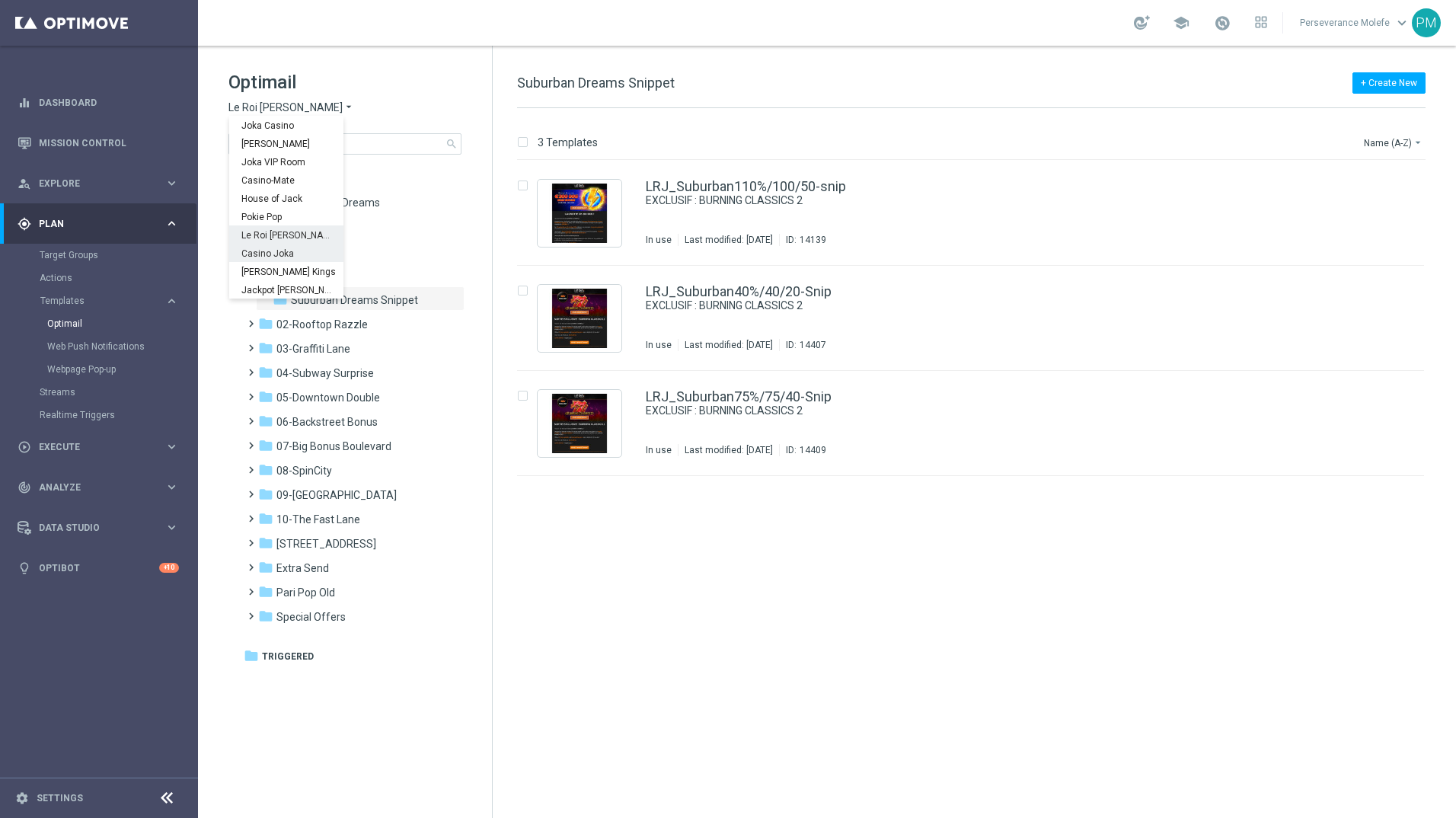
click at [294, 249] on div "Casino Joka" at bounding box center [286, 253] width 114 height 18
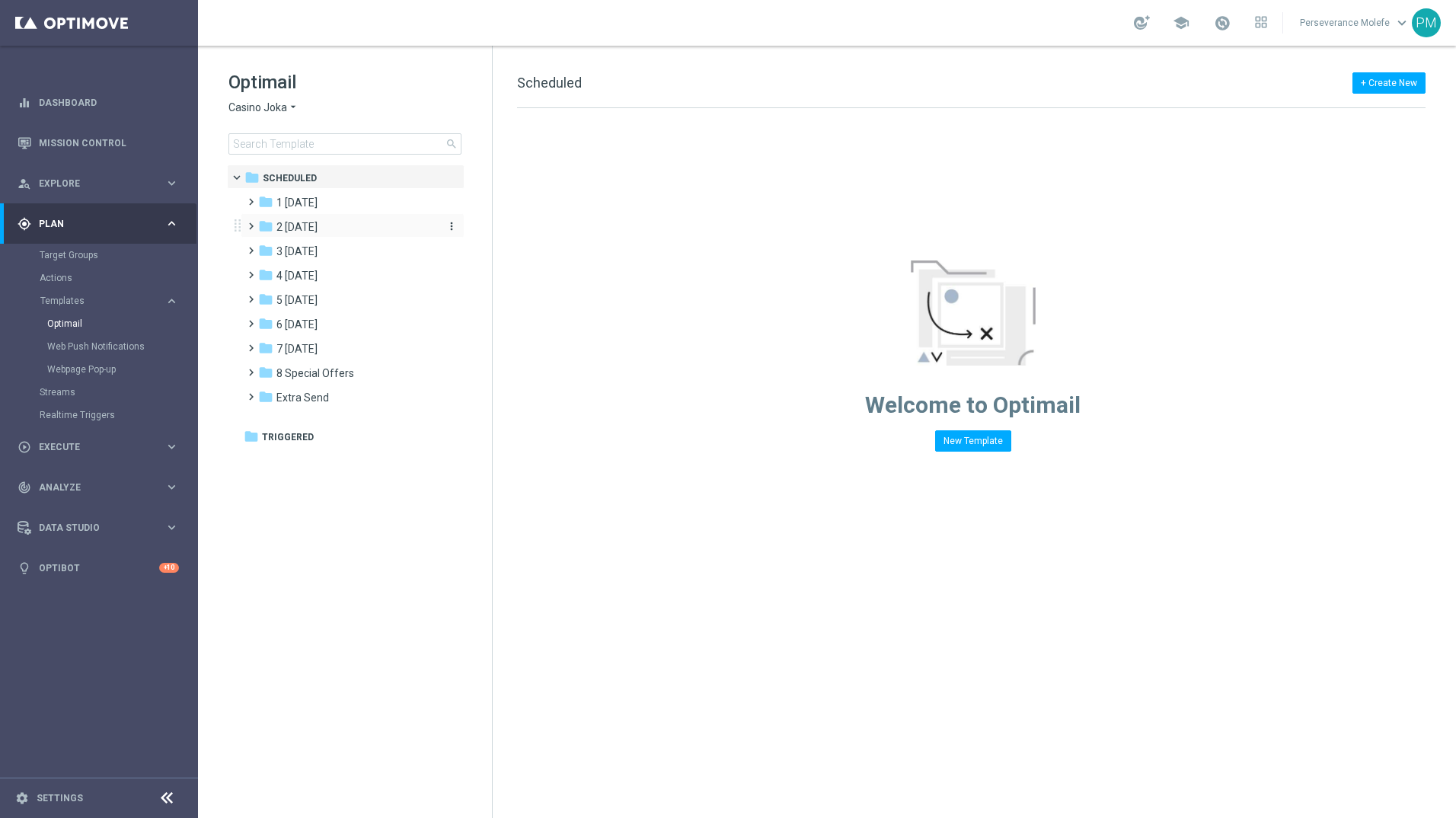
click at [343, 220] on div "folder 2 [DATE]" at bounding box center [346, 227] width 175 height 17
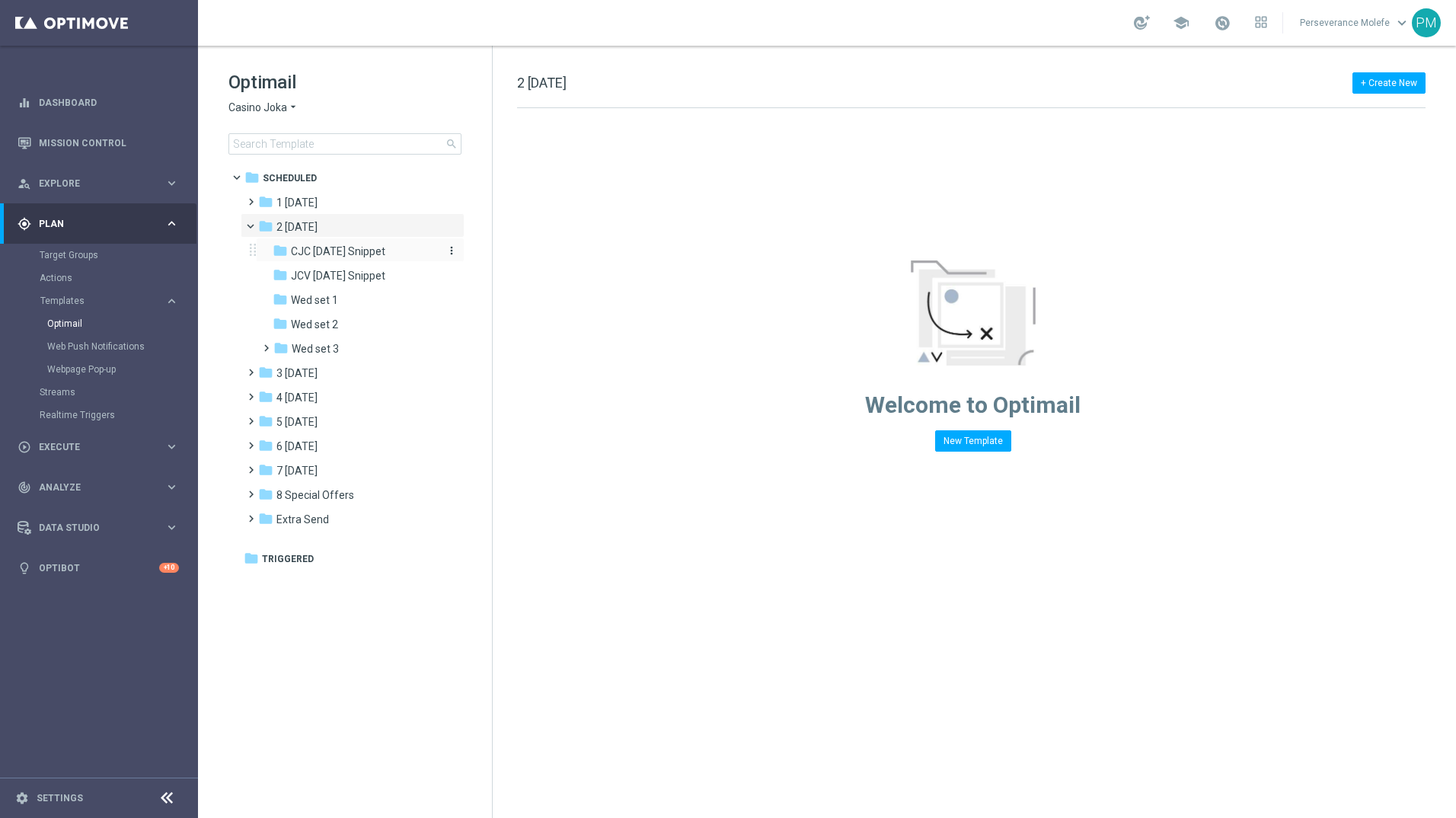
click at [355, 258] on div "folder CJC Wednesday Snippet" at bounding box center [354, 251] width 162 height 17
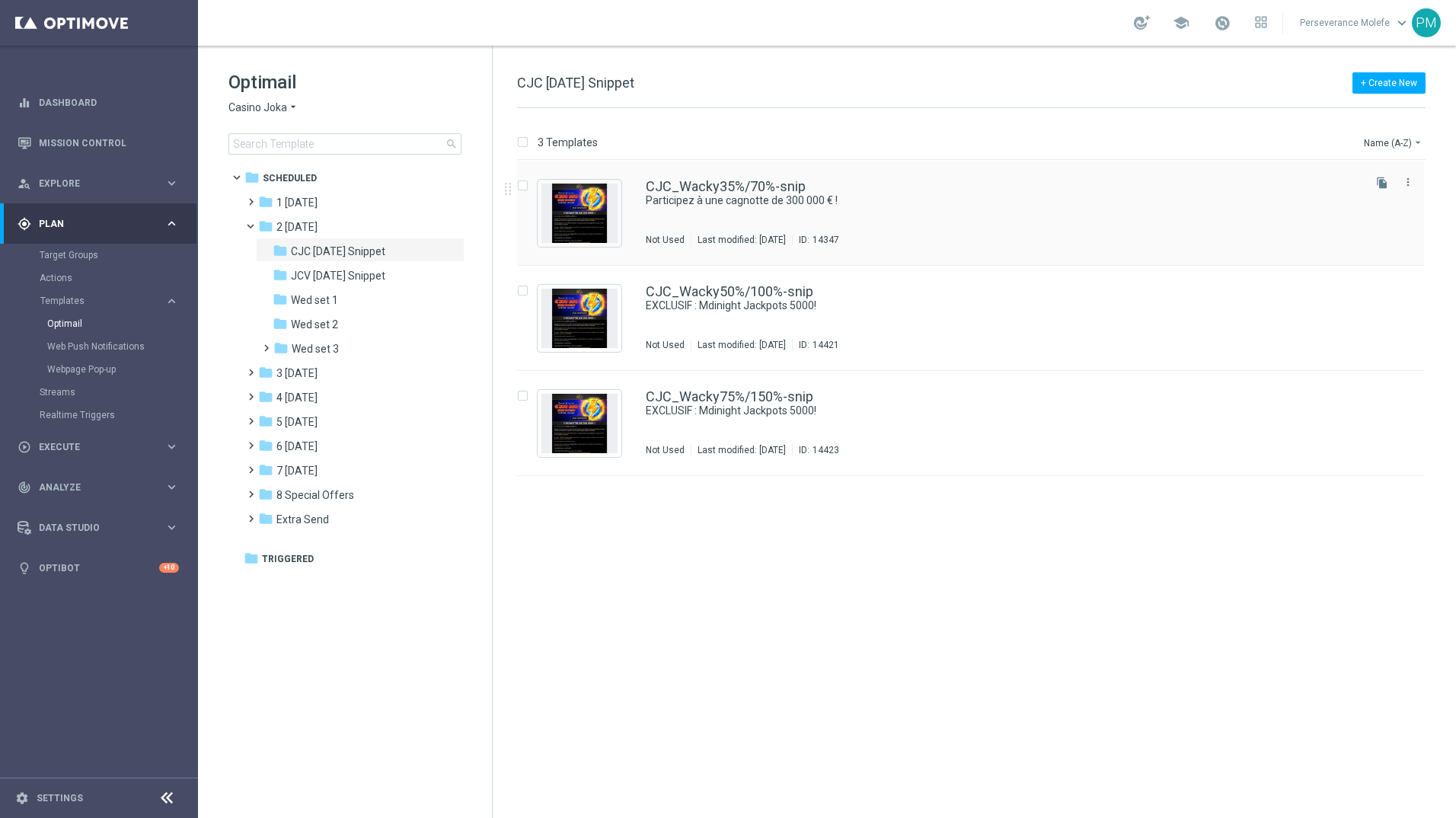
click at [705, 175] on div "CJC_Wacky35%/70%-snip Participez à une cagnotte de 300 000 € ! Not Used Last mo…" at bounding box center [971, 213] width 907 height 105
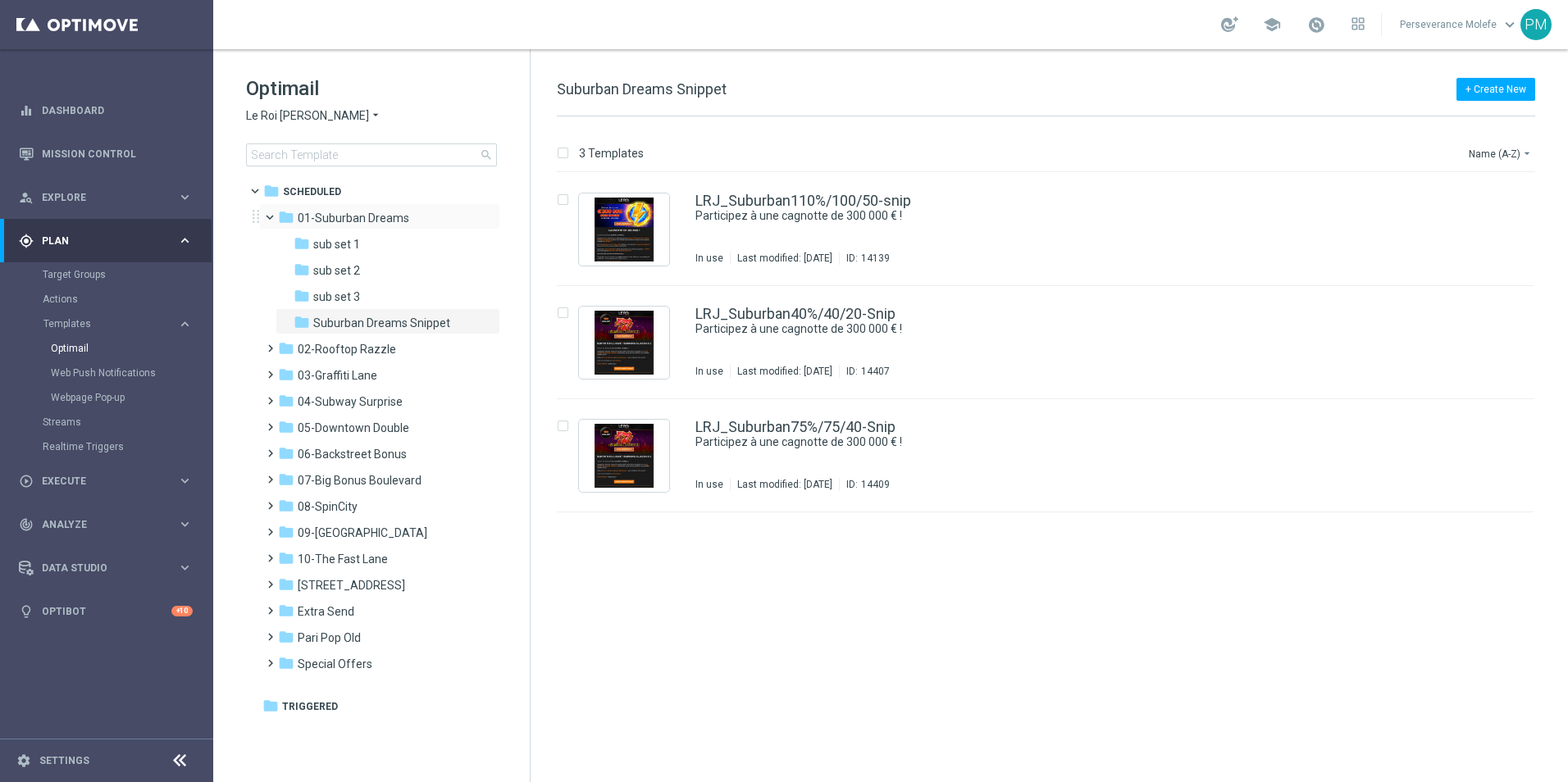
click at [274, 217] on span at bounding box center [277, 214] width 7 height 8
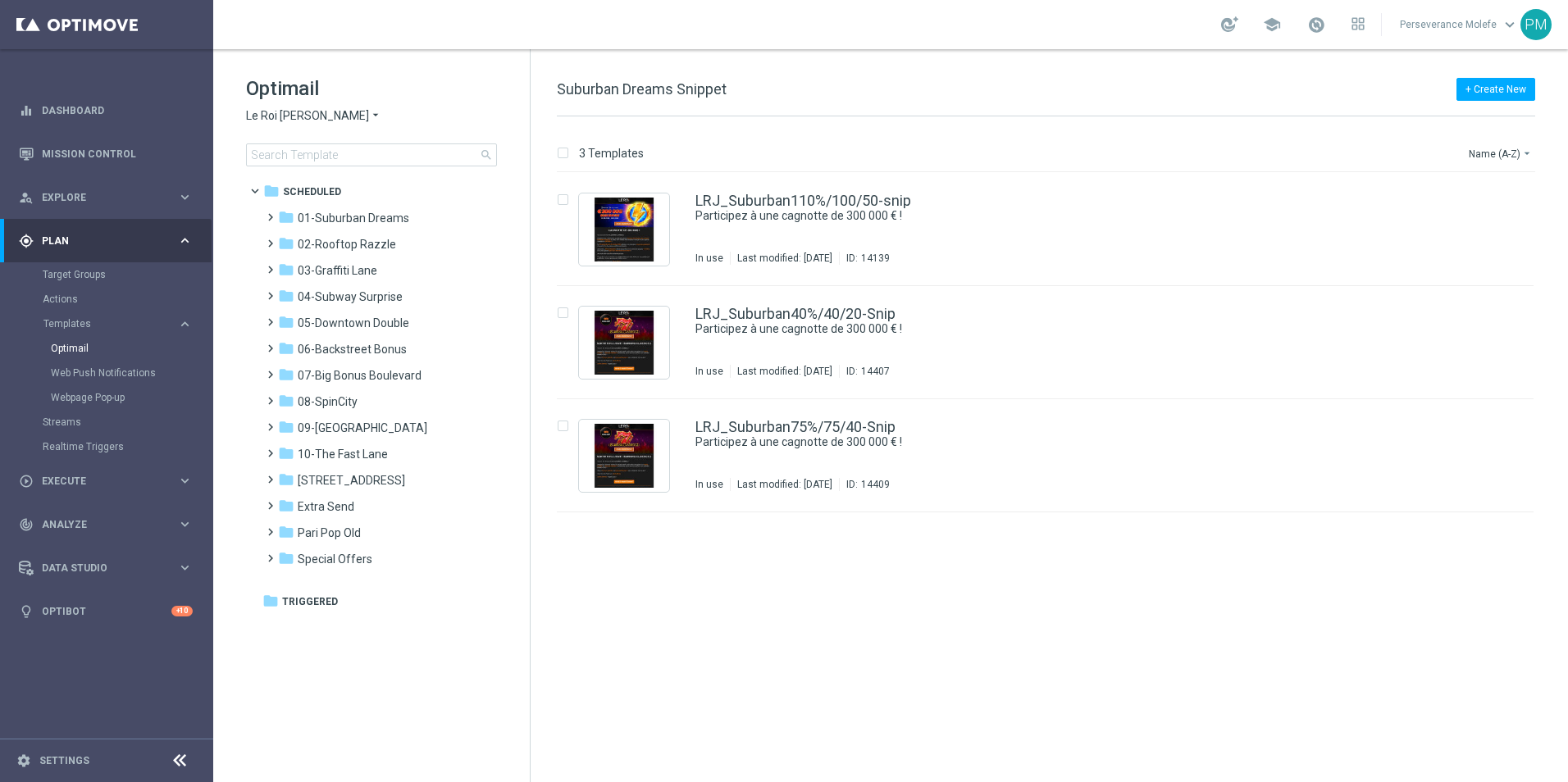
click at [284, 121] on span "Le Roi [PERSON_NAME]" at bounding box center [307, 116] width 123 height 16
click at [299, 266] on div "Casino Joka" at bounding box center [308, 272] width 123 height 19
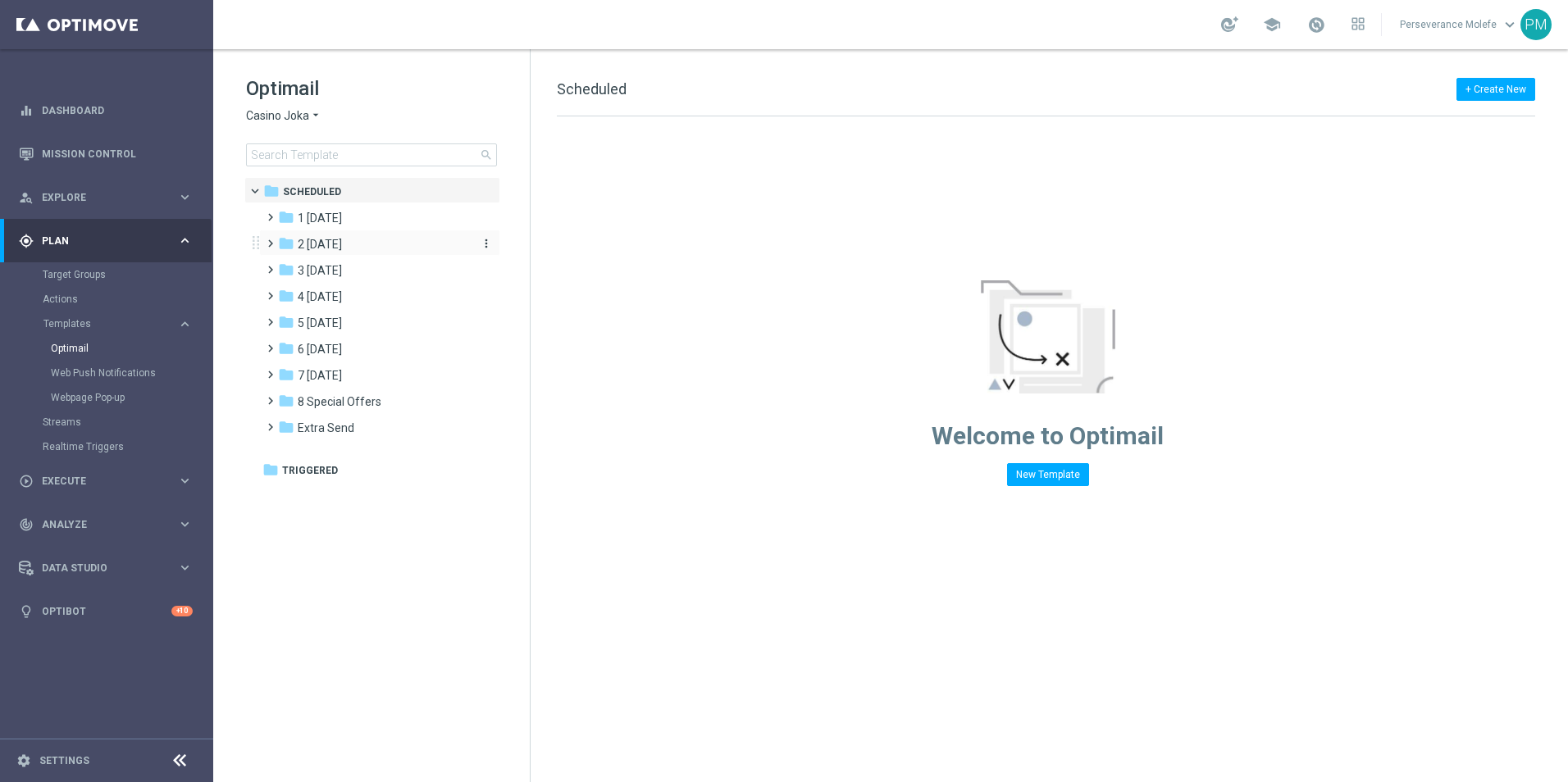
click at [312, 252] on div "folder 2 [DATE]" at bounding box center [372, 244] width 189 height 18
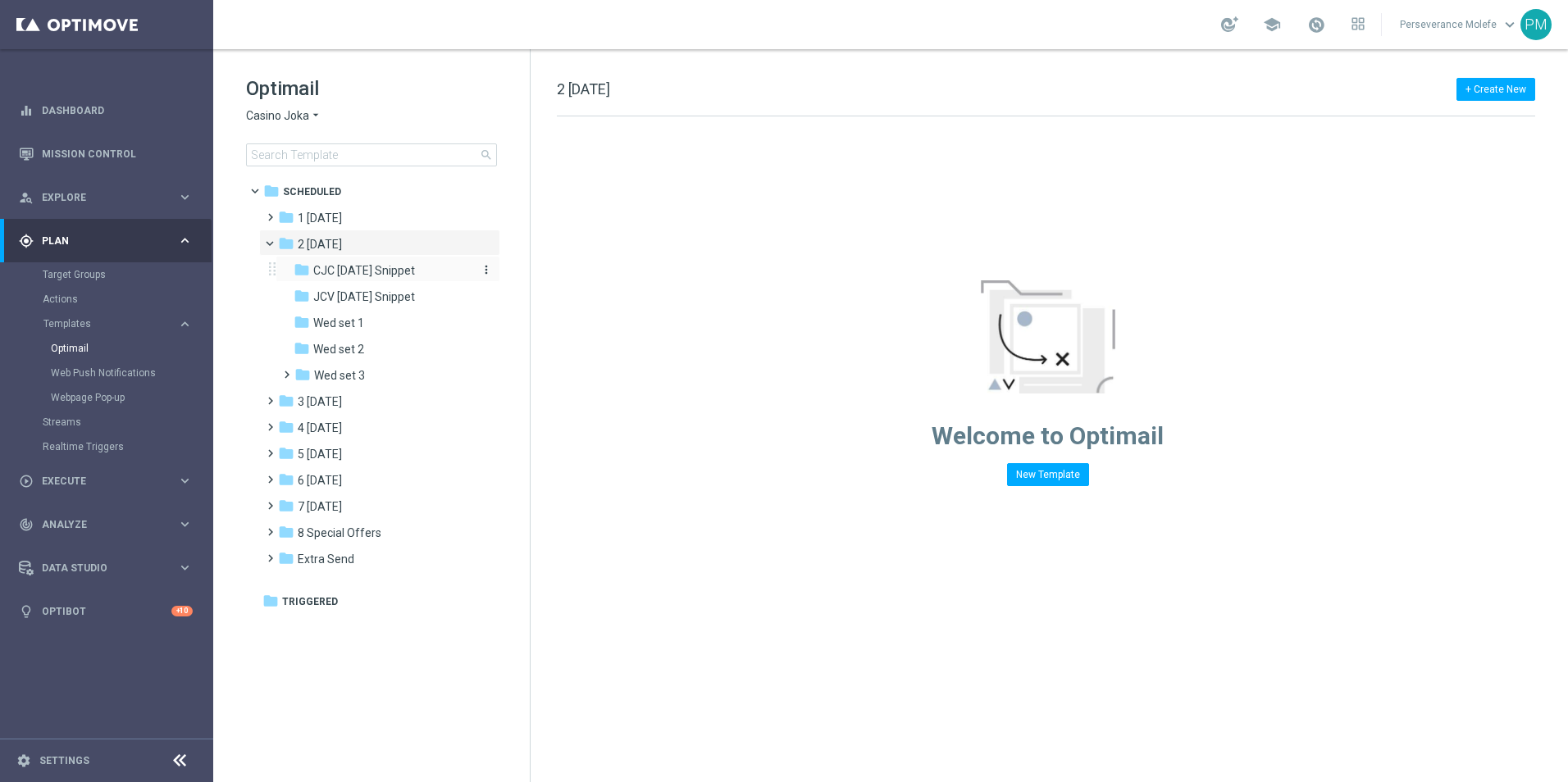
click at [329, 266] on span "CJC [DATE] Snippet" at bounding box center [363, 270] width 102 height 15
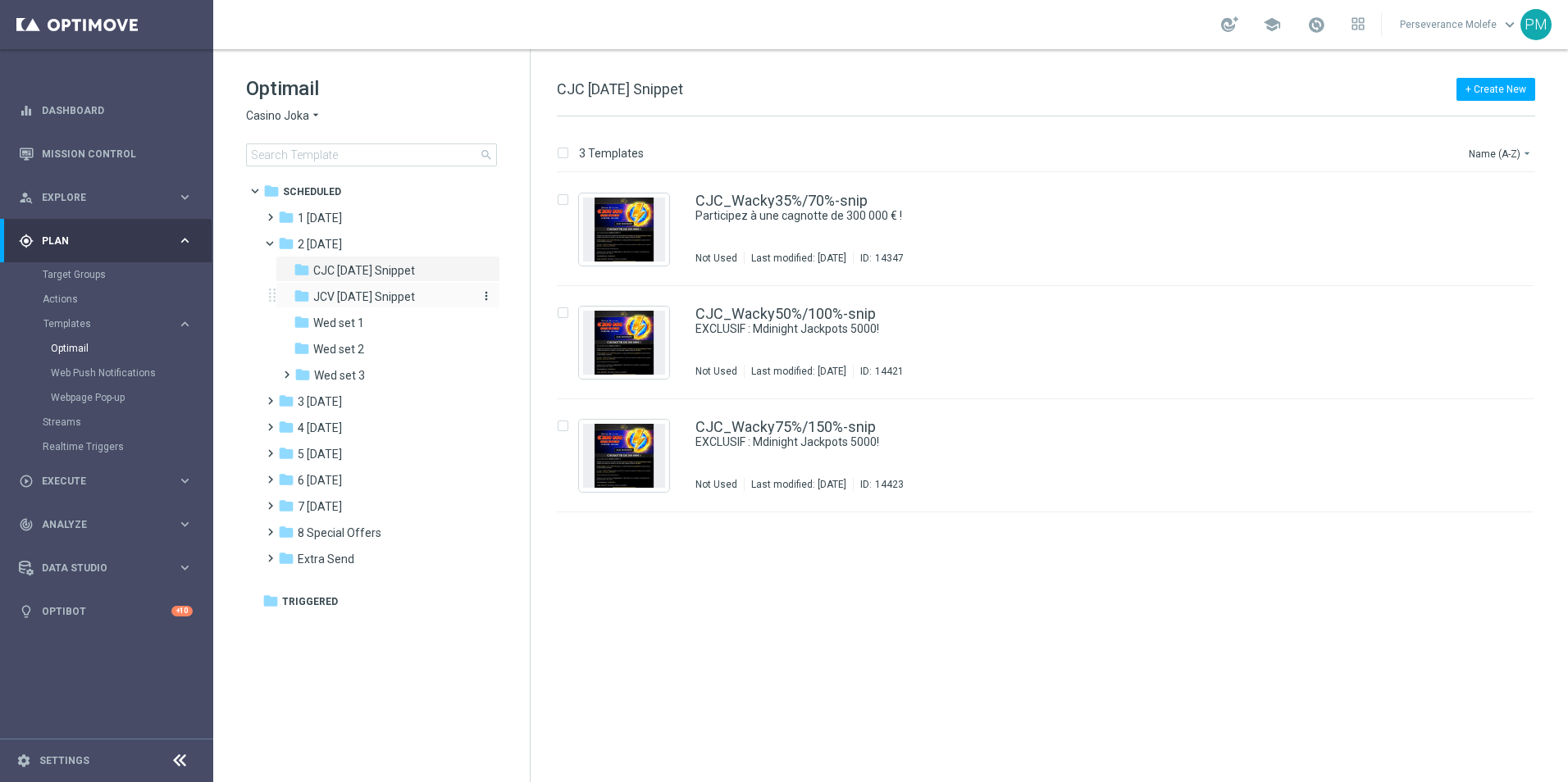
click at [340, 293] on span "JCV [DATE] Snippet" at bounding box center [363, 297] width 102 height 15
click at [349, 269] on span "CJC [DATE] Snippet" at bounding box center [363, 270] width 102 height 15
click at [361, 290] on span "JCV [DATE] Snippet" at bounding box center [363, 297] width 102 height 15
click at [274, 243] on span at bounding box center [277, 240] width 7 height 8
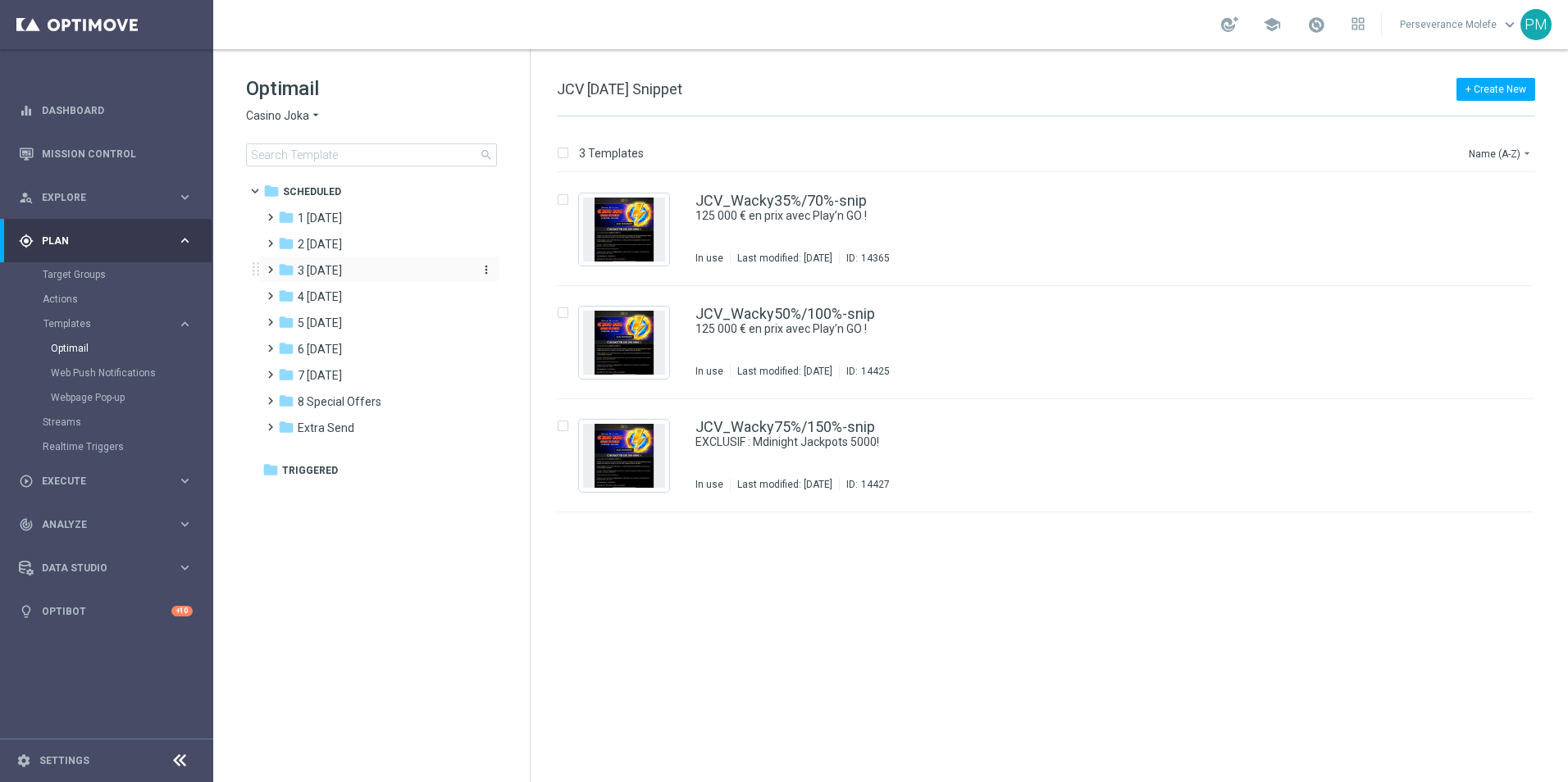
click at [324, 269] on span "3 [DATE]" at bounding box center [320, 270] width 45 height 15
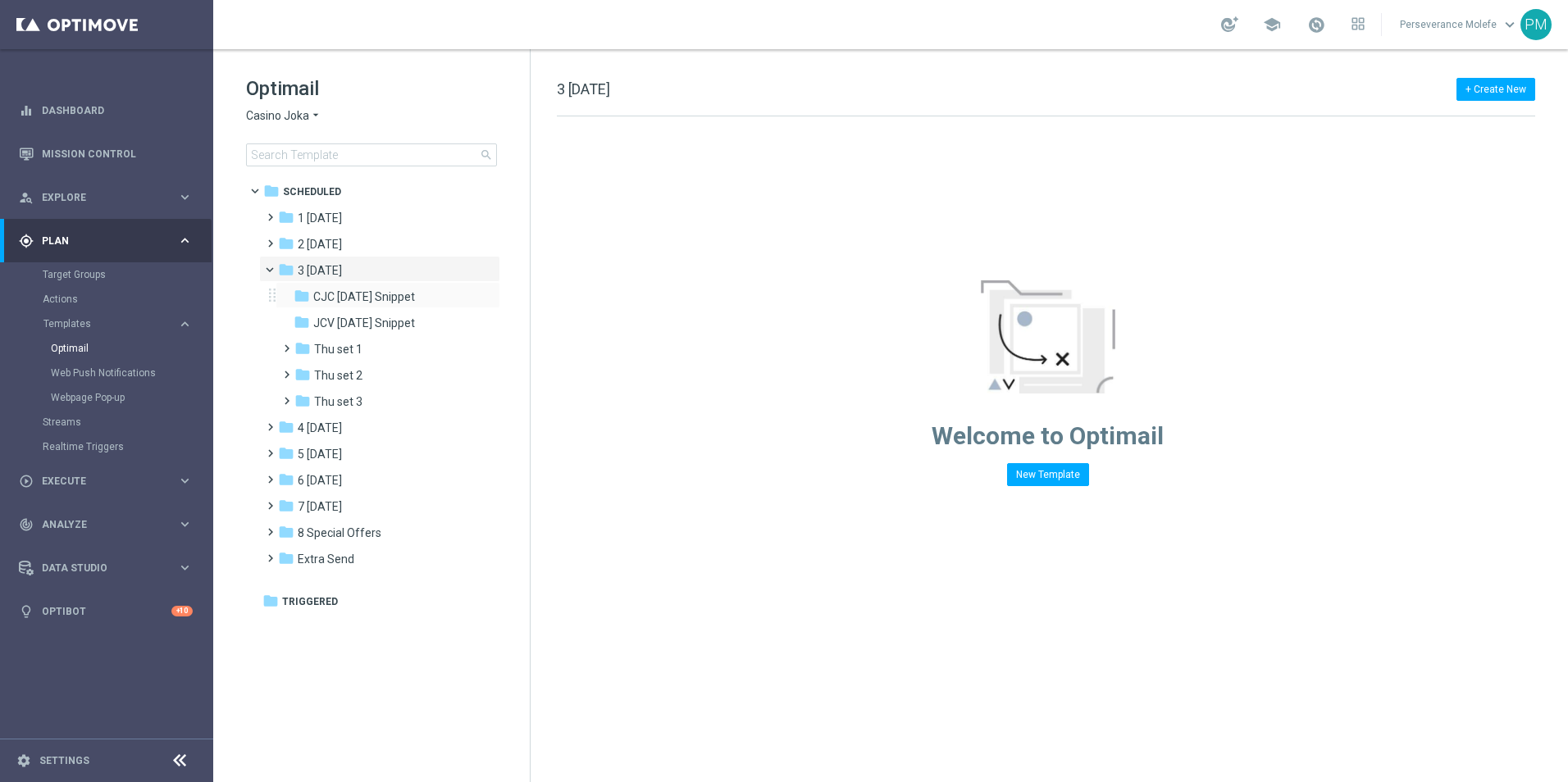
click at [432, 306] on div "folder CJC [DATE] Snippet more_vert" at bounding box center [388, 295] width 225 height 26
click at [408, 293] on span "CJC [DATE] Snippet" at bounding box center [363, 297] width 102 height 15
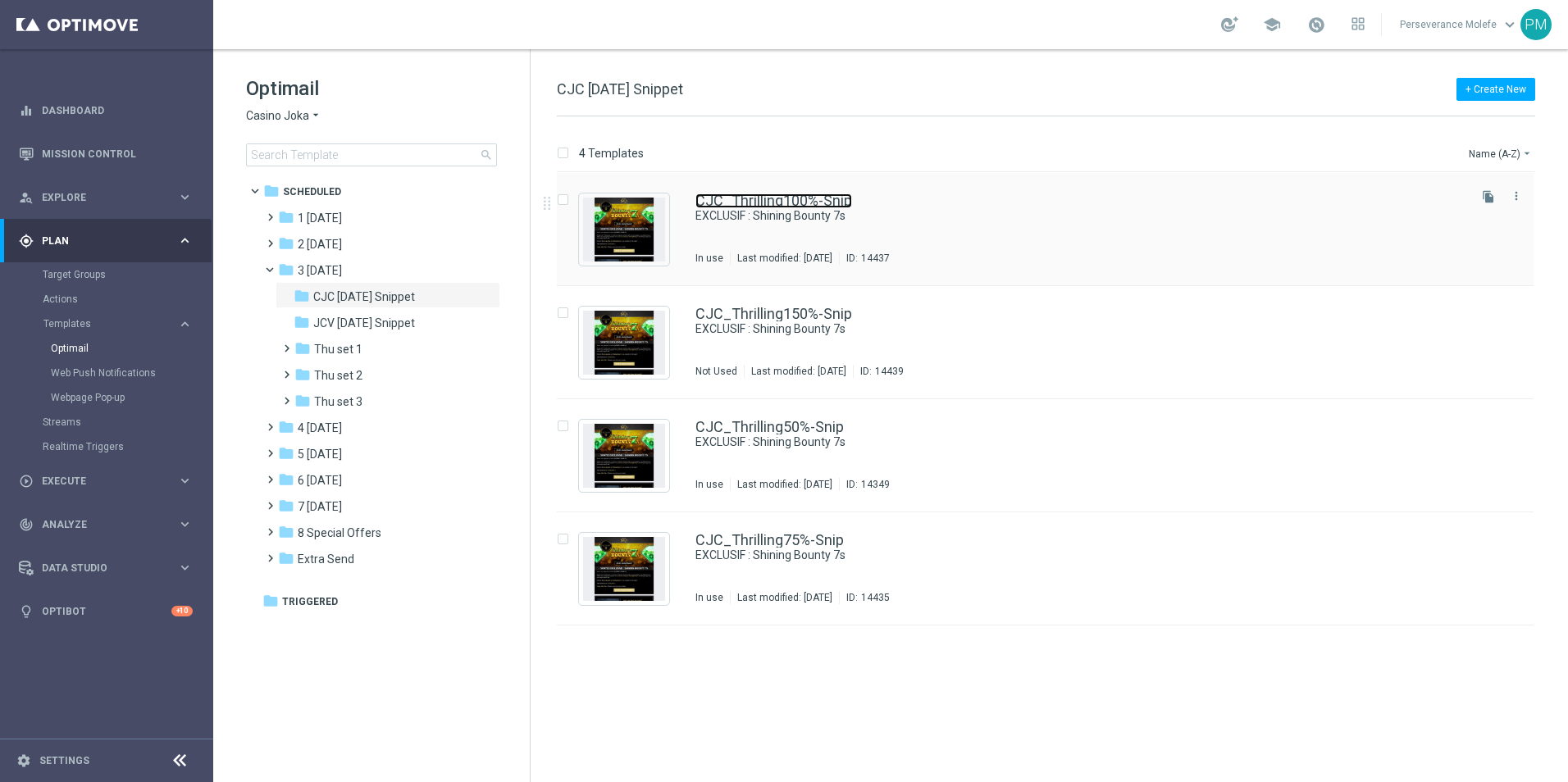
click at [802, 203] on link "CJC_Thrilling100%-Snip" at bounding box center [774, 201] width 157 height 15
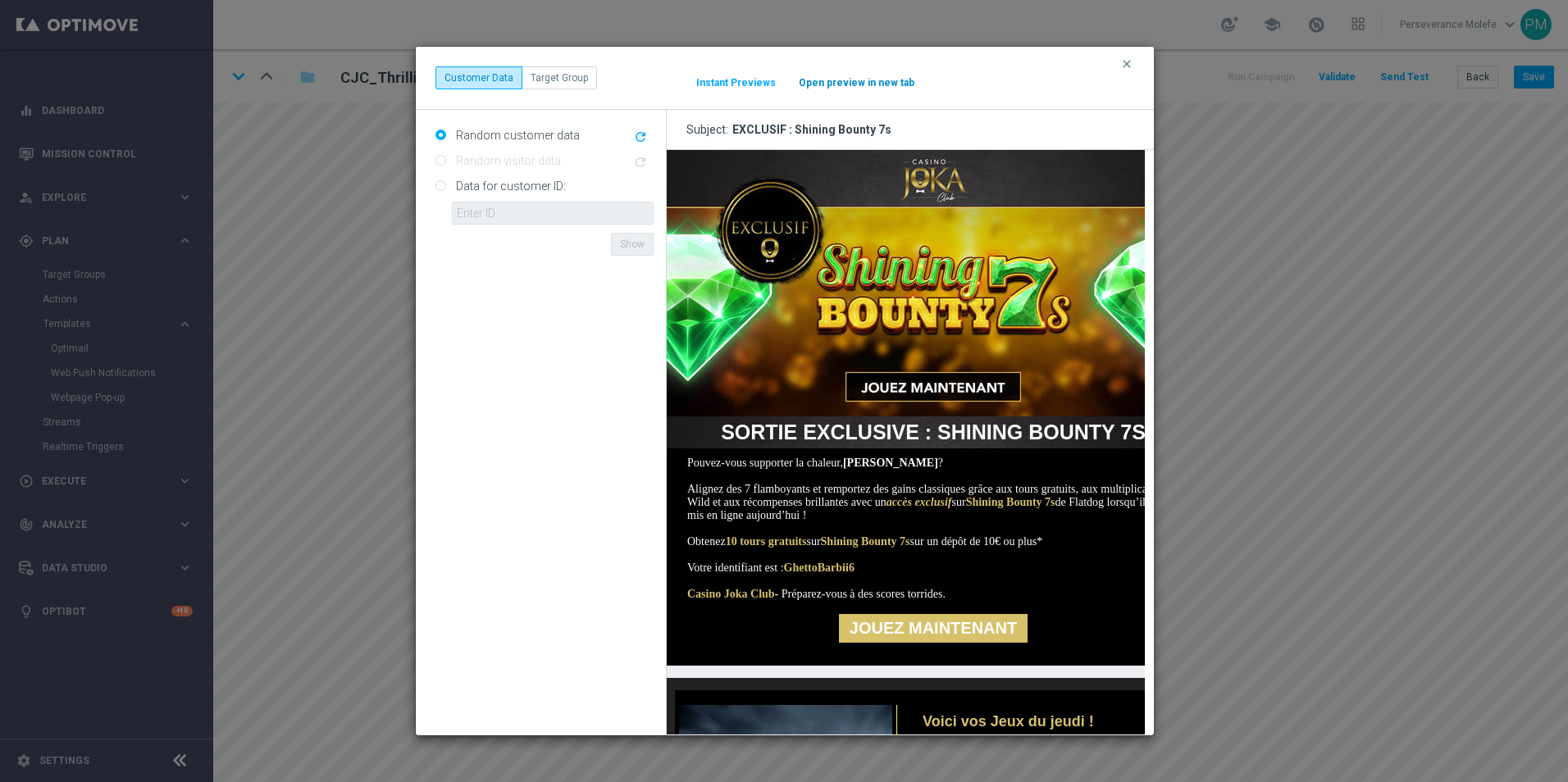
click at [866, 88] on div "clear Customer Data Target Group It might take a while... Instant Previews Open…" at bounding box center [784, 78] width 699 height 23
click at [863, 84] on button "Open preview in new tab" at bounding box center [856, 83] width 117 height 14
click at [1123, 67] on icon "clear" at bounding box center [1127, 64] width 14 height 14
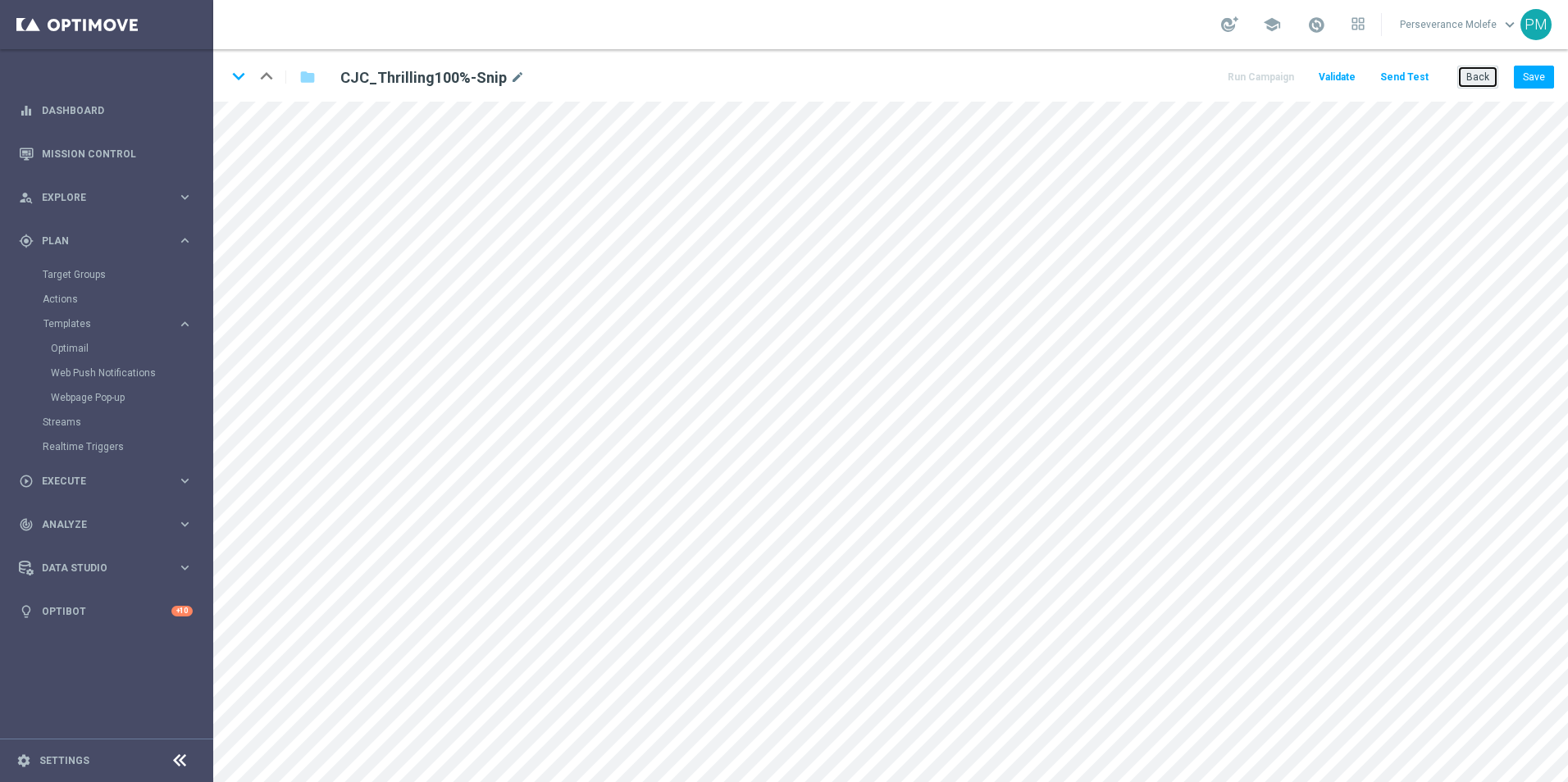
click at [1479, 82] on button "Back" at bounding box center [1478, 78] width 41 height 23
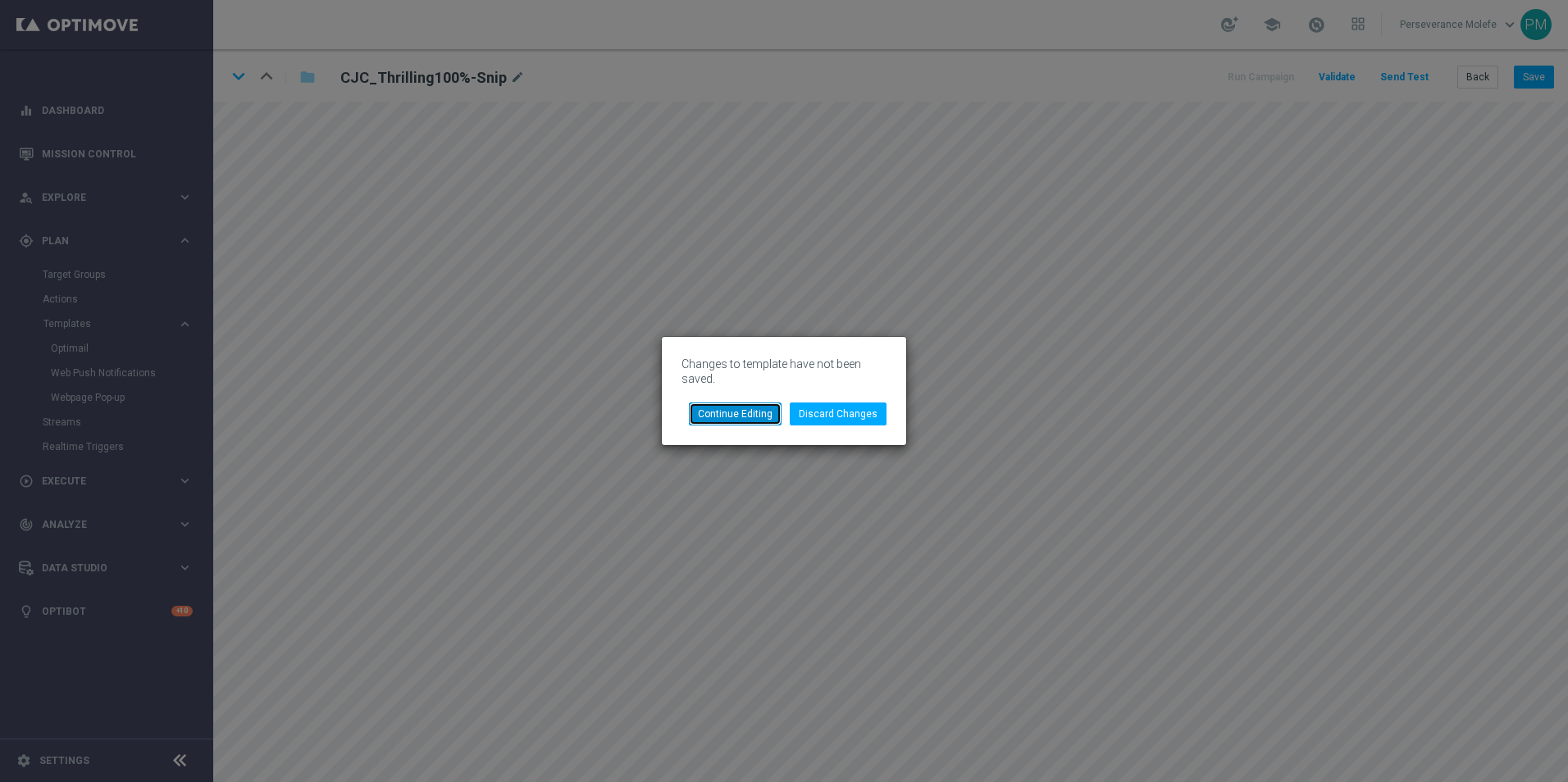
click at [740, 421] on button "Continue Editing" at bounding box center [736, 414] width 93 height 23
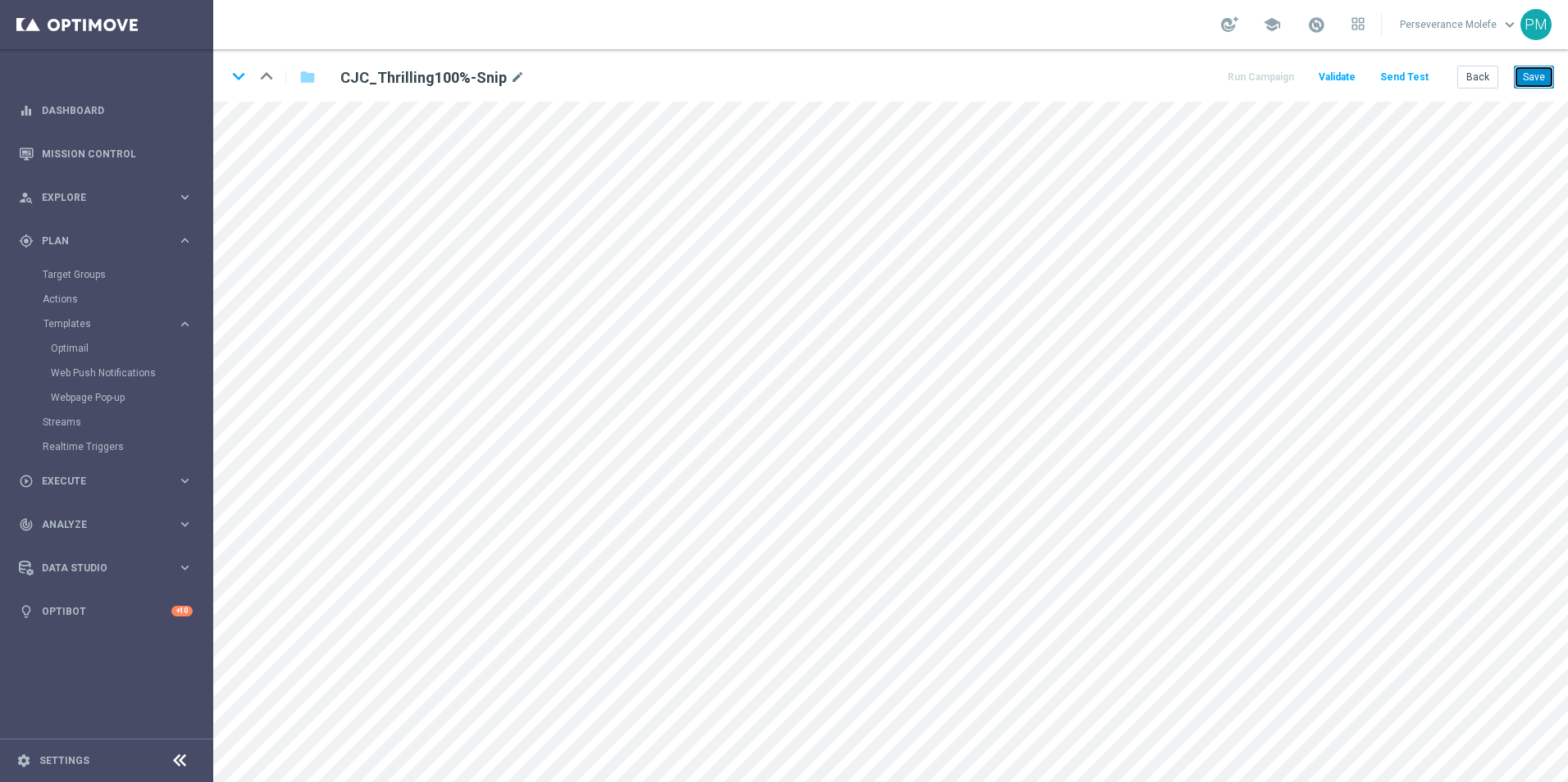
click at [1536, 76] on button "Save" at bounding box center [1533, 78] width 40 height 23
click at [1470, 74] on button "Back" at bounding box center [1478, 78] width 41 height 23
